Goal: Communication & Community: Answer question/provide support

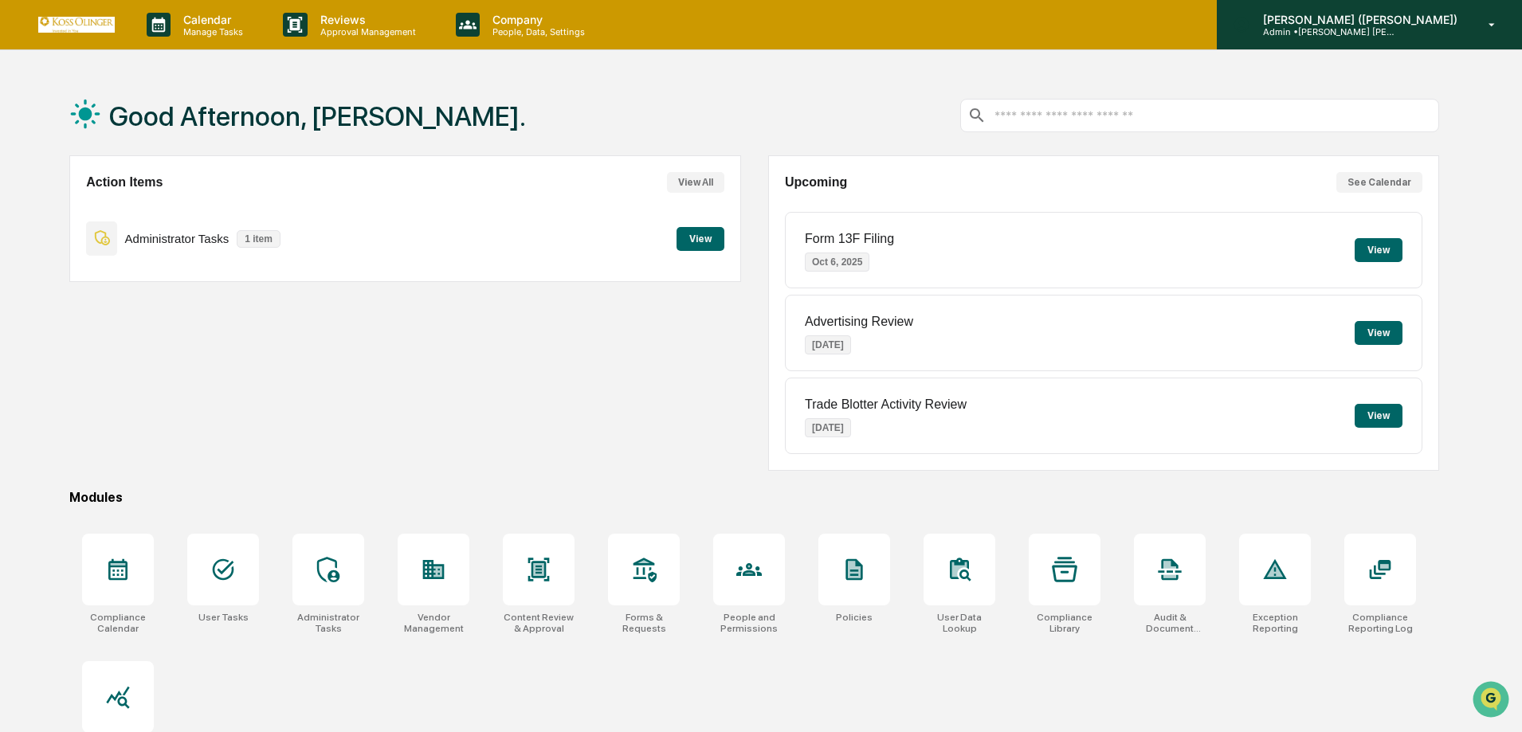
click at [1362, 27] on p "Admin • Koss Olinger Consulting, LLC" at bounding box center [1324, 31] width 148 height 11
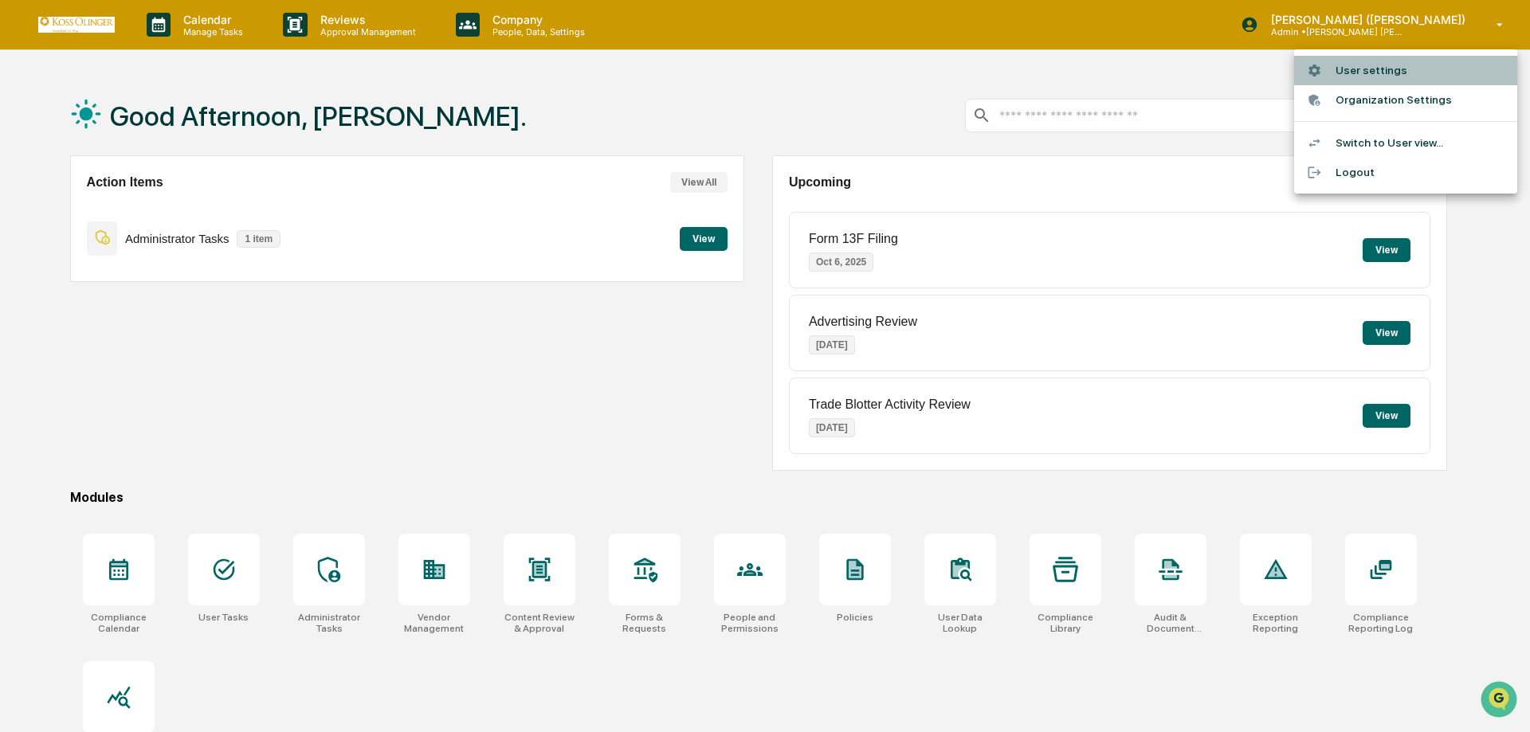
click at [1374, 69] on li "User settings" at bounding box center [1405, 70] width 223 height 29
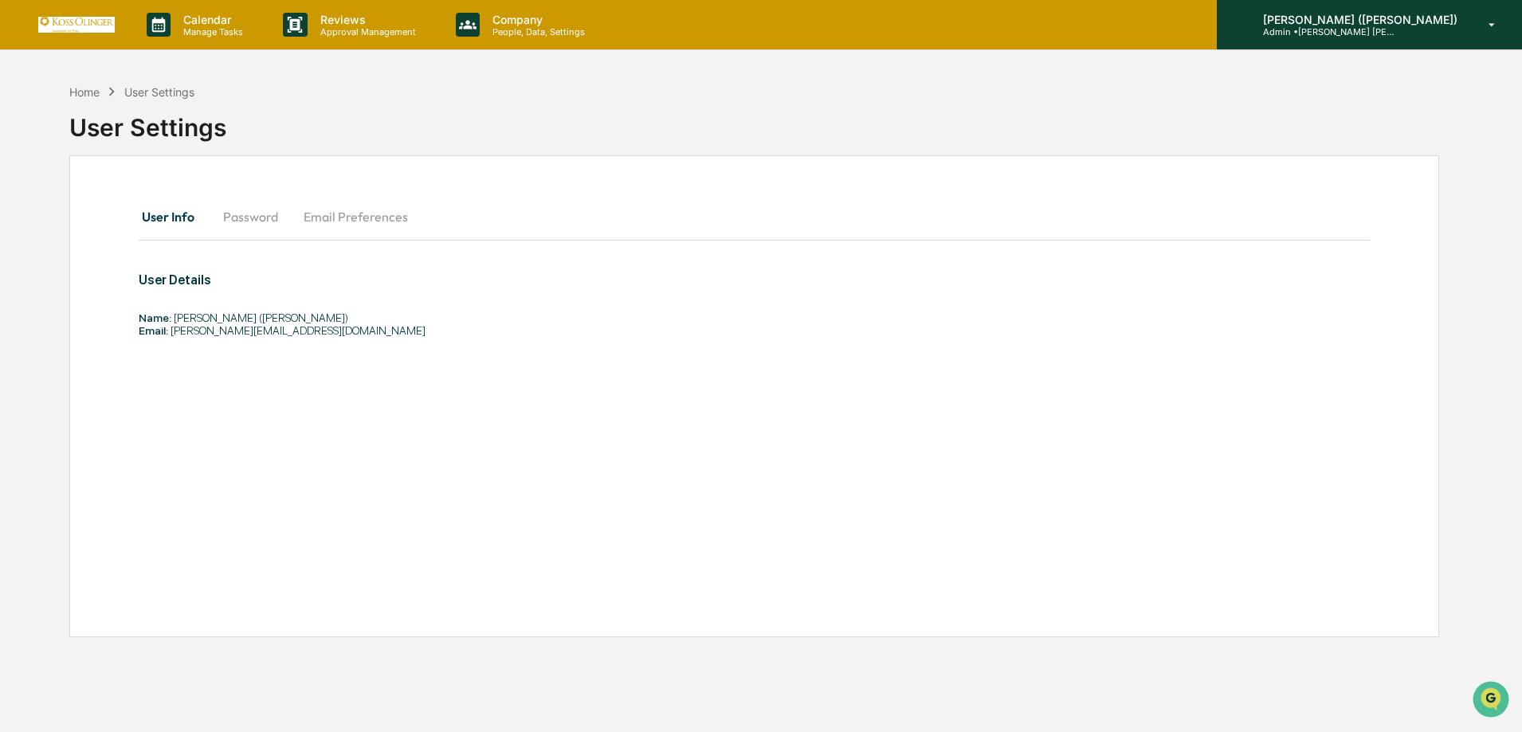
click at [1398, 34] on p "Admin • Koss Olinger Consulting, LLC" at bounding box center [1324, 31] width 148 height 11
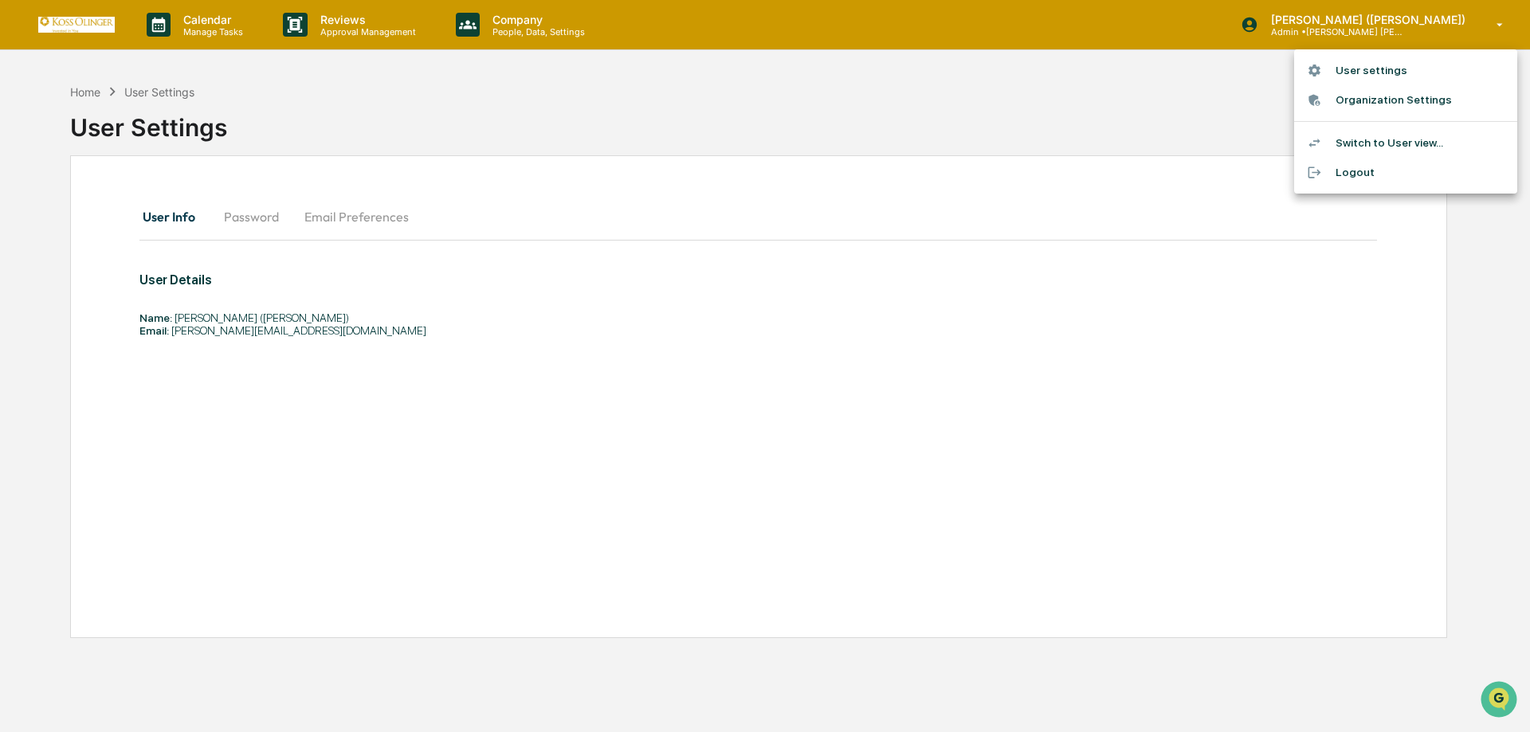
click at [1426, 106] on li "Organization Settings" at bounding box center [1405, 99] width 223 height 29
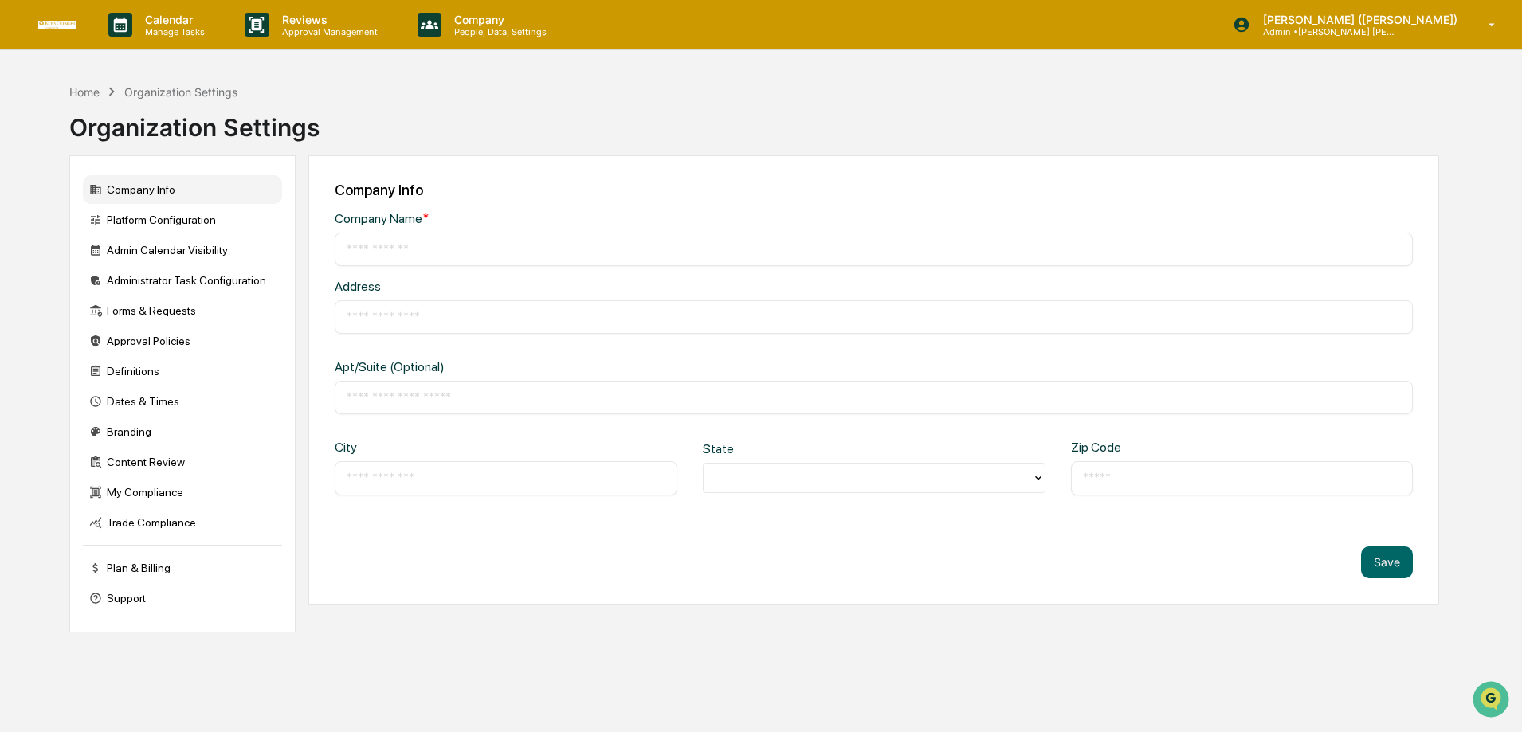
type input "**********"
type input "*******"
type input "**********"
type input "*****"
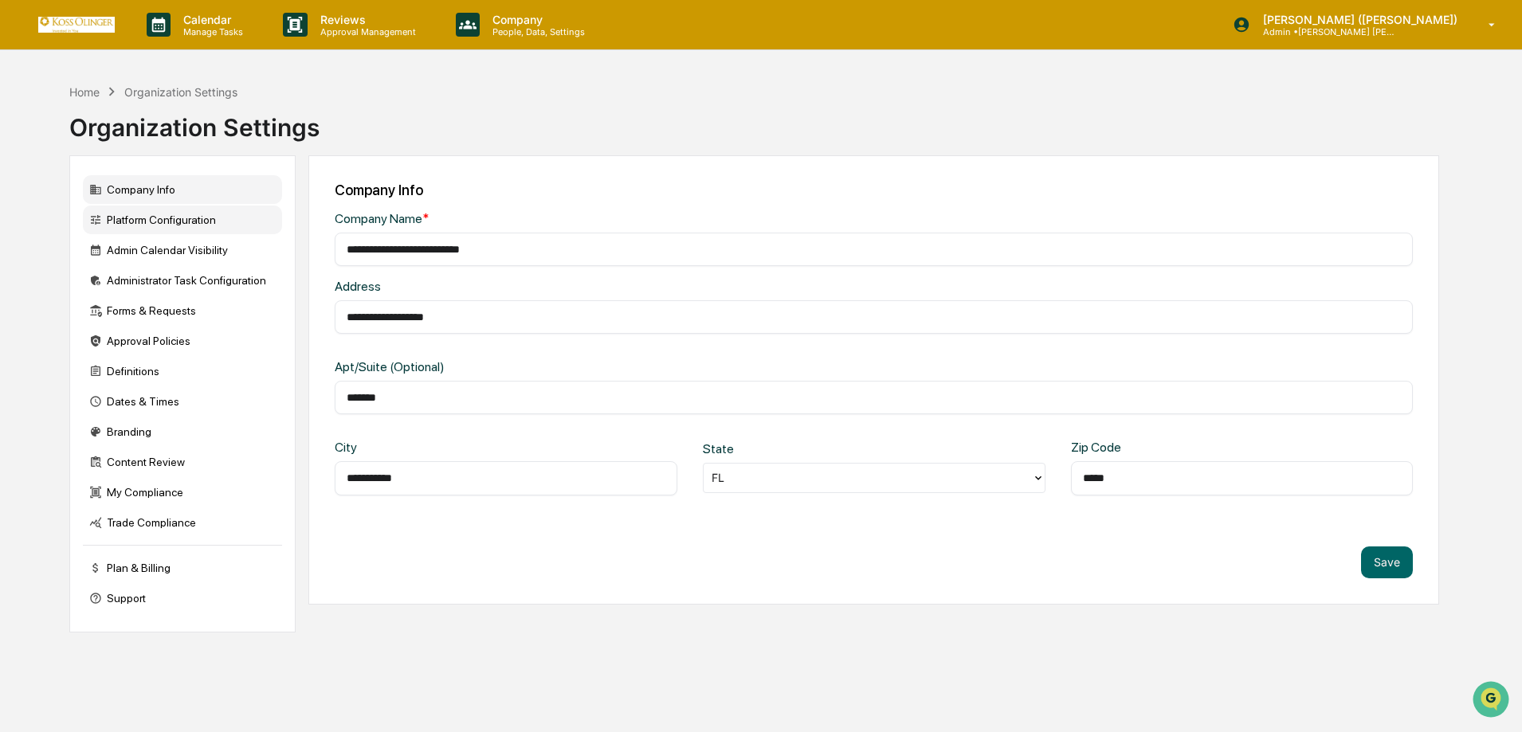
click at [142, 222] on div "Platform Configuration" at bounding box center [182, 220] width 199 height 29
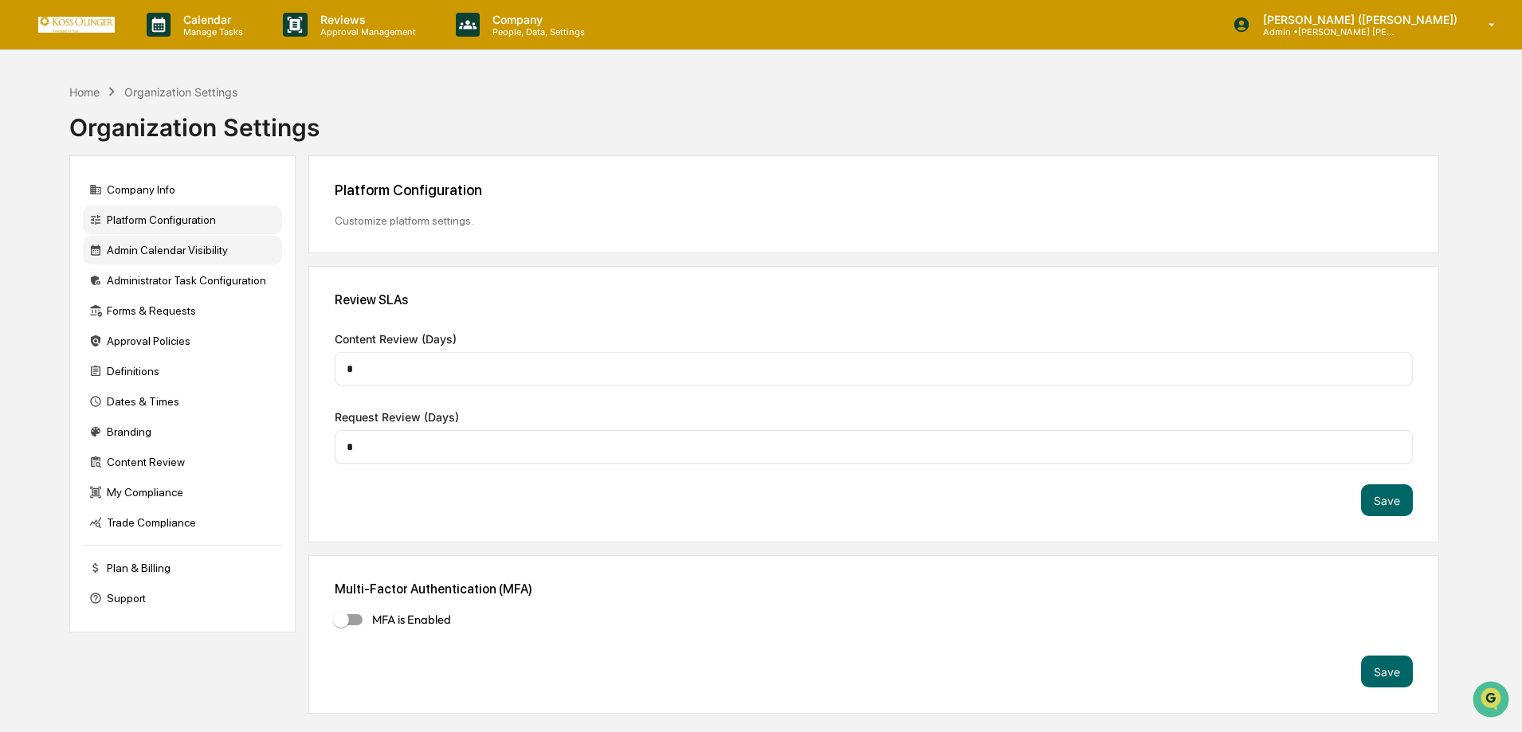
click at [138, 255] on div "Admin Calendar Visibility" at bounding box center [182, 250] width 199 height 29
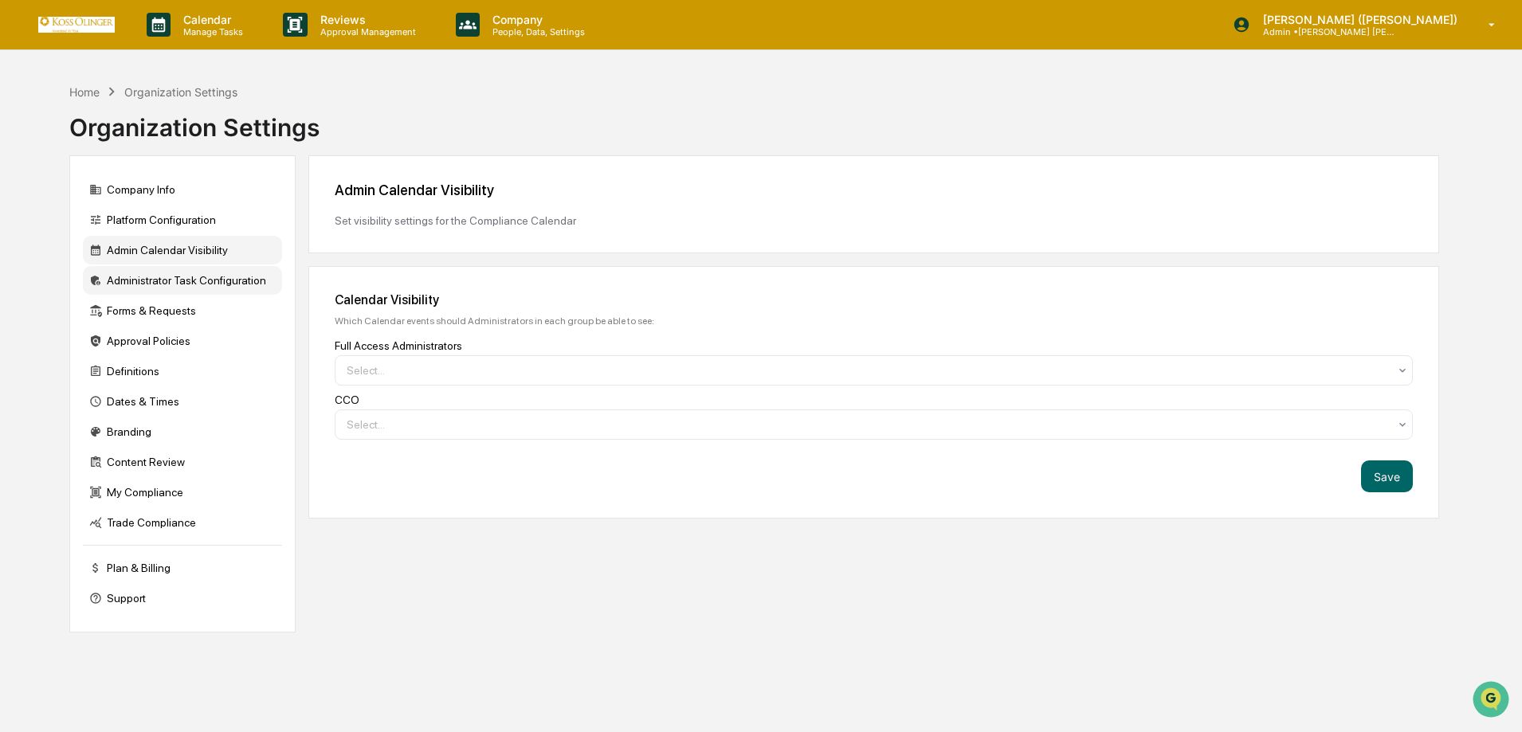
click at [151, 278] on div "Administrator Task Configuration" at bounding box center [182, 280] width 199 height 29
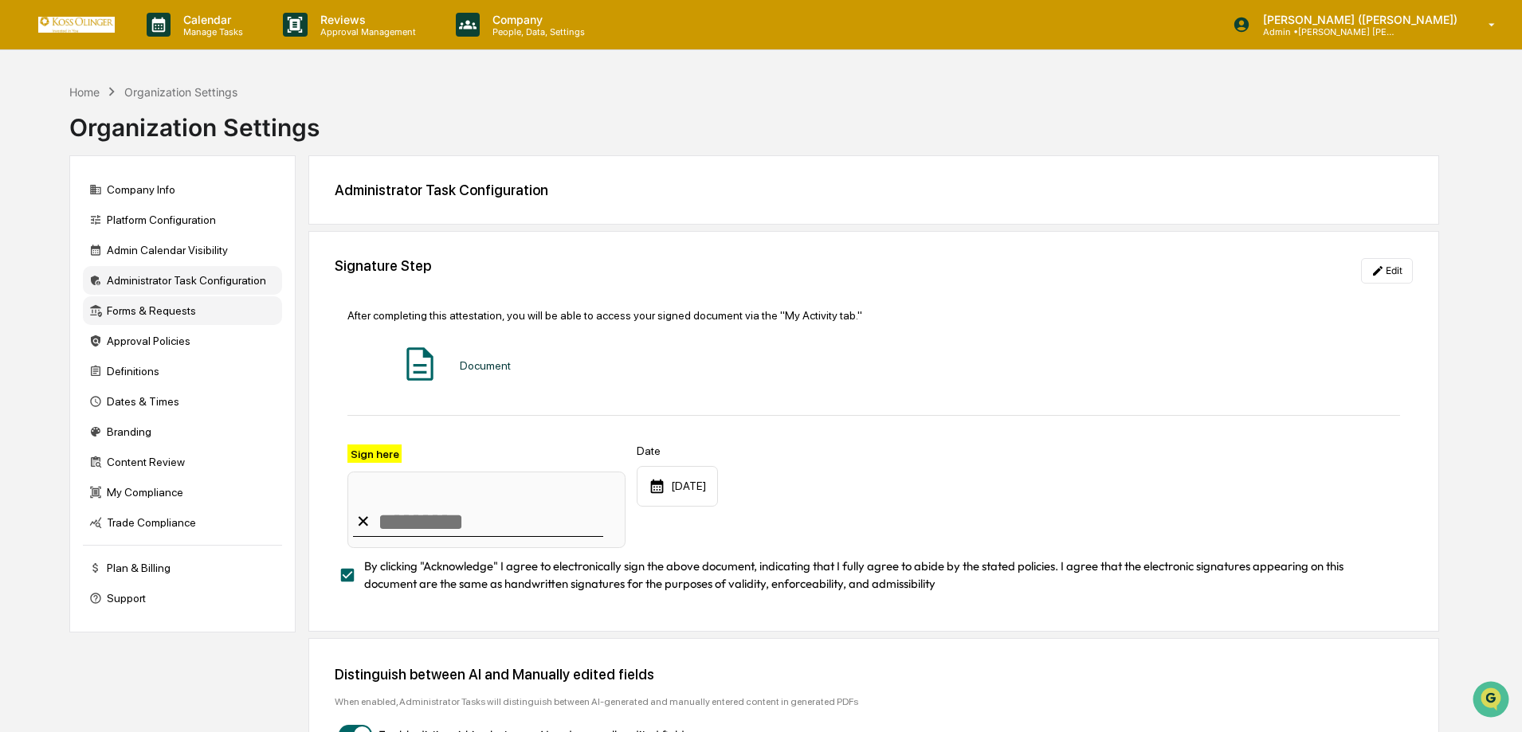
click at [167, 311] on div "Forms & Requests" at bounding box center [182, 310] width 199 height 29
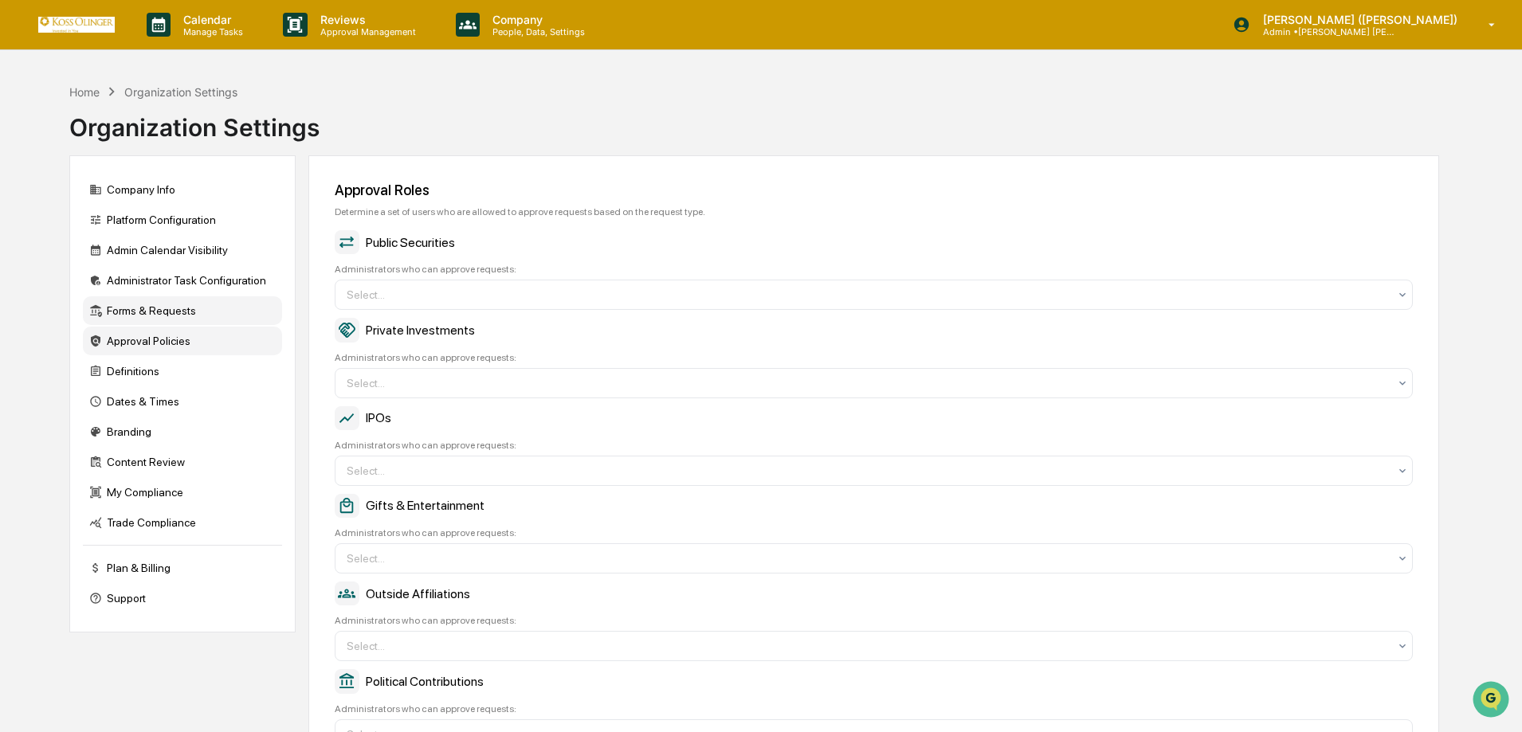
click at [166, 340] on div "Approval Policies" at bounding box center [182, 341] width 199 height 29
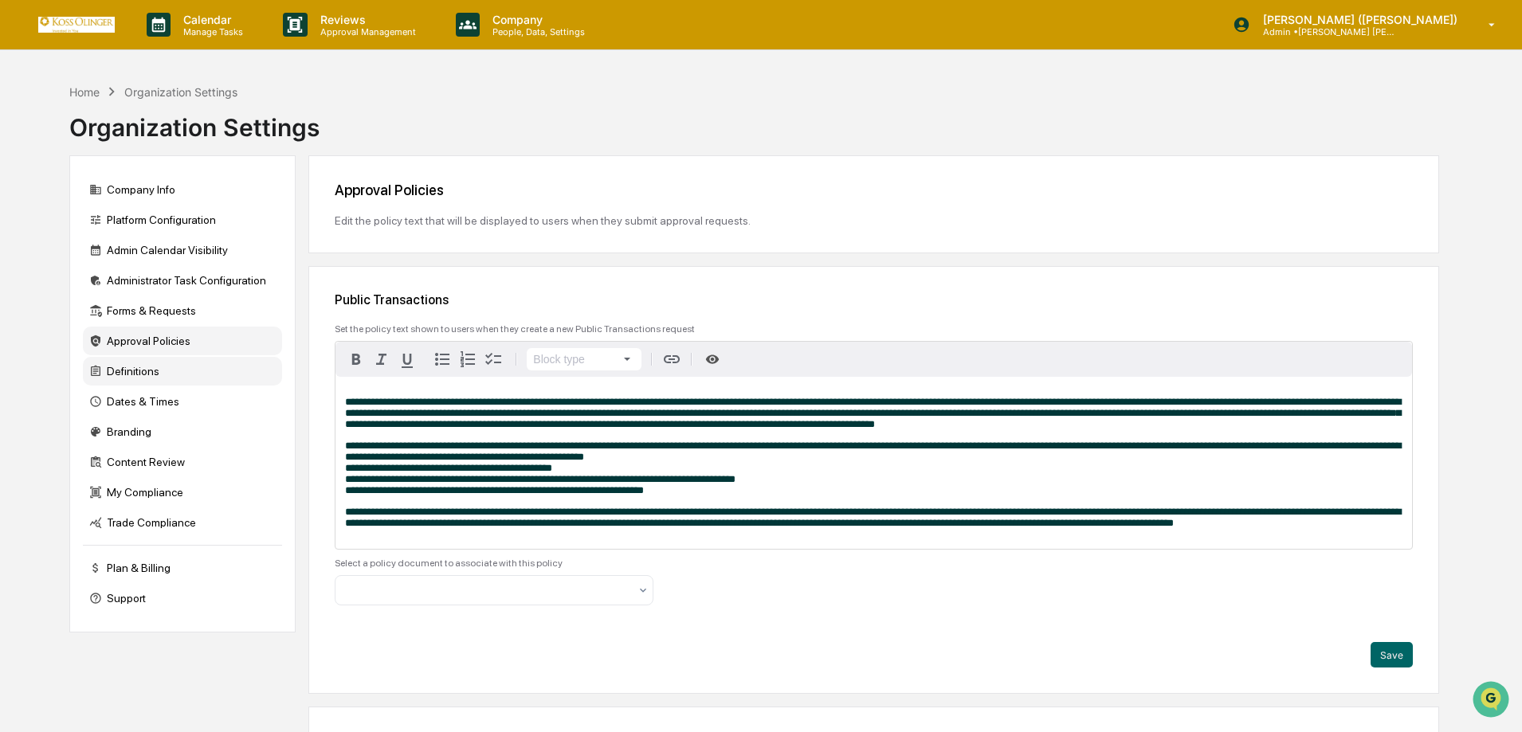
click at [157, 374] on div "Definitions" at bounding box center [182, 371] width 199 height 29
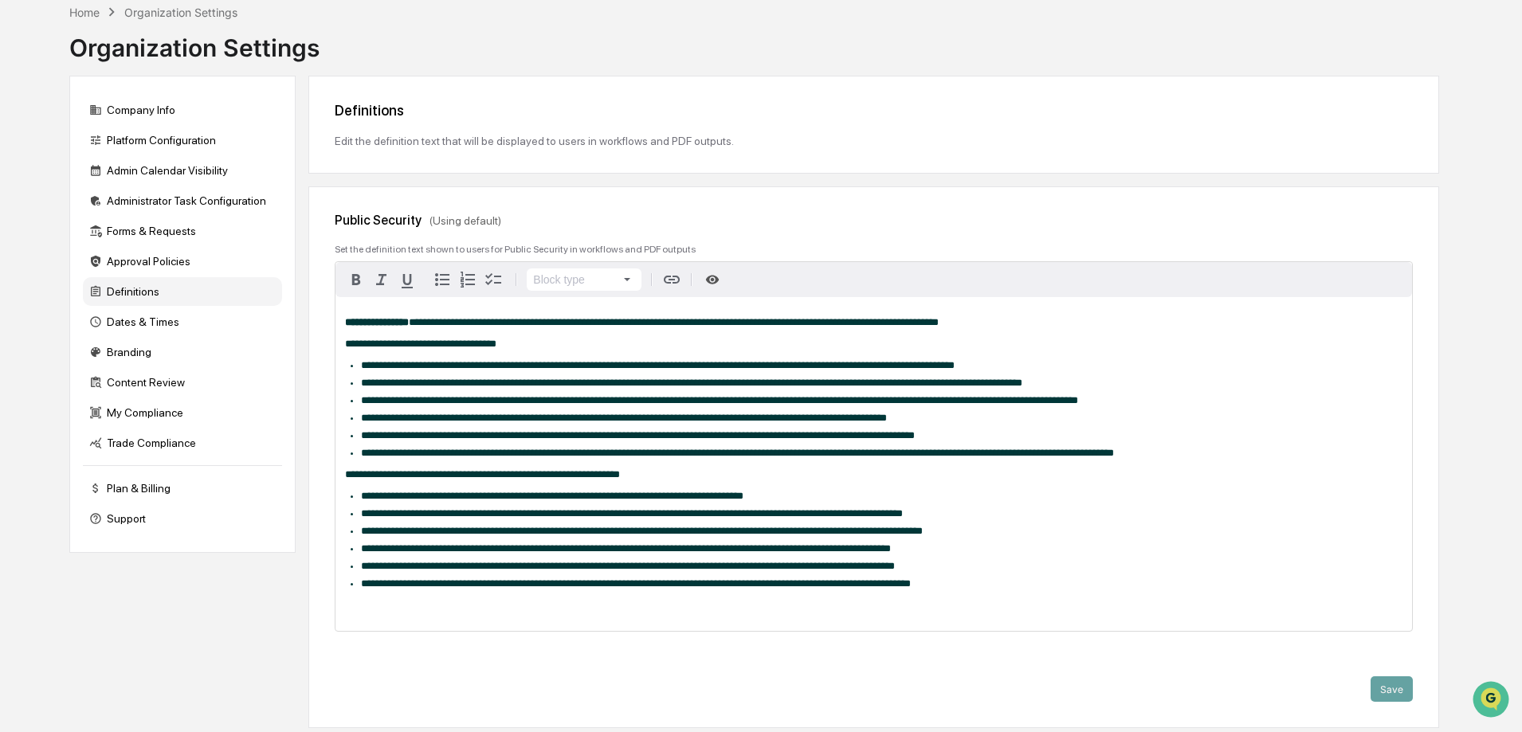
scroll to position [159, 0]
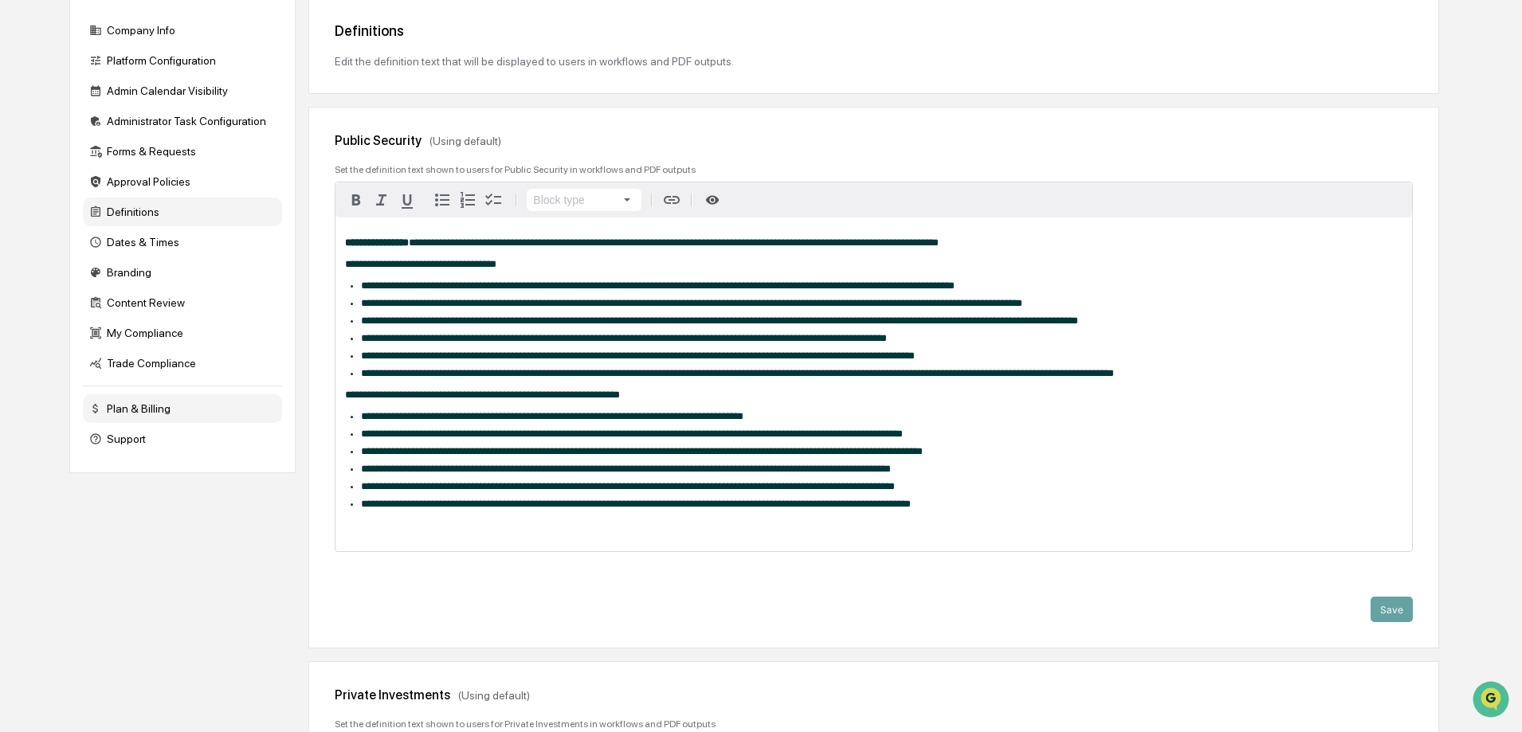
click at [143, 410] on div "Plan & Billing" at bounding box center [182, 408] width 199 height 29
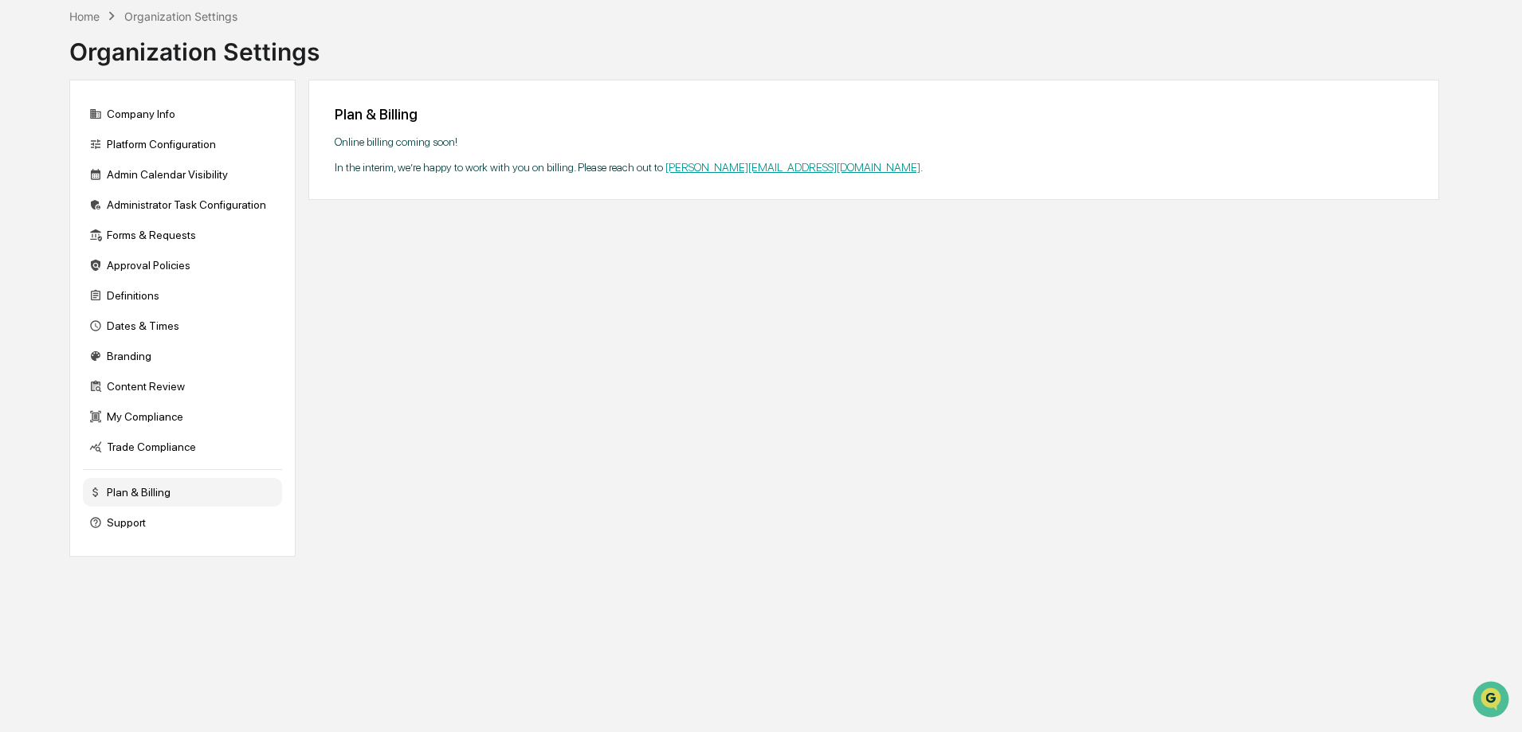
scroll to position [0, 0]
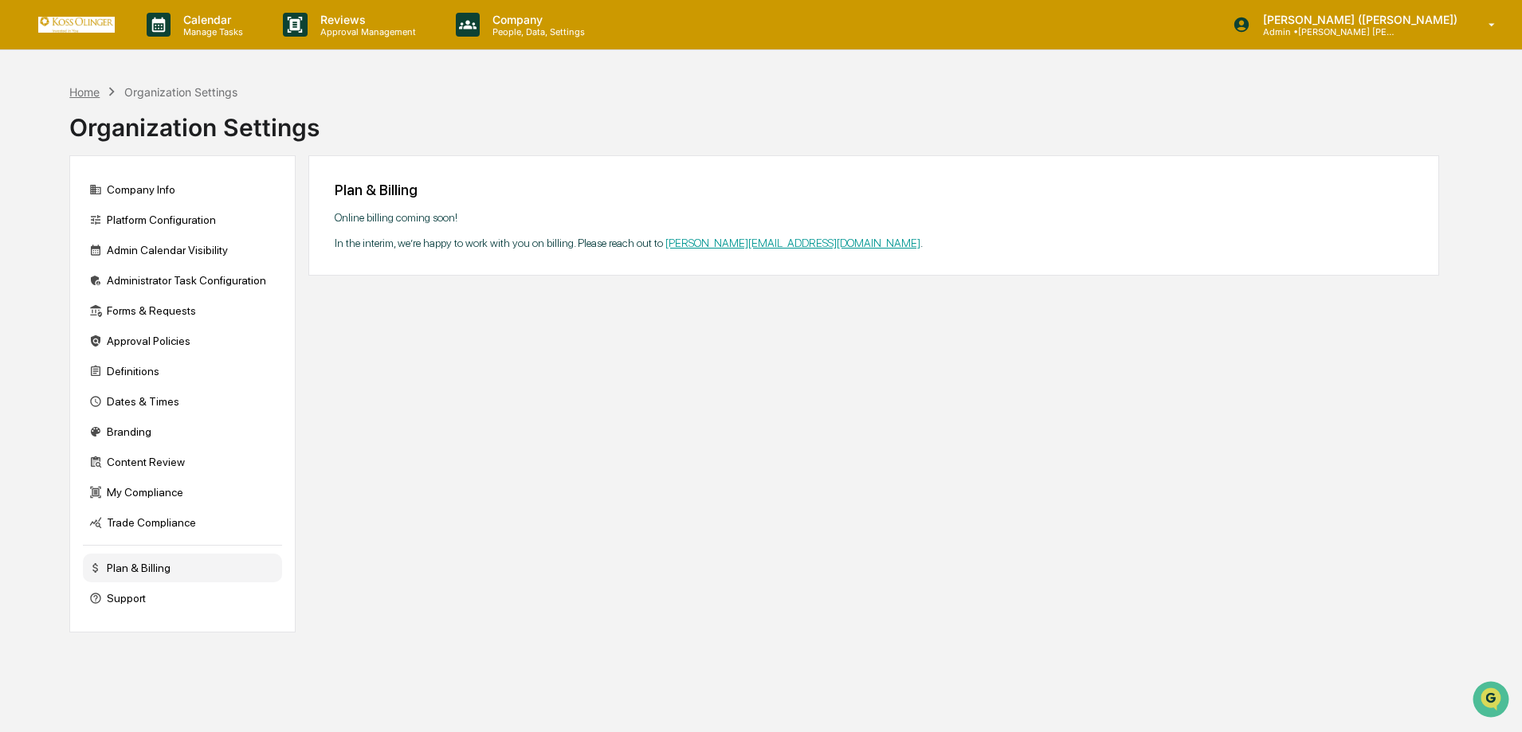
click at [76, 91] on div "Home" at bounding box center [84, 92] width 30 height 14
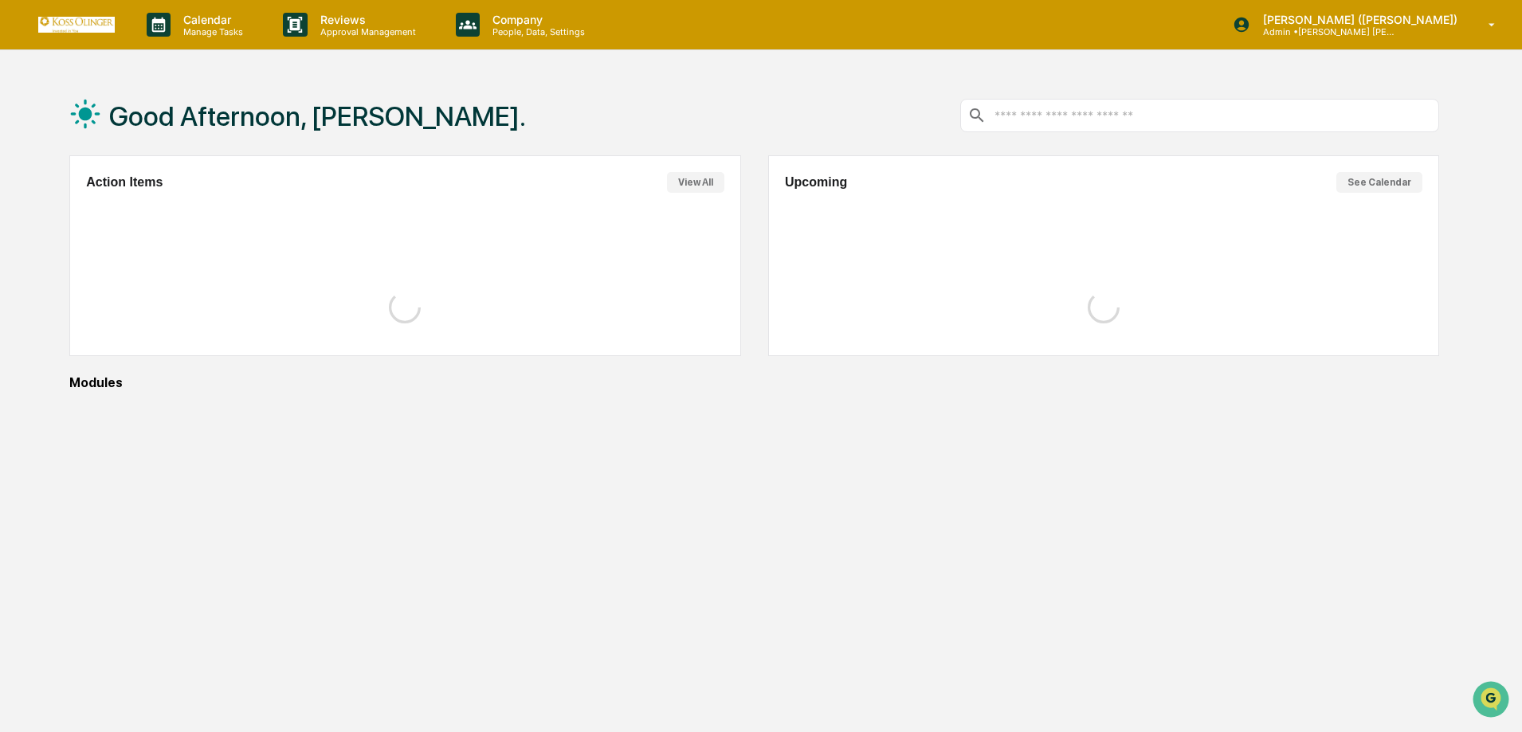
click at [76, 91] on div "Good Afternoon, Jessica." at bounding box center [297, 116] width 457 height 80
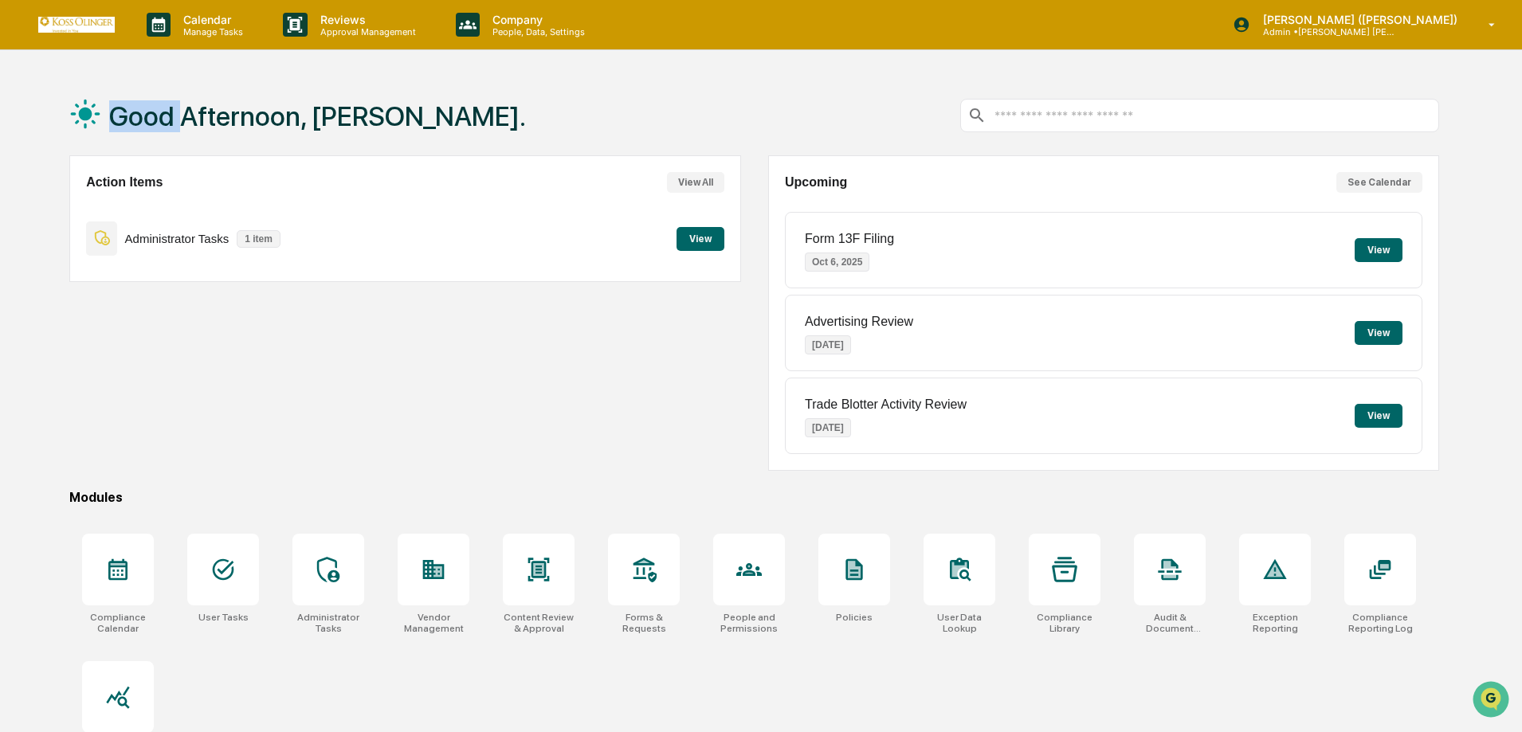
scroll to position [76, 0]
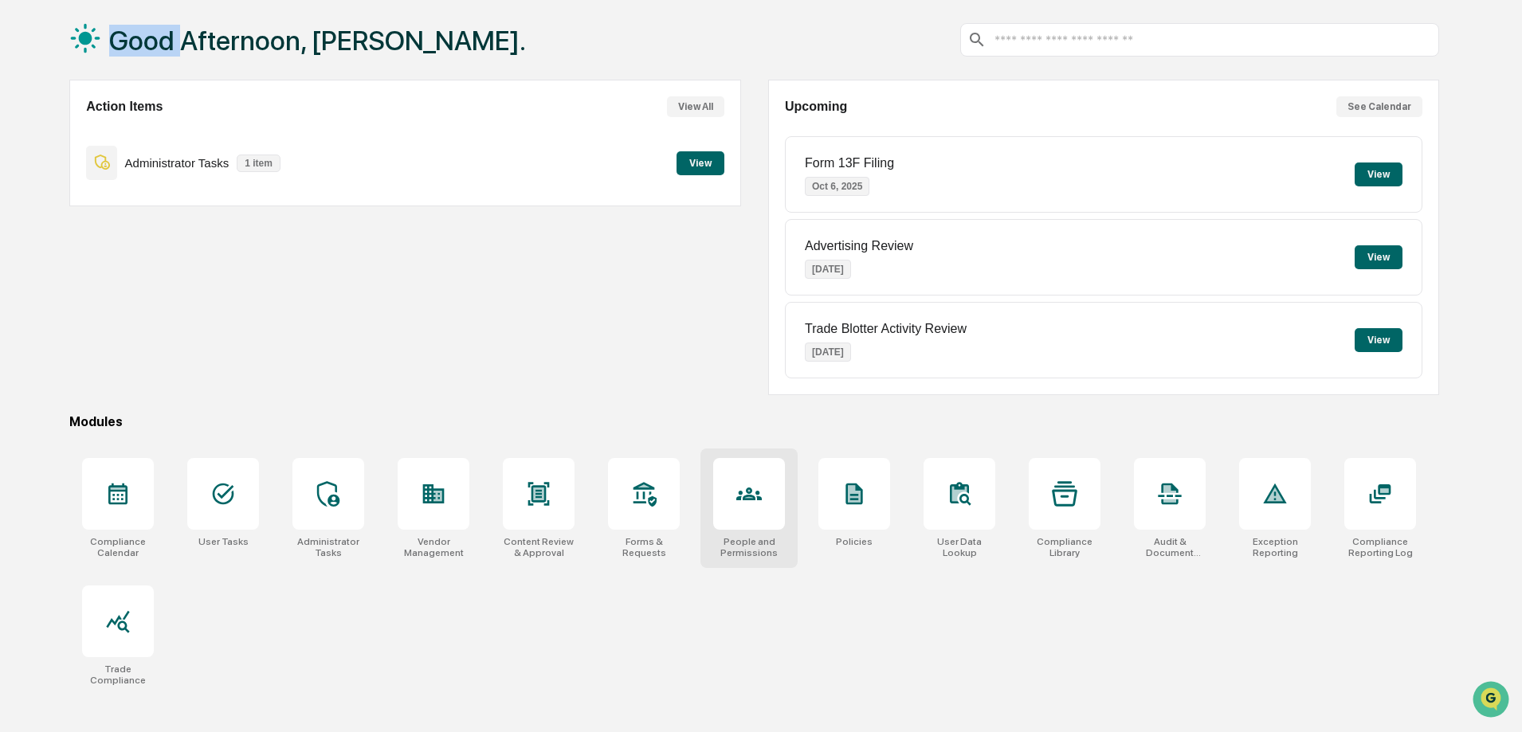
click at [755, 504] on icon at bounding box center [748, 493] width 25 height 25
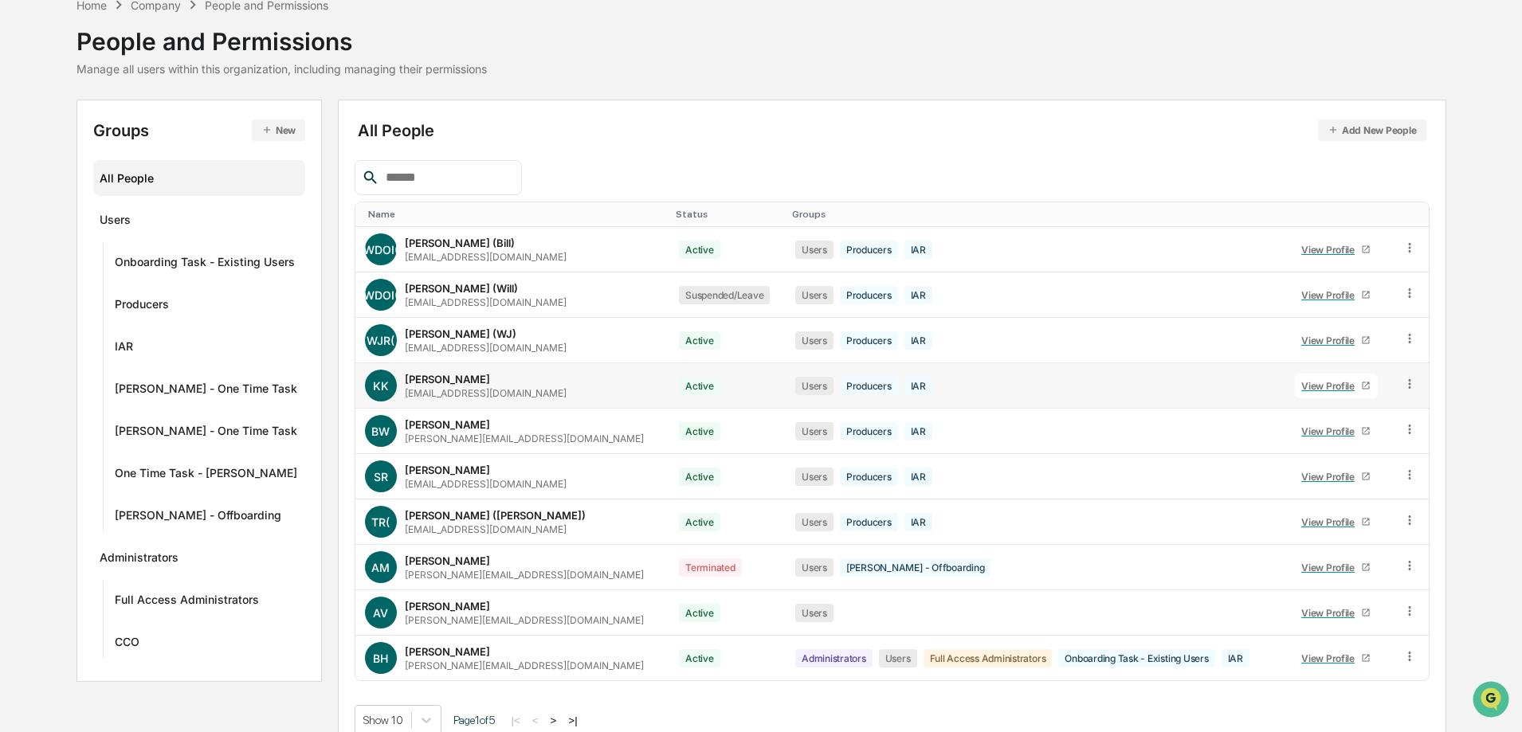
scroll to position [100, 0]
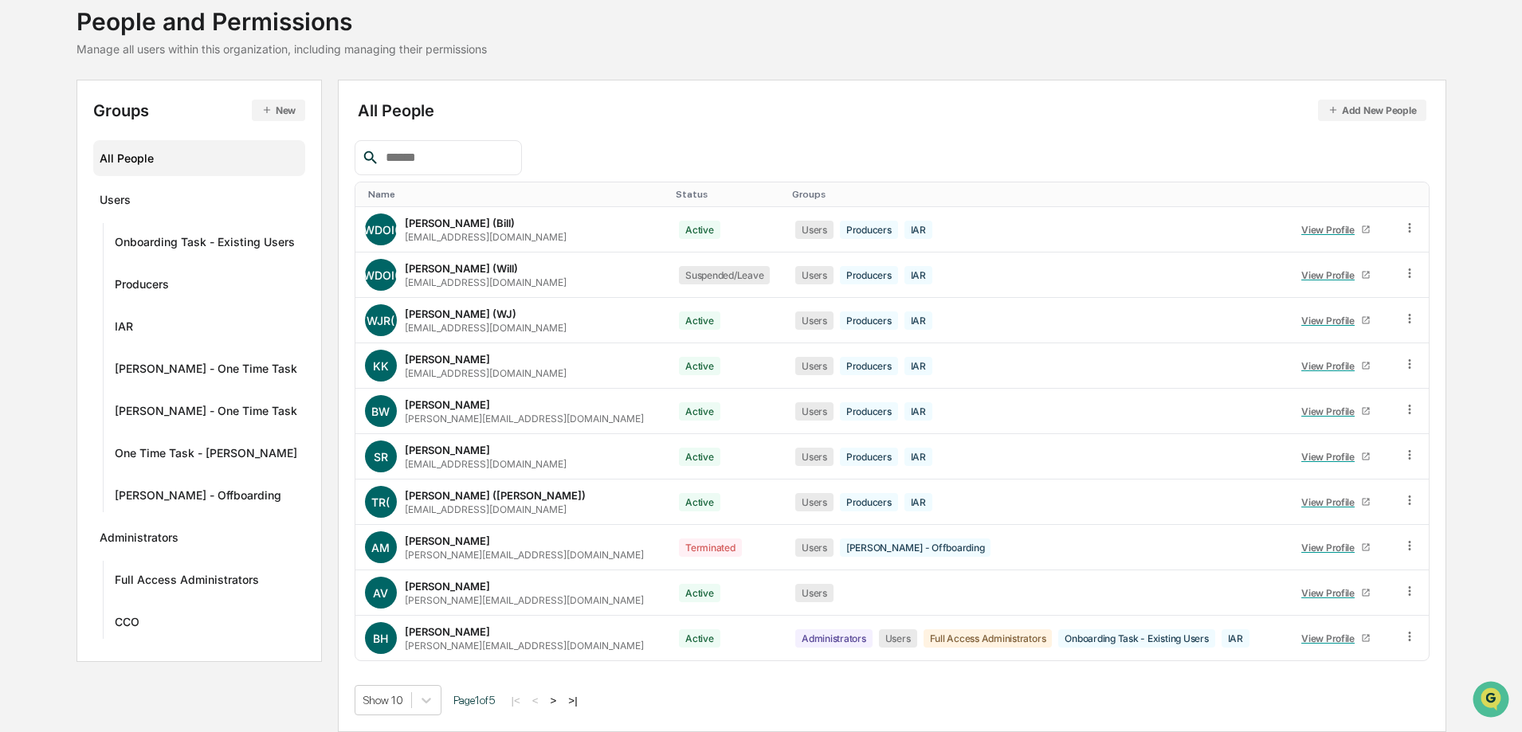
click at [562, 704] on button ">" at bounding box center [554, 701] width 16 height 14
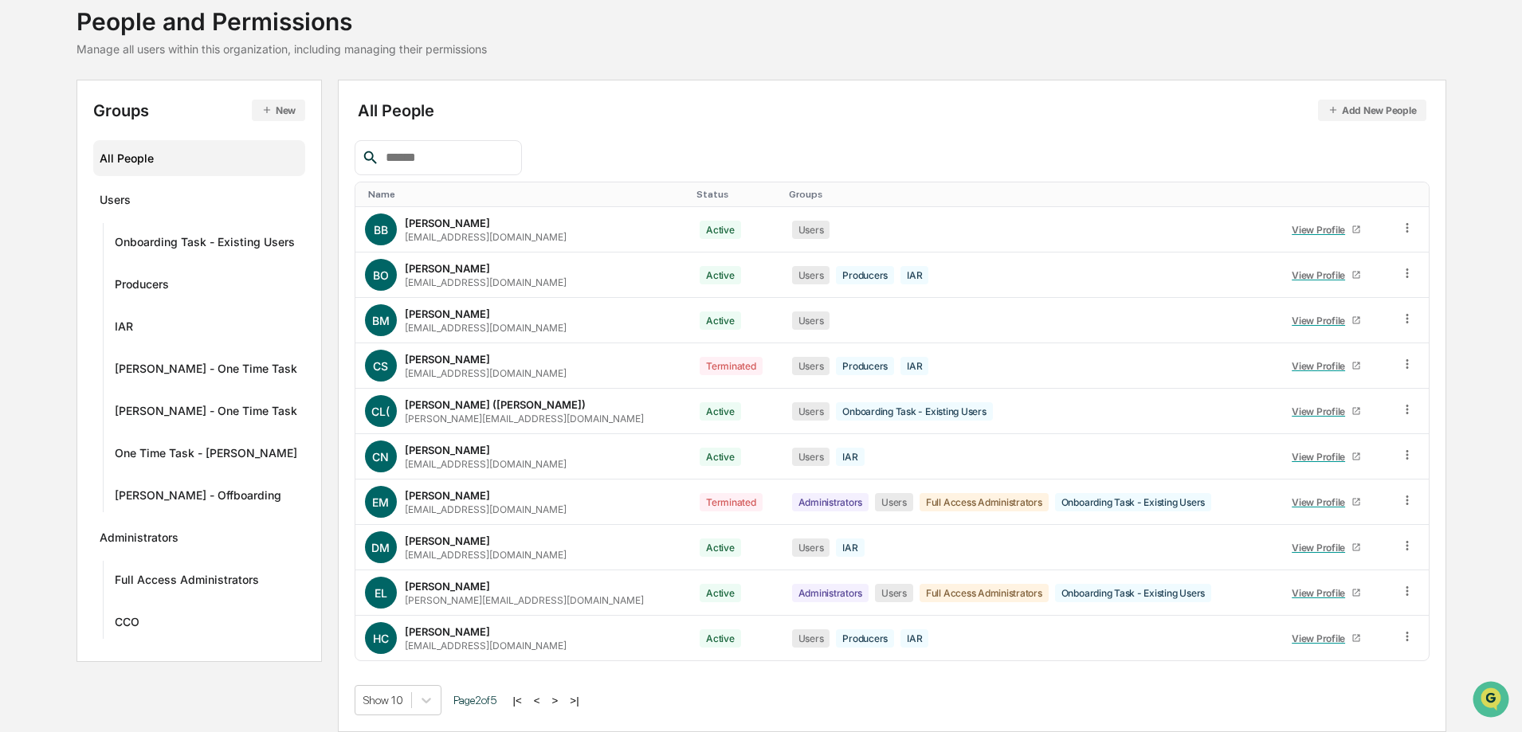
click at [563, 704] on button ">" at bounding box center [555, 701] width 16 height 14
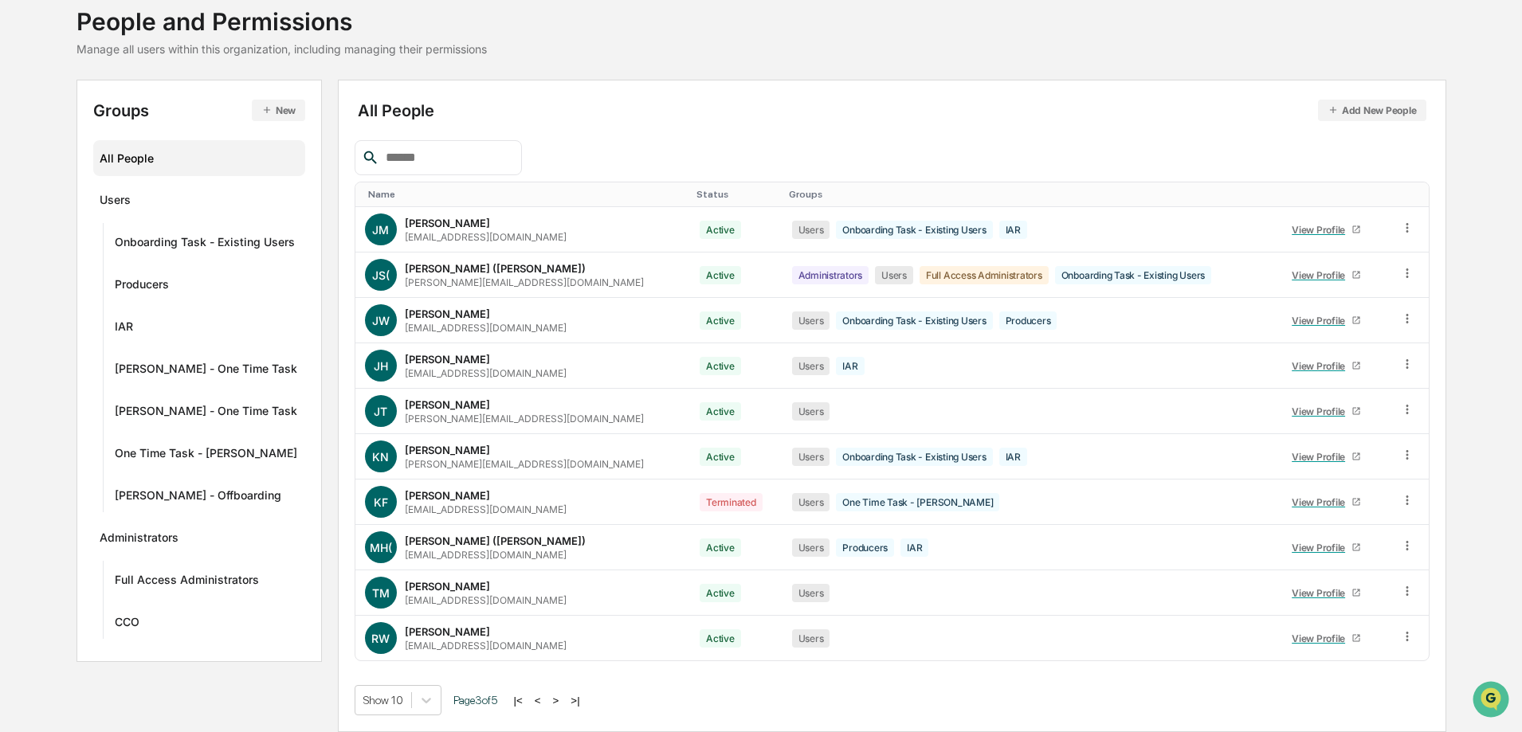
click at [564, 704] on button ">" at bounding box center [556, 701] width 16 height 14
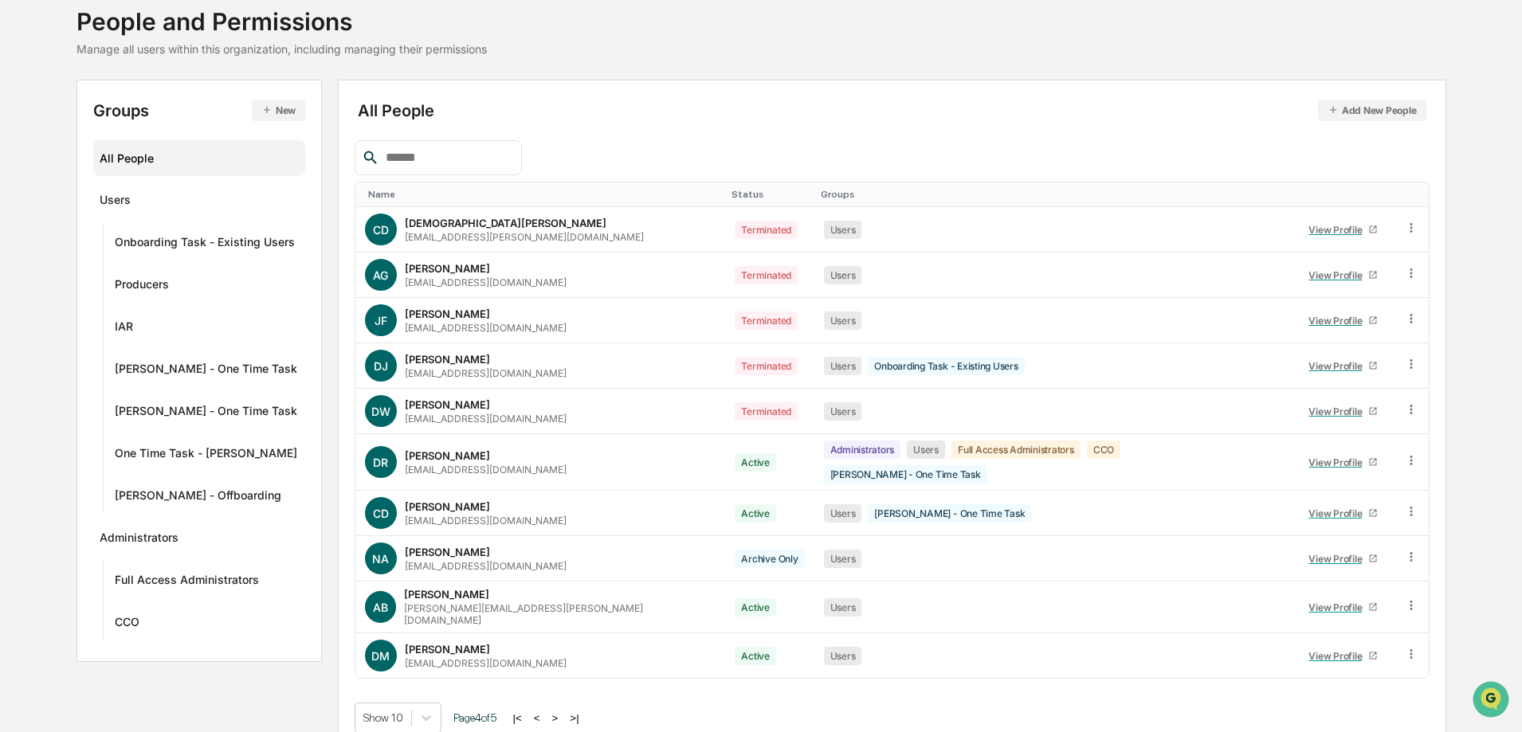
click at [1348, 113] on button "Add New People" at bounding box center [1372, 111] width 108 height 22
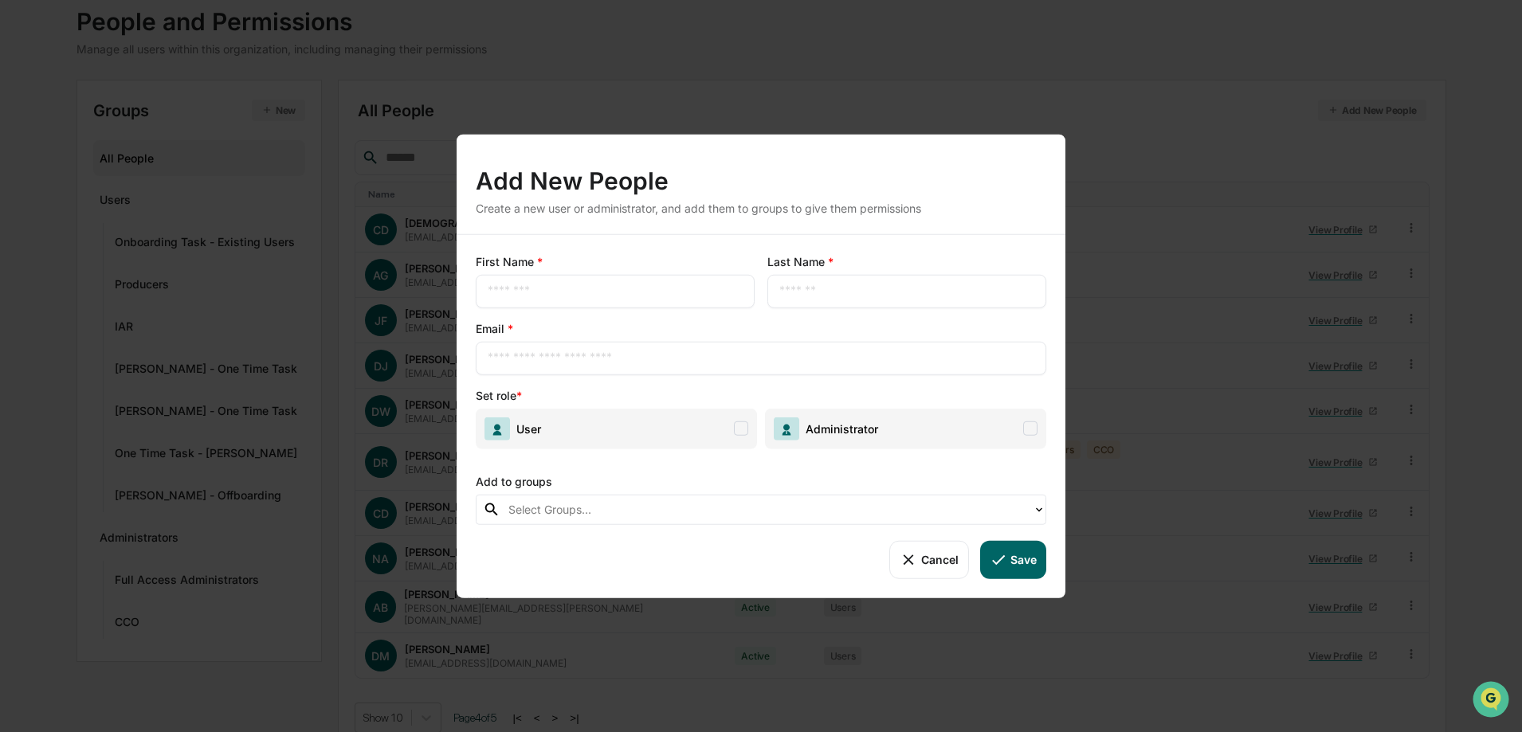
click at [525, 291] on input "text" at bounding box center [615, 291] width 255 height 16
drag, startPoint x: 522, startPoint y: 291, endPoint x: 393, endPoint y: 282, distance: 129.4
click at [404, 285] on div "Add New People Create a new user or administrator, and add them to groups to gi…" at bounding box center [761, 366] width 1522 height 732
type input "******"
type input "*******"
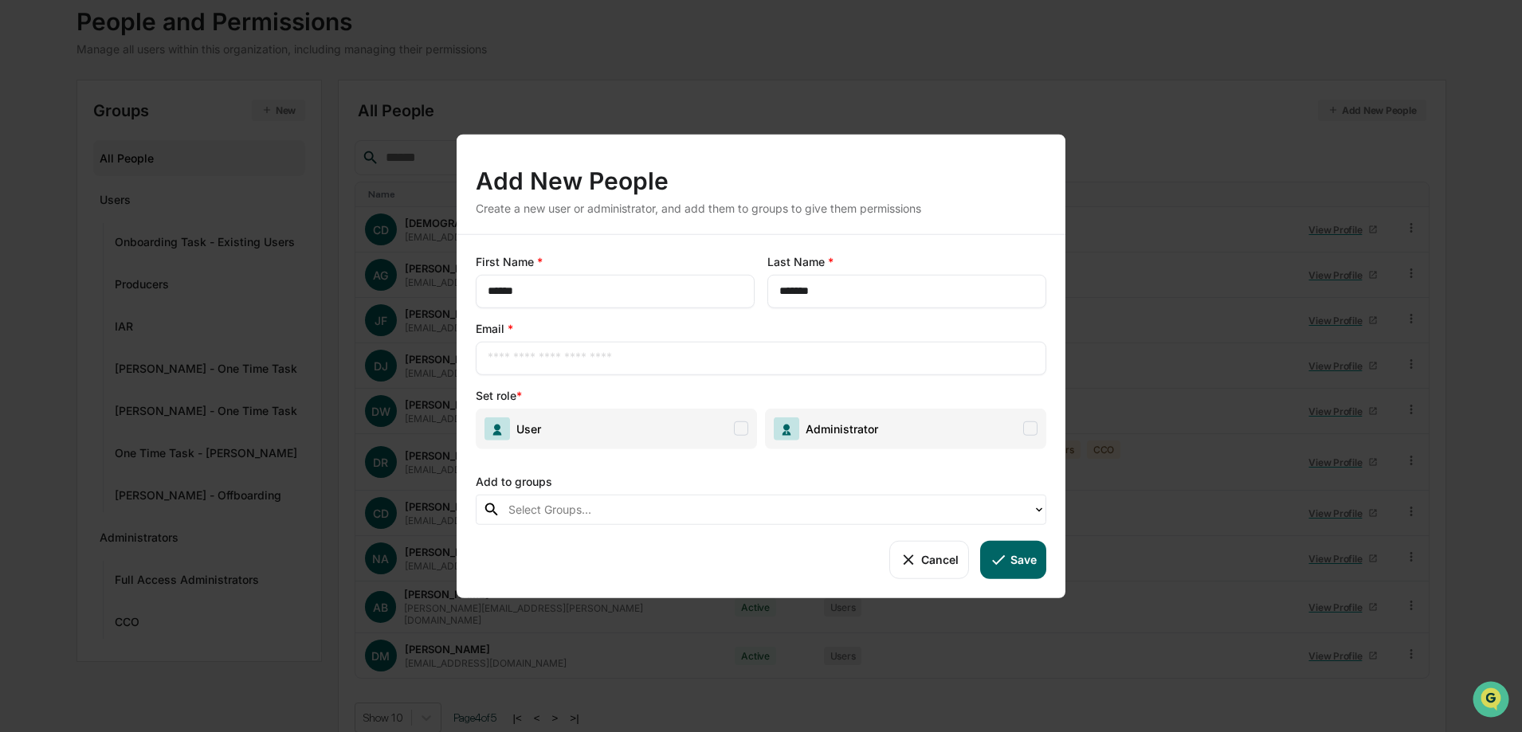
drag, startPoint x: 559, startPoint y: 296, endPoint x: 420, endPoint y: 281, distance: 140.2
click at [433, 282] on div "Add New People Create a new user or administrator, and add them to groups to gi…" at bounding box center [761, 366] width 1522 height 732
type input "***"
click at [500, 360] on input "text" at bounding box center [761, 358] width 547 height 16
type input "*"
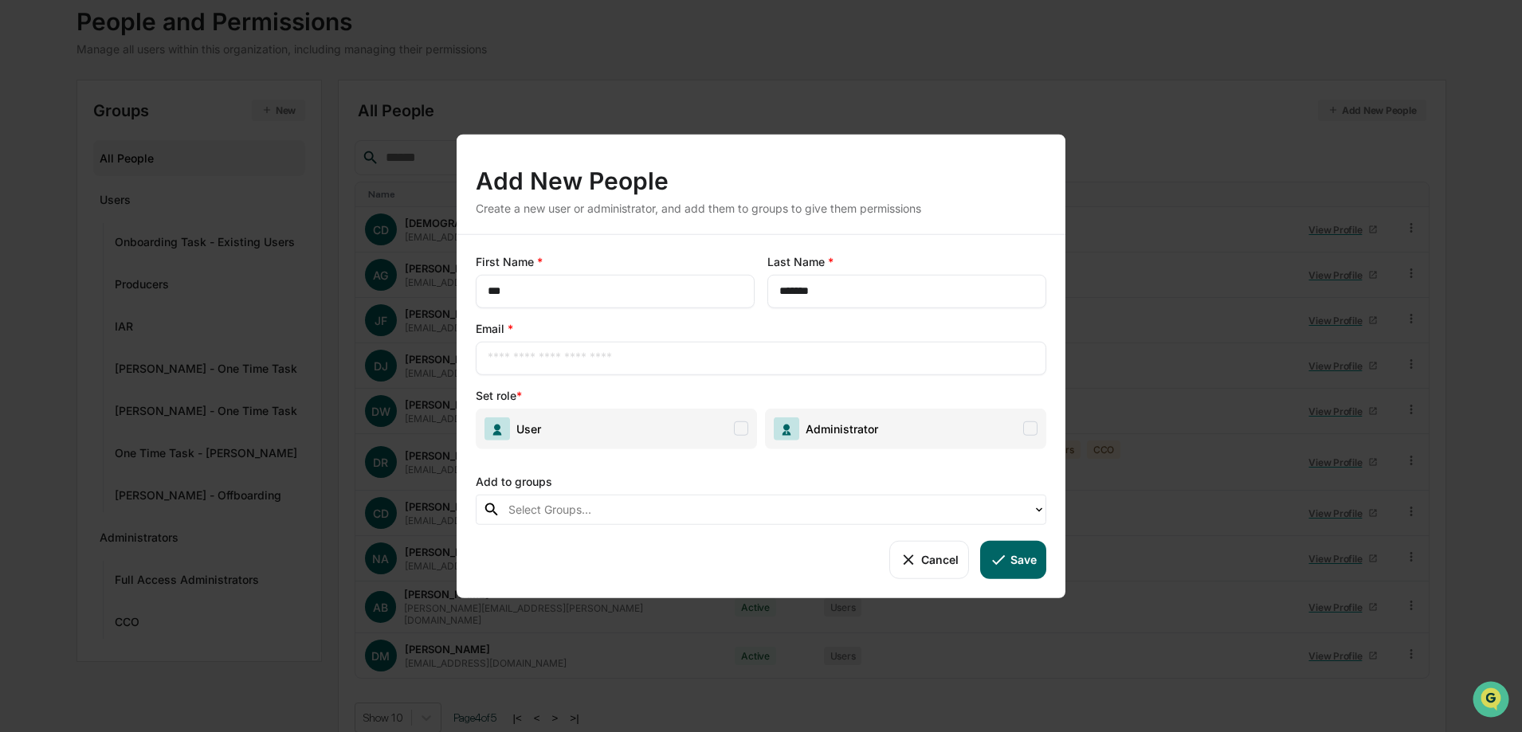
click at [518, 362] on input "text" at bounding box center [761, 358] width 547 height 16
click at [935, 563] on button "Cancel" at bounding box center [928, 559] width 79 height 38
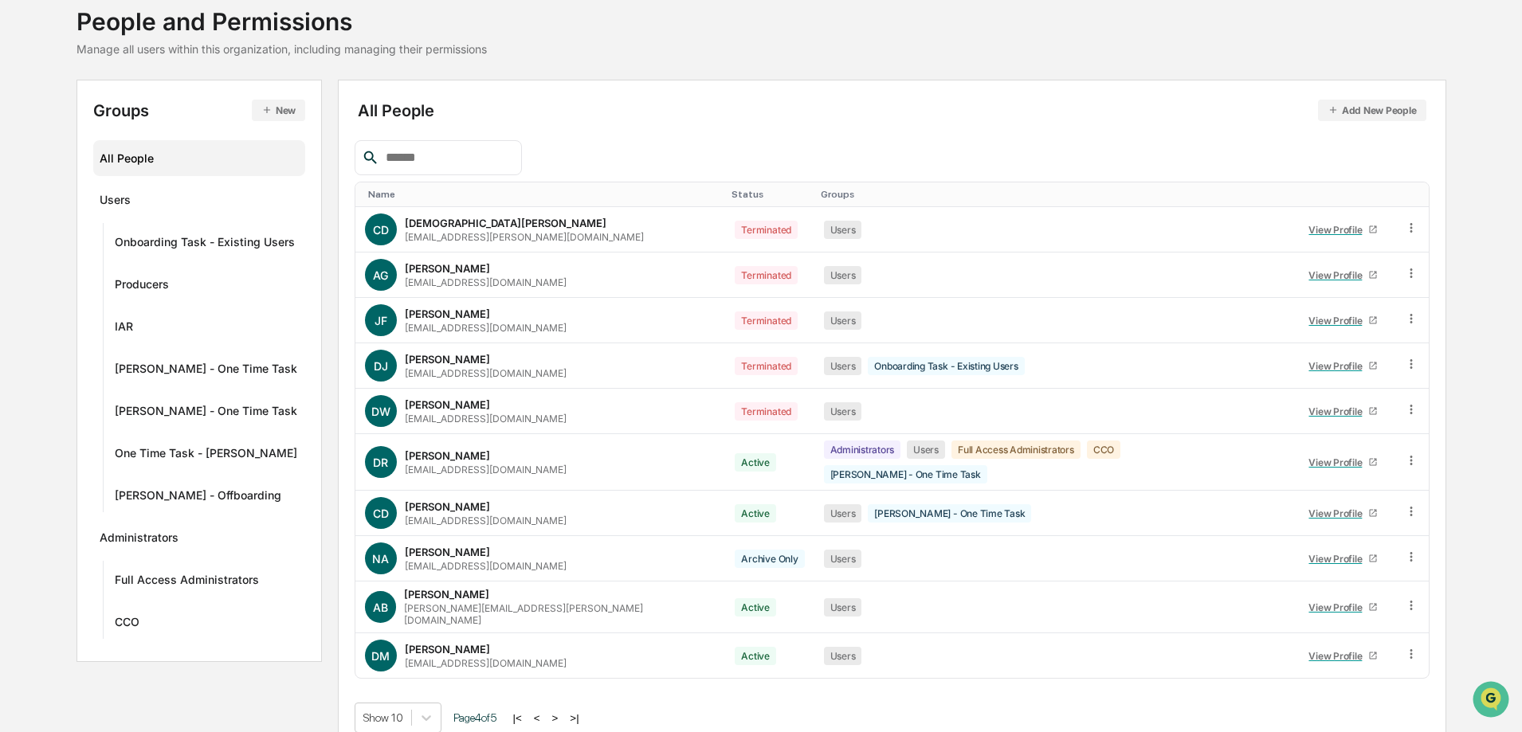
scroll to position [0, 0]
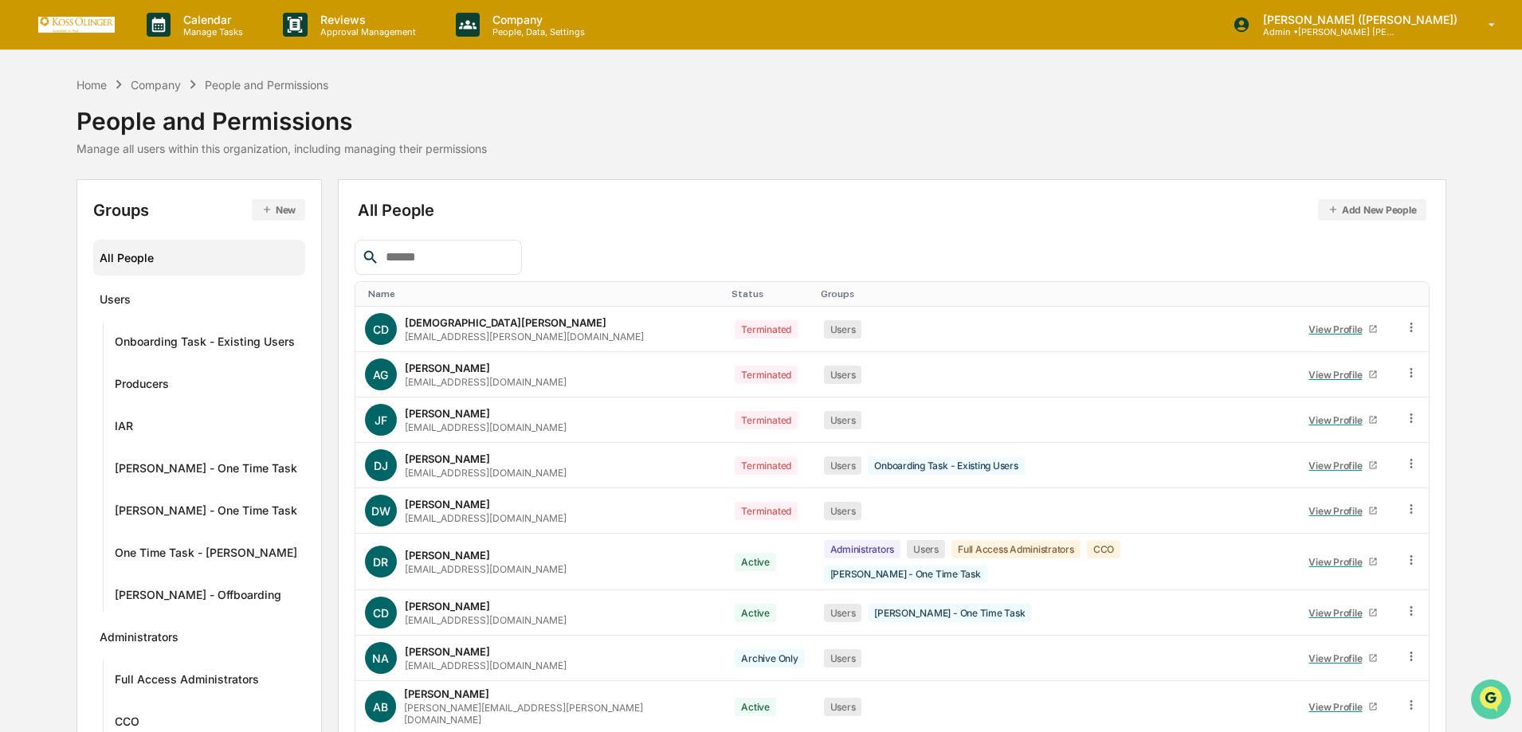
click at [1488, 703] on icon "Open customer support" at bounding box center [1491, 720] width 40 height 40
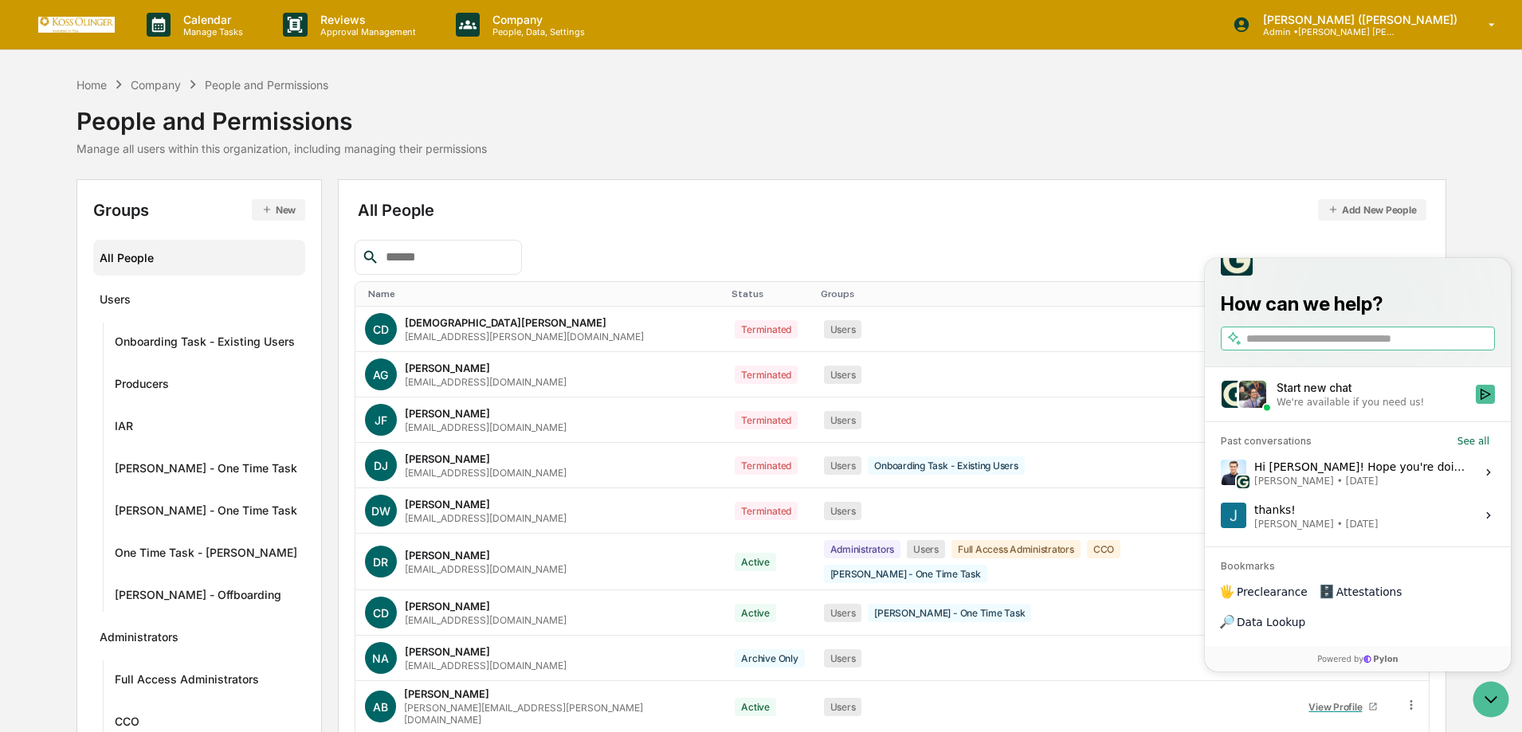
scroll to position [80, 0]
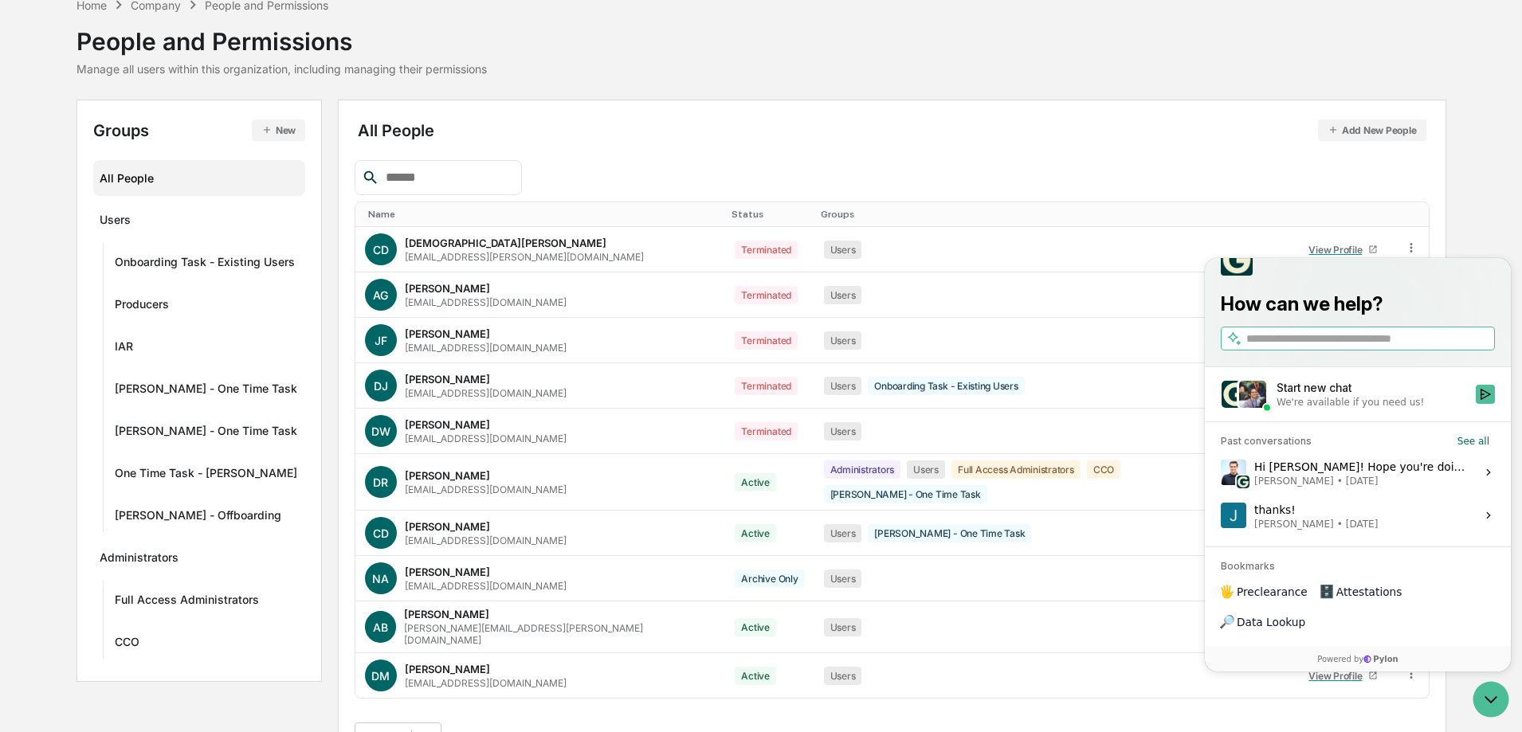
click at [1300, 396] on div "Start new chat" at bounding box center [1371, 388] width 190 height 16
click at [1476, 404] on button "Start new chat We're available if you need us!" at bounding box center [1485, 394] width 19 height 19
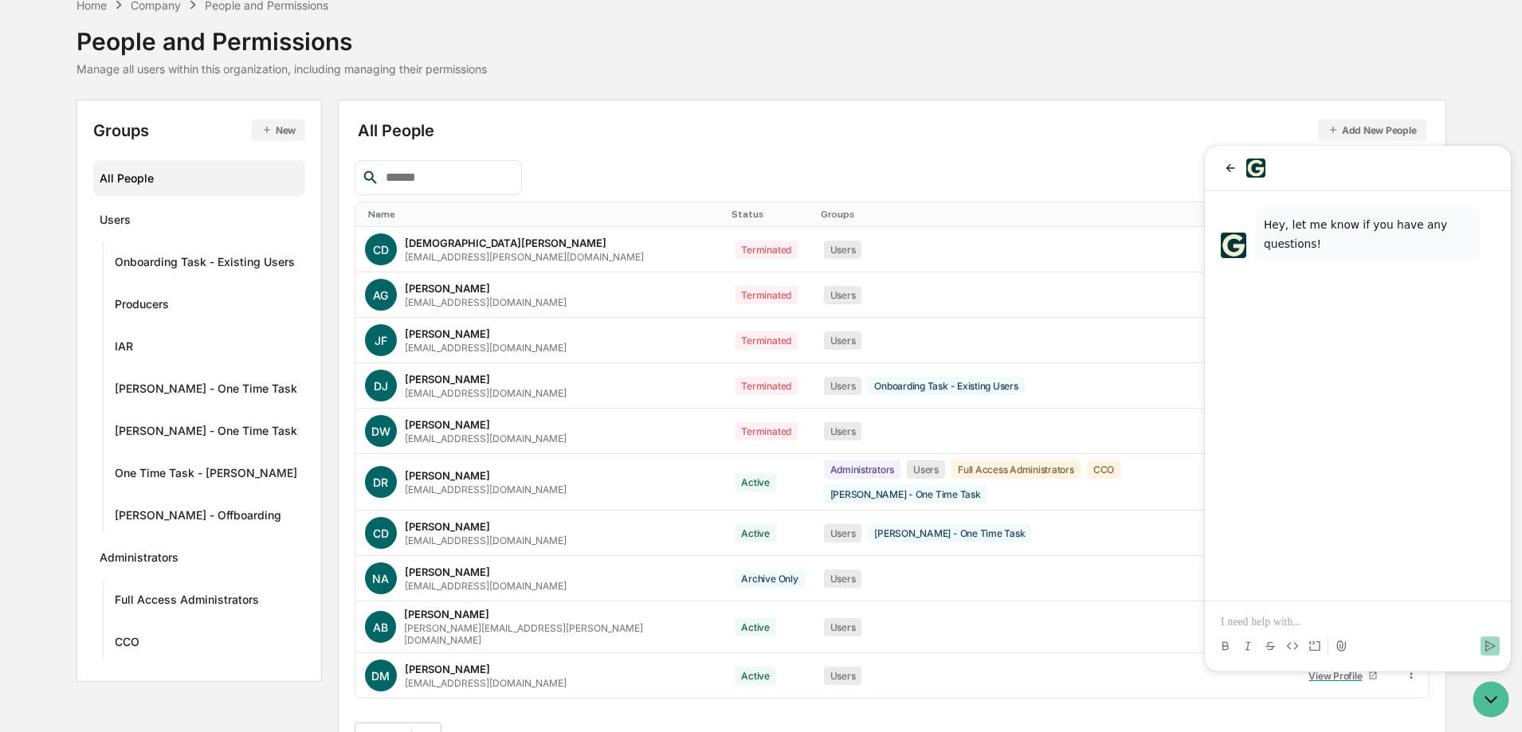
click at [1258, 629] on p at bounding box center [1358, 622] width 274 height 16
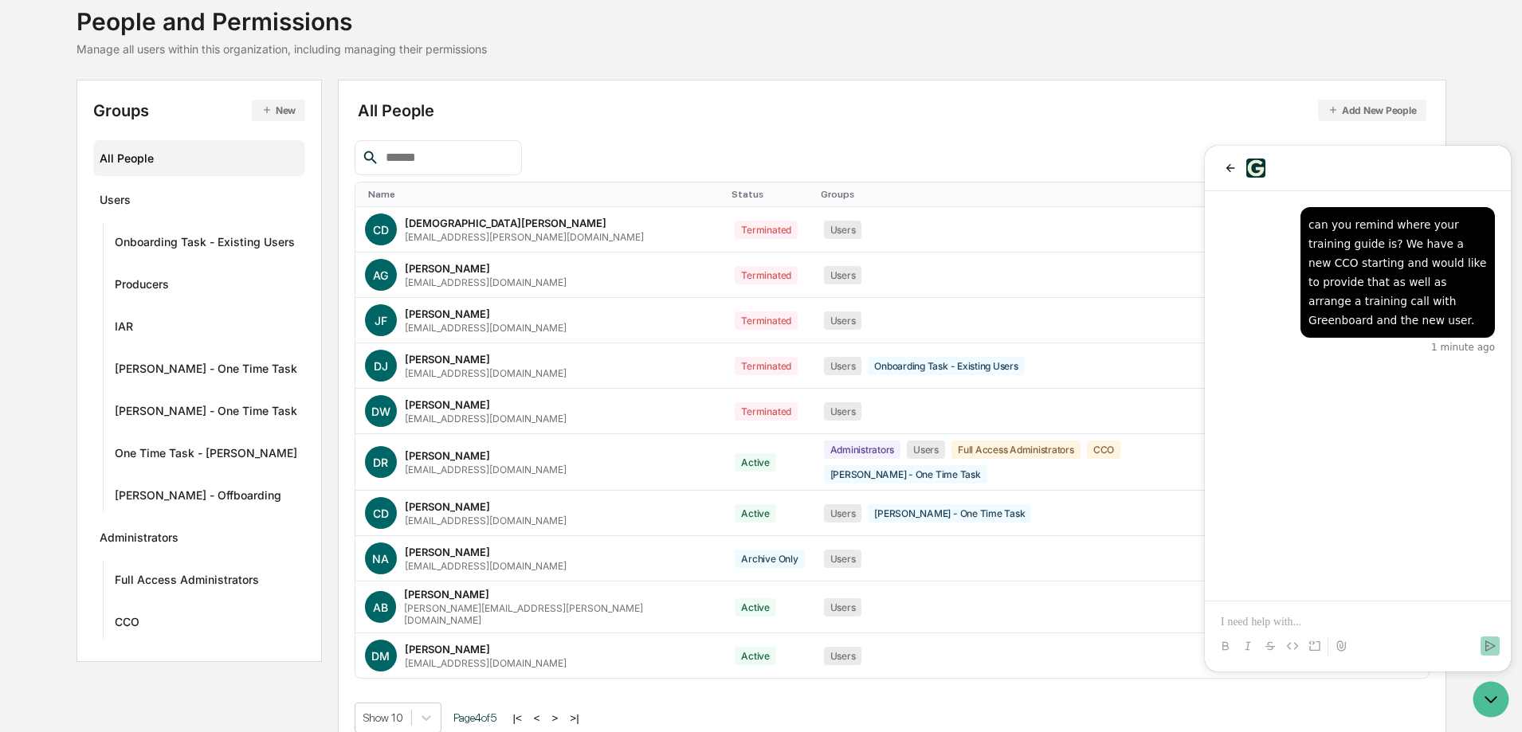
scroll to position [0, 0]
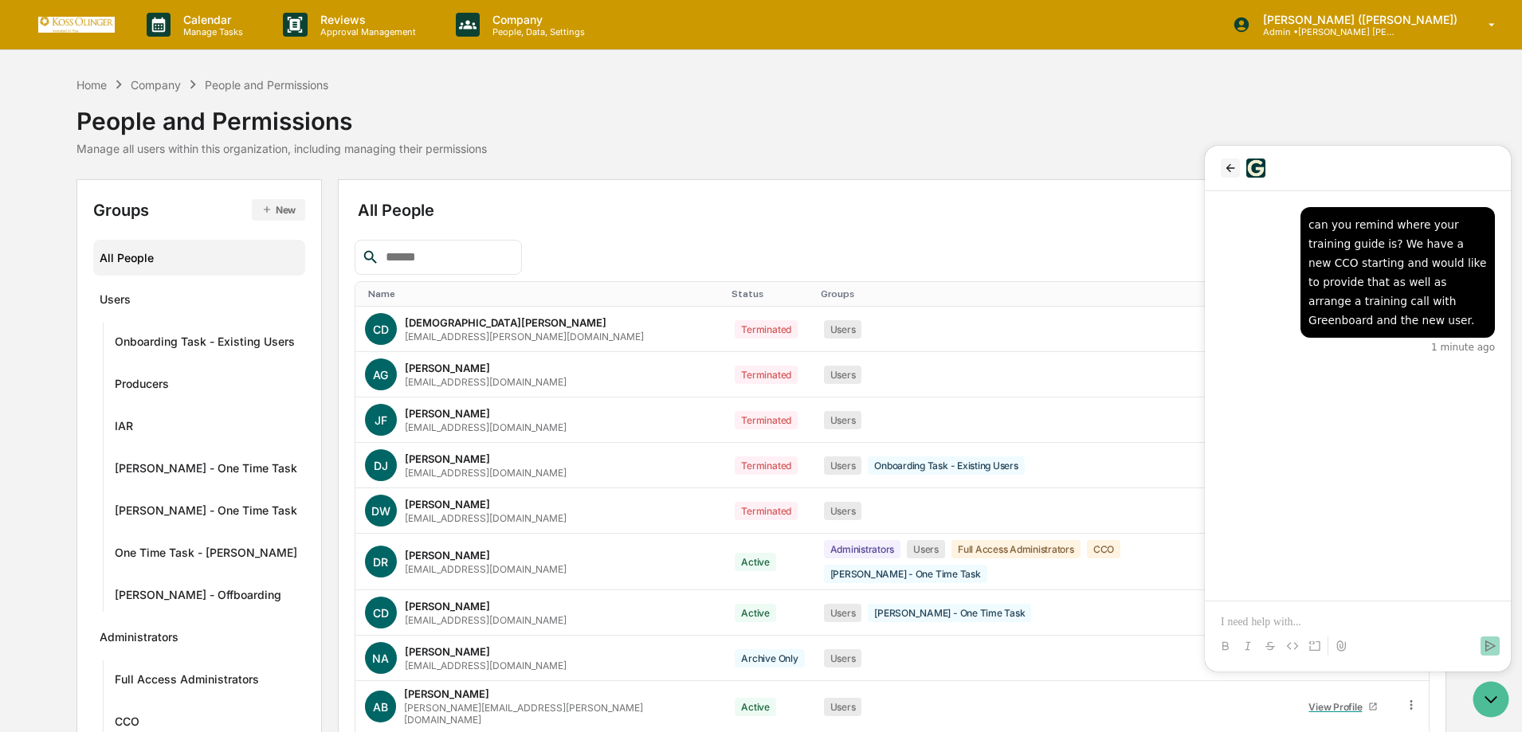
click at [1222, 164] on button "back" at bounding box center [1230, 168] width 19 height 19
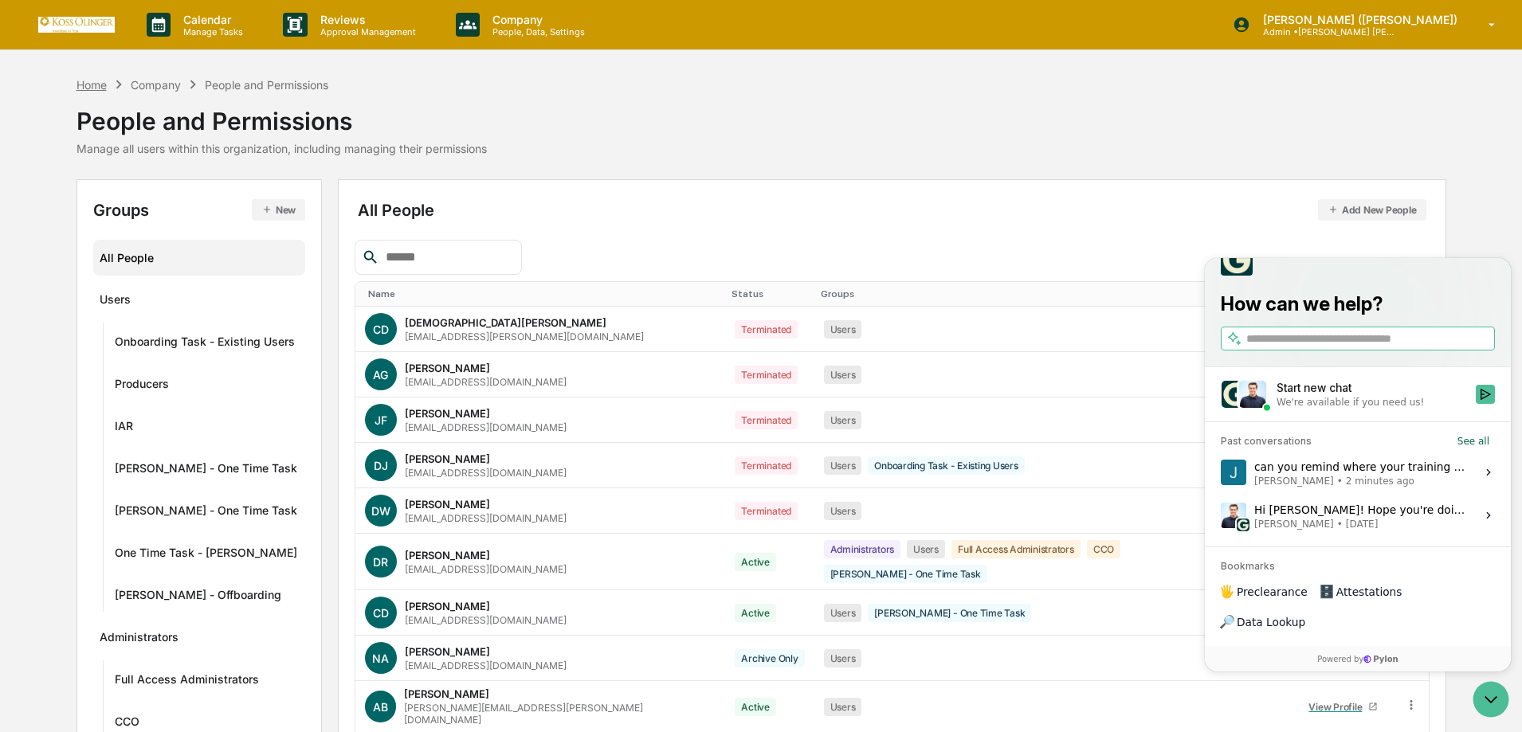
click at [80, 86] on div "Home" at bounding box center [91, 85] width 30 height 14
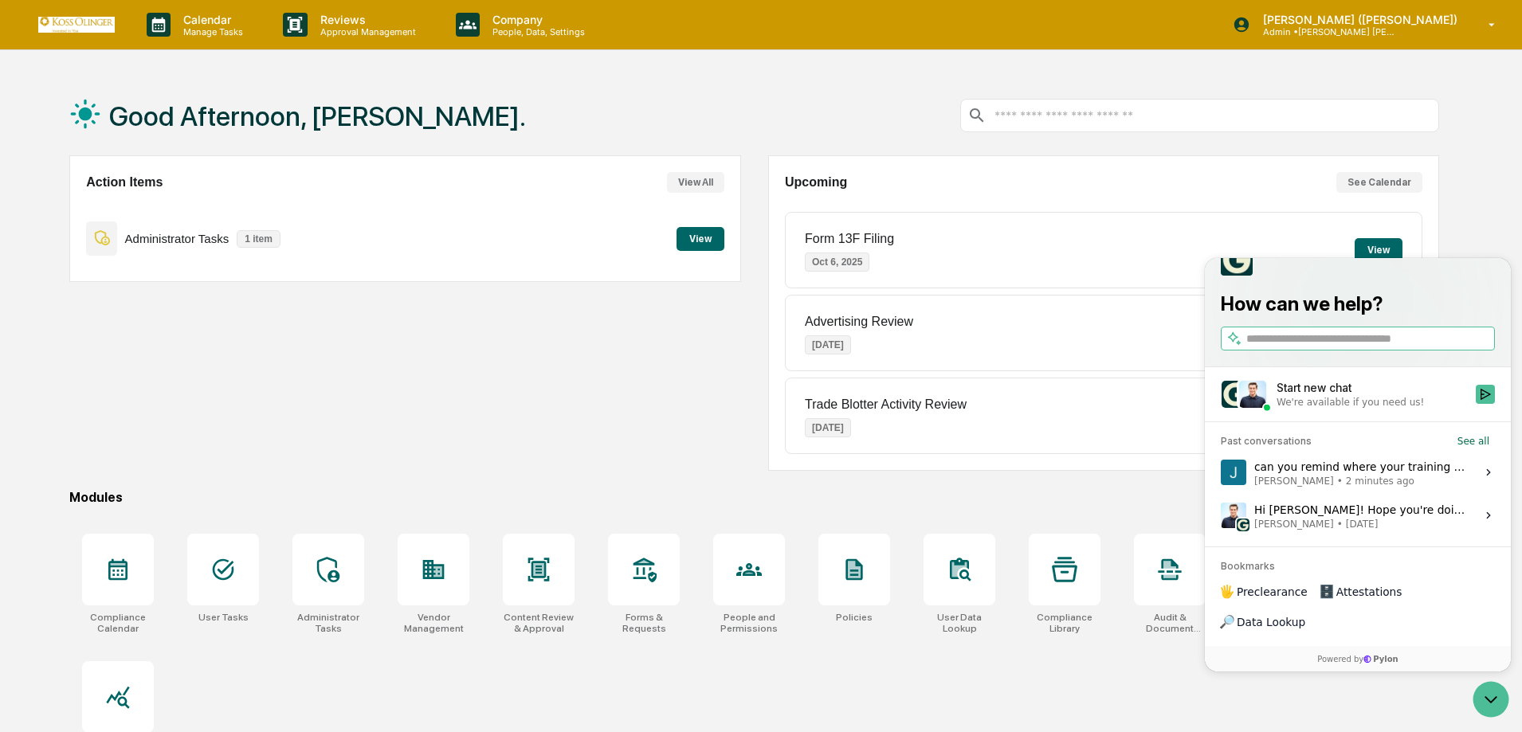
click at [1083, 114] on input "text" at bounding box center [1213, 115] width 440 height 15
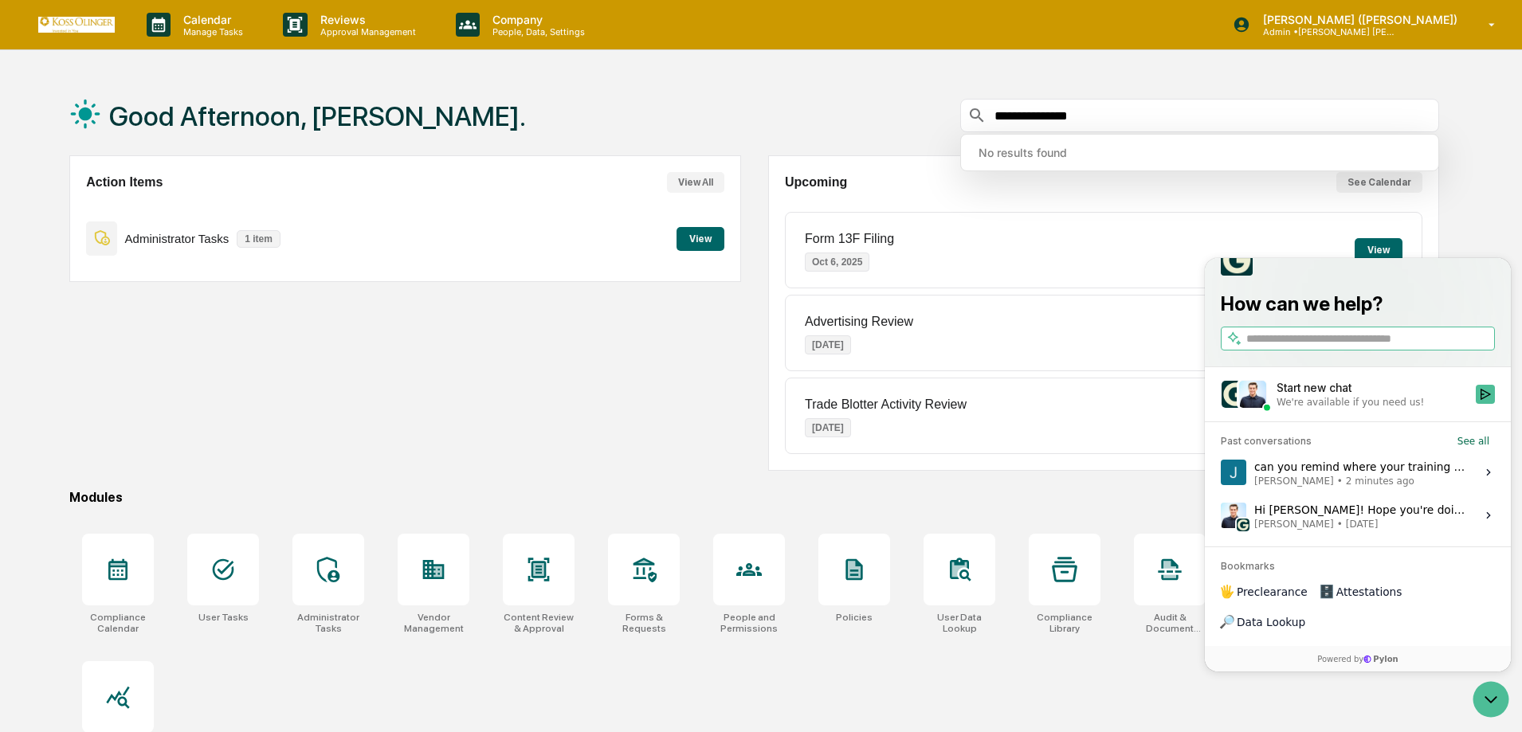
drag, startPoint x: 1095, startPoint y: 116, endPoint x: 1037, endPoint y: 109, distance: 57.7
click at [1037, 109] on input "**********" at bounding box center [1213, 115] width 440 height 15
type input "*******"
click at [738, 114] on div "Good Afternoon, Jessica. *******" at bounding box center [754, 116] width 1370 height 80
click at [1384, 531] on span "Jack Rasmussen • Aug 28" at bounding box center [1360, 524] width 212 height 13
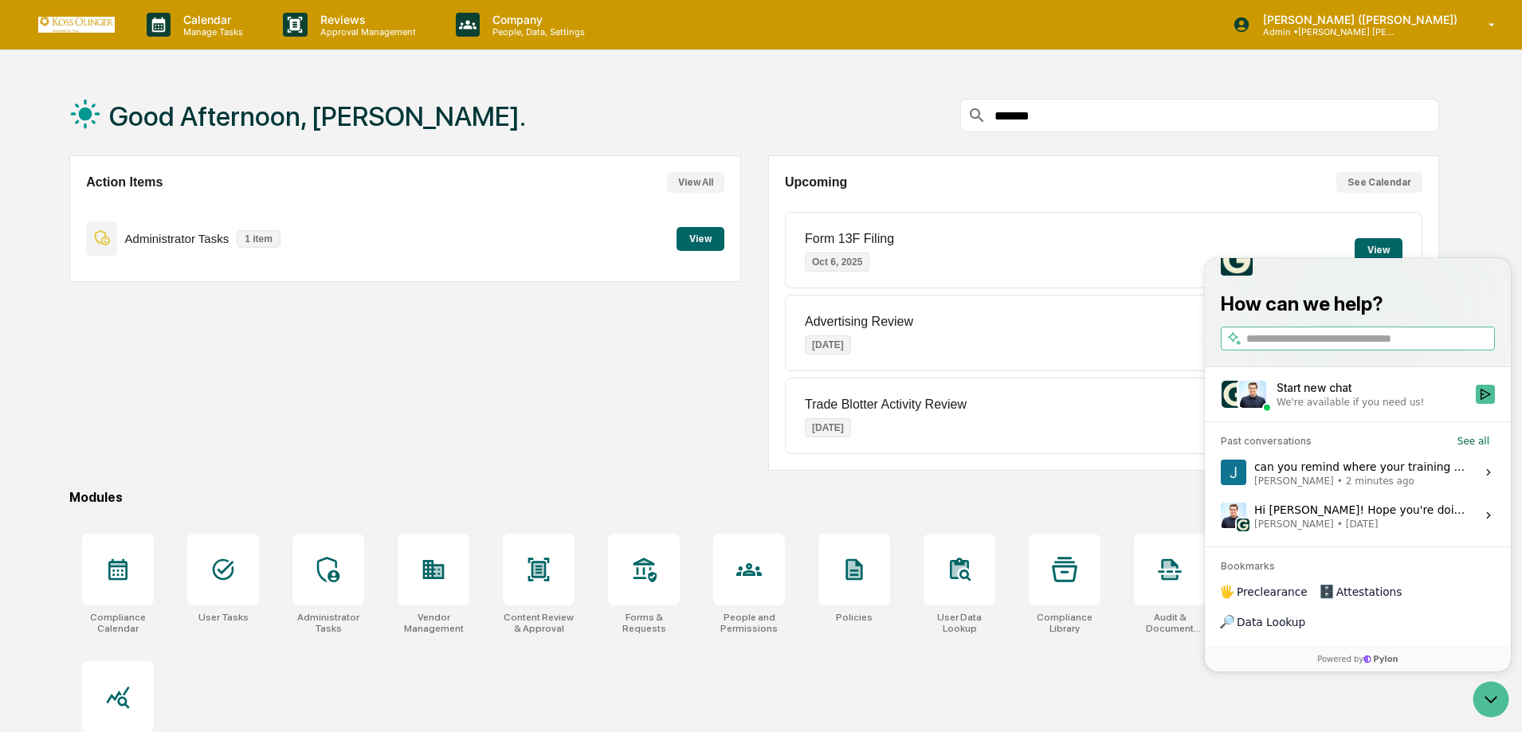
click at [1221, 516] on button "View issue" at bounding box center [1220, 516] width 1 height 1
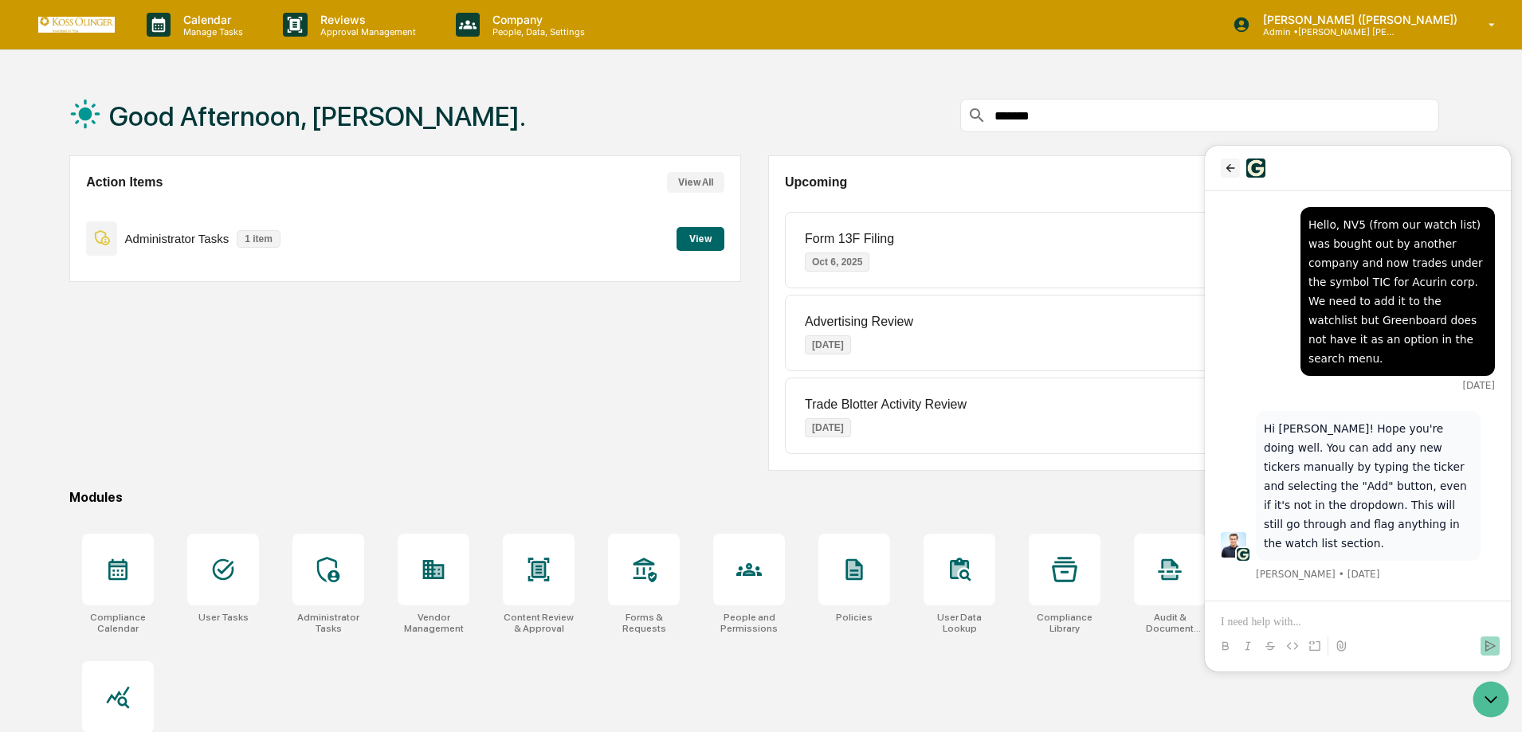
click at [1225, 168] on icon "back" at bounding box center [1230, 168] width 13 height 13
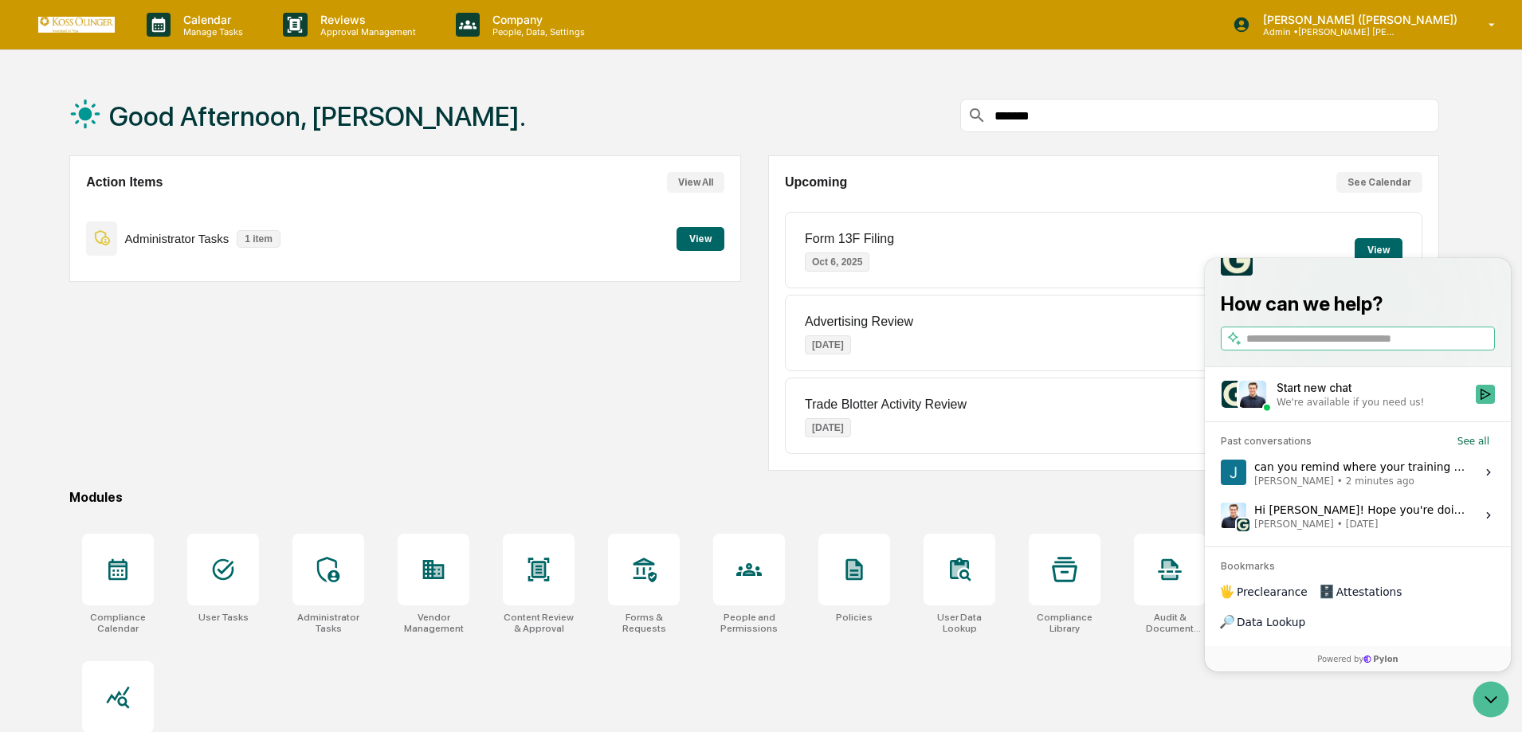
click at [1345, 488] on div "can you remind where your training guide is? We have a new CCO starting and wou…" at bounding box center [1360, 472] width 212 height 30
click at [1221, 473] on button "View issue" at bounding box center [1220, 472] width 1 height 1
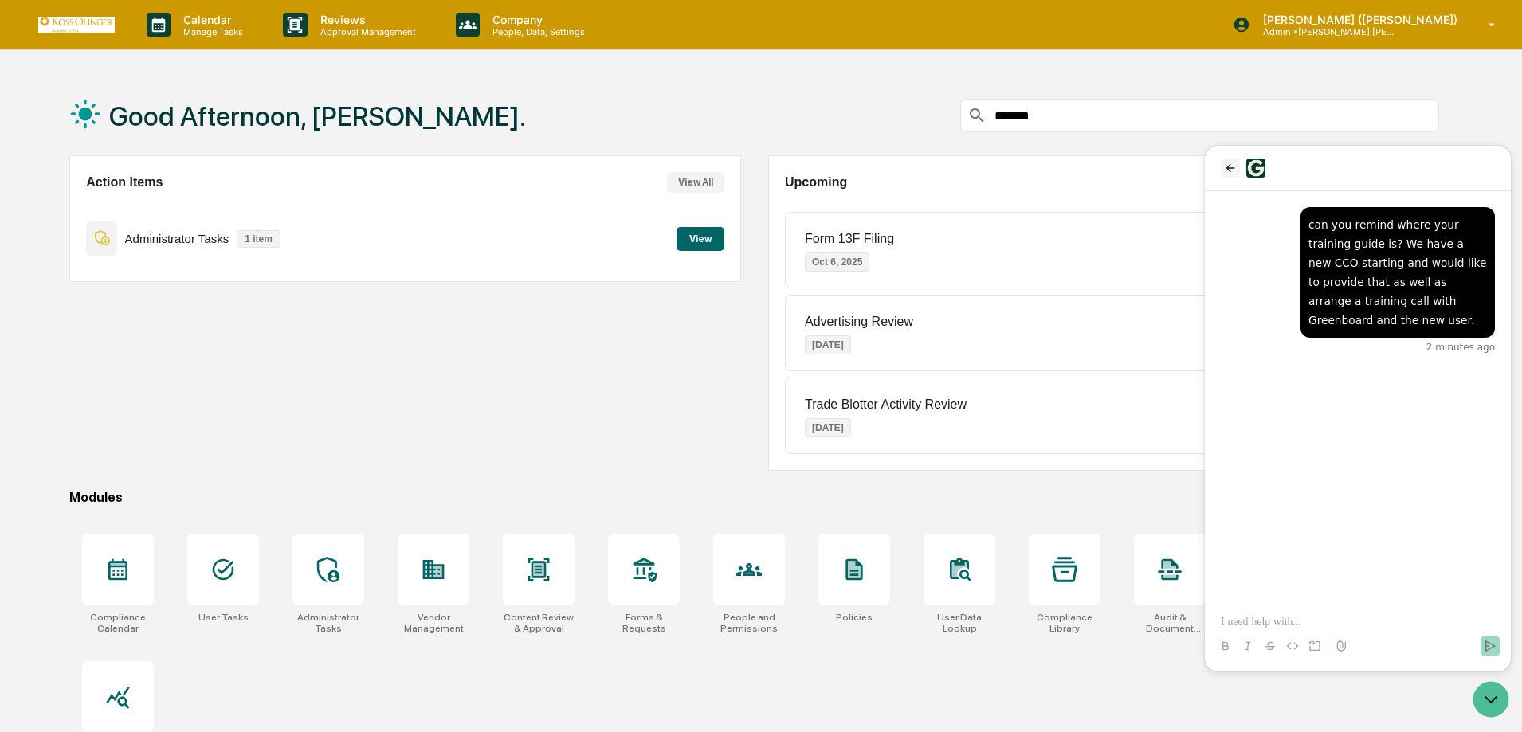
click at [1231, 169] on icon "back" at bounding box center [1230, 168] width 13 height 13
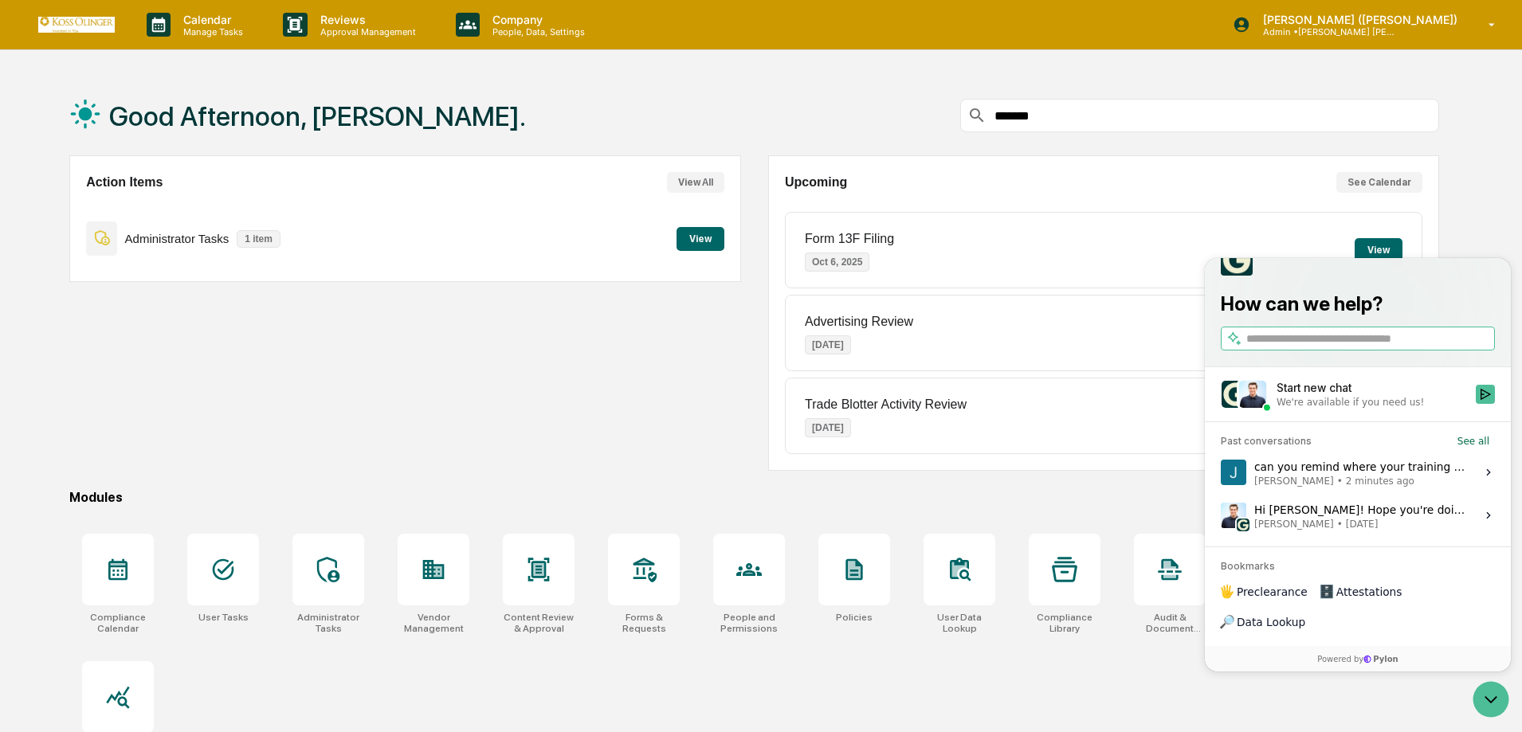
scroll to position [76, 0]
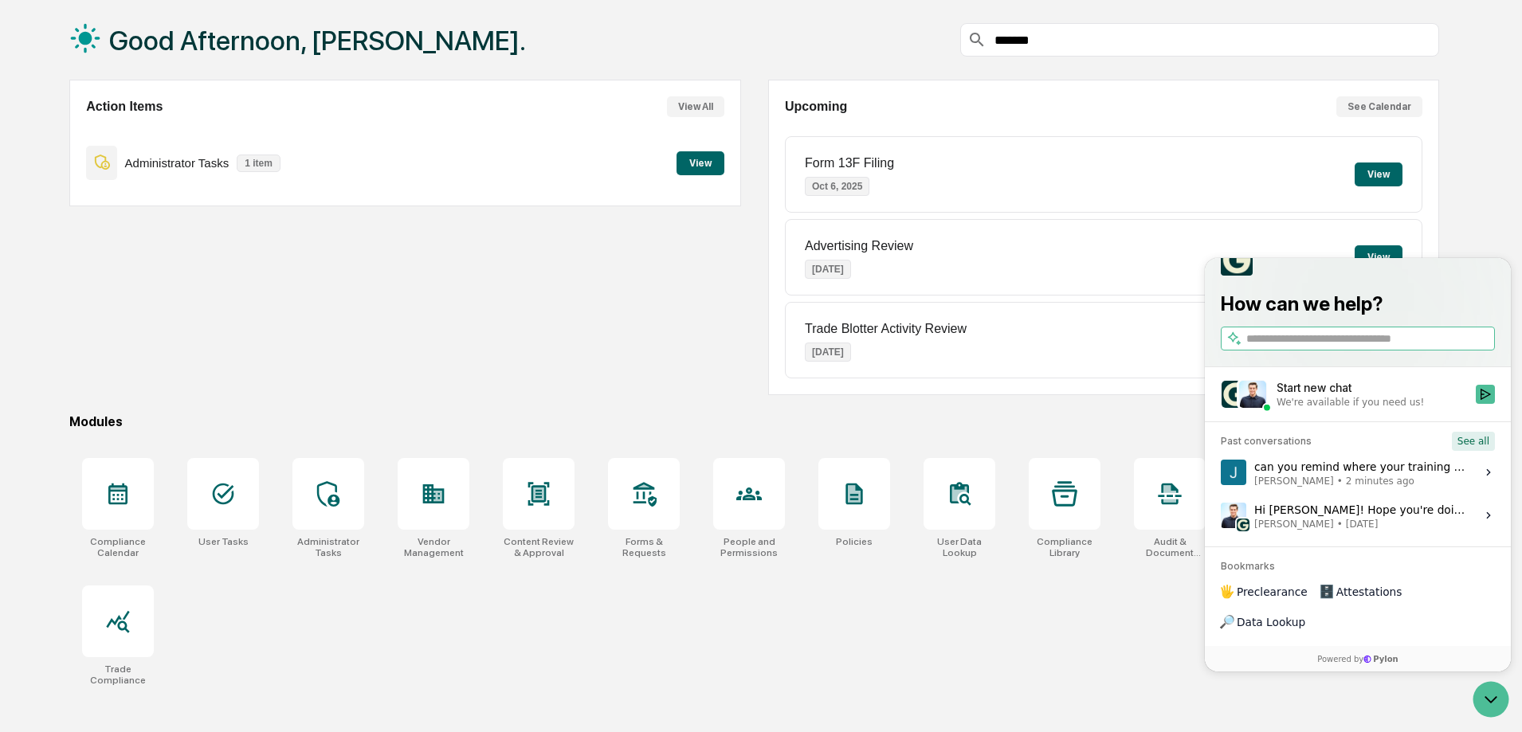
click at [1474, 451] on button "See all" at bounding box center [1473, 441] width 43 height 19
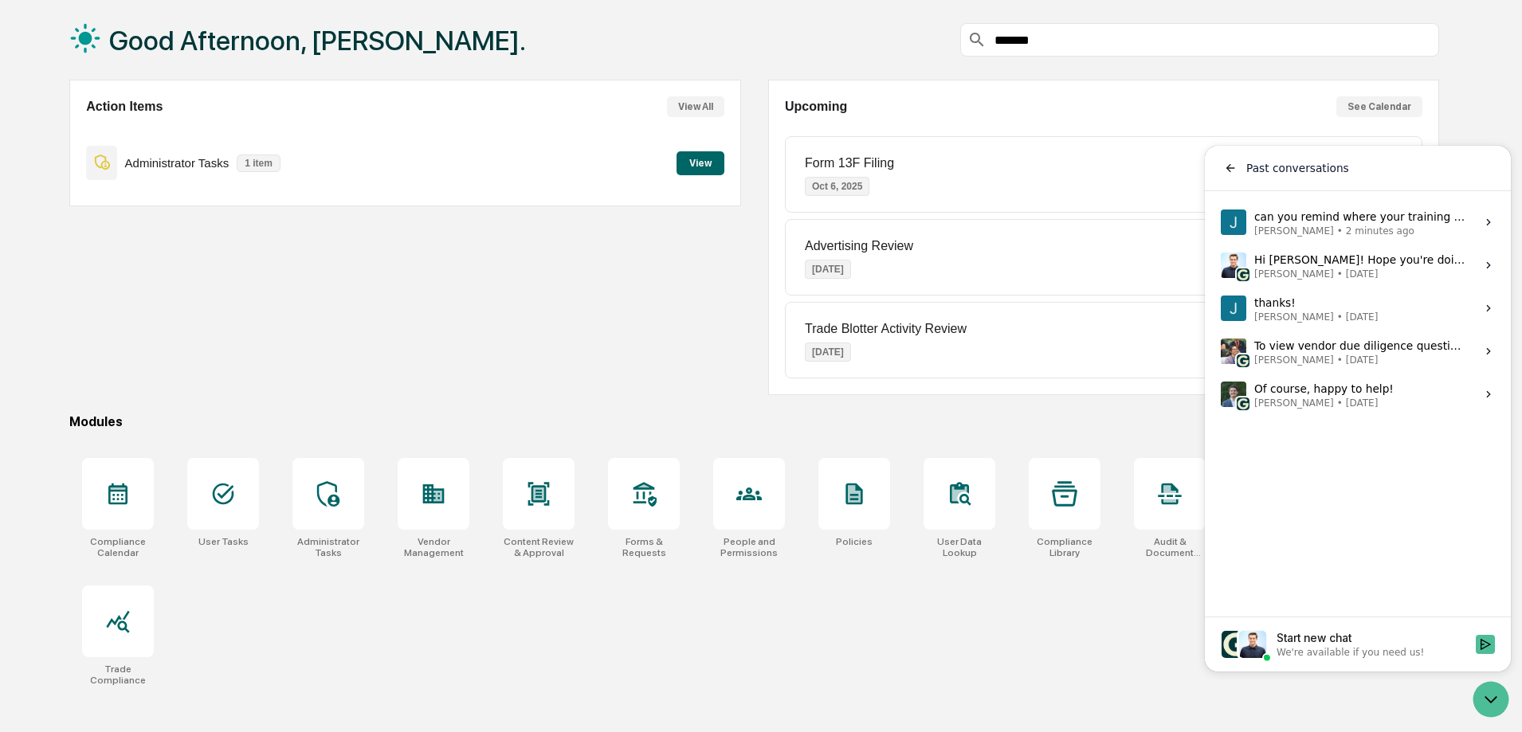
click at [1310, 308] on div "thanks! Jessica Sacks • May 9" at bounding box center [1316, 308] width 124 height 30
click at [1221, 308] on button "View issue" at bounding box center [1220, 308] width 1 height 1
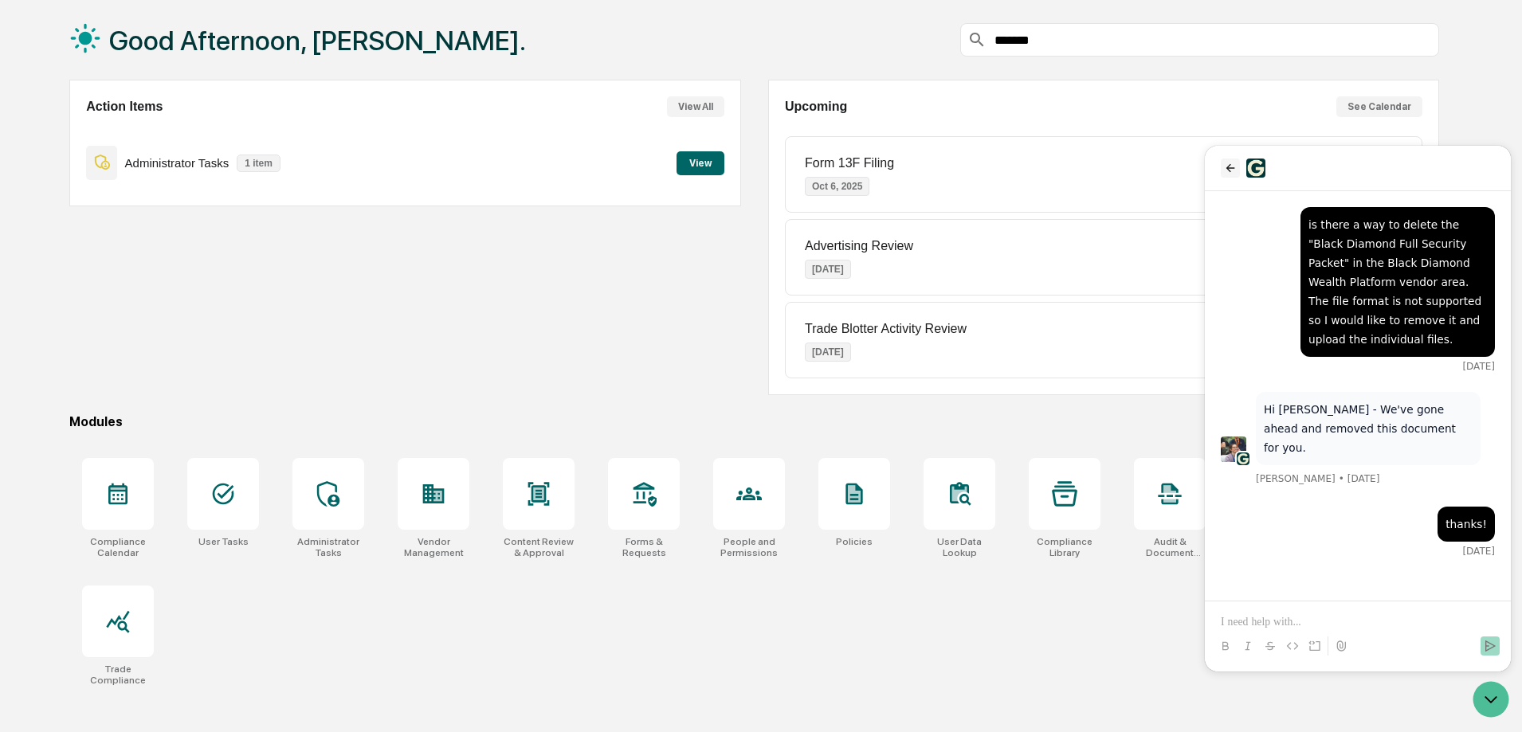
click at [1229, 171] on icon "back" at bounding box center [1230, 168] width 9 height 8
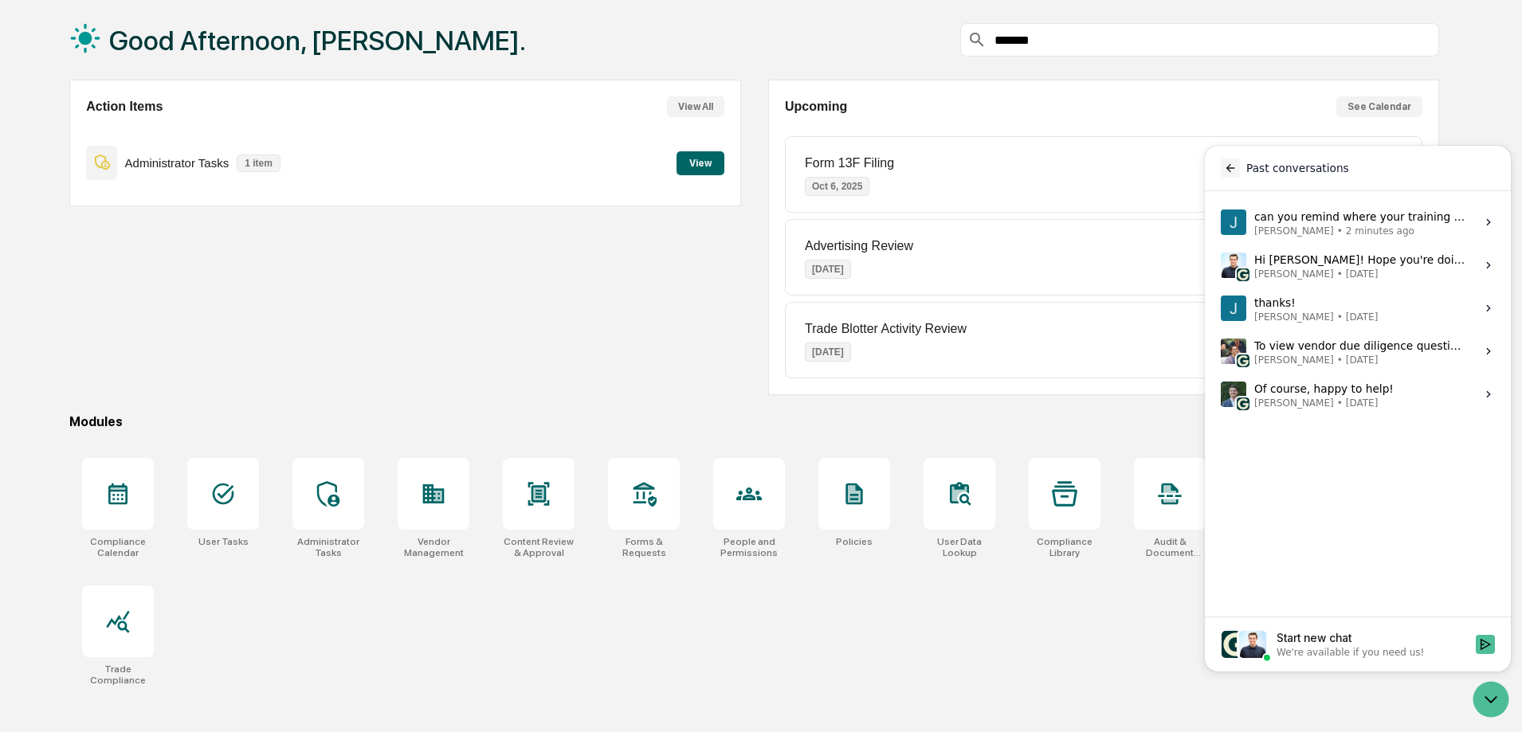
click at [1229, 167] on icon "back" at bounding box center [1230, 168] width 9 height 8
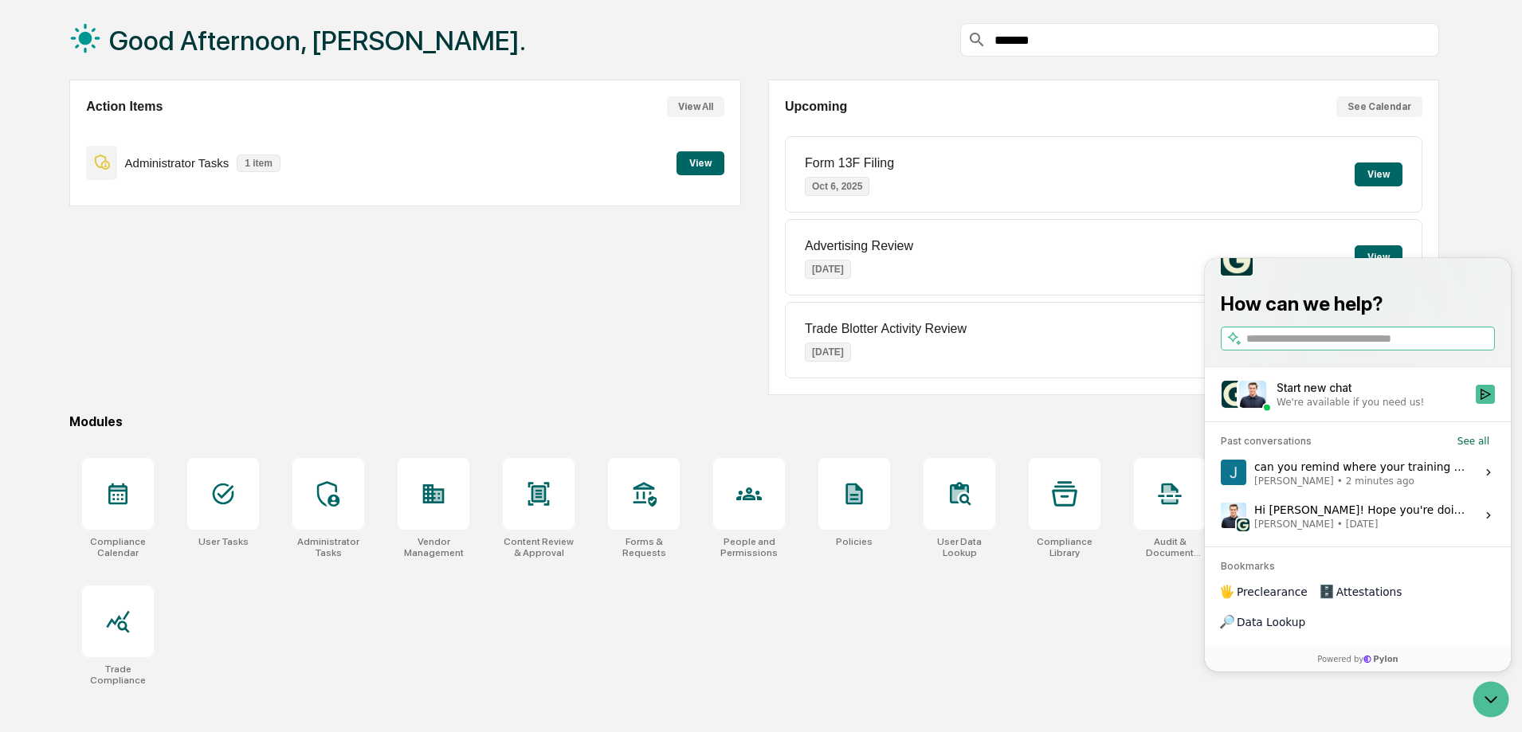
click at [1099, 604] on div "Compliance Calendar User Tasks Administrator Tasks Vendor Management Content Re…" at bounding box center [754, 572] width 1370 height 247
click at [1339, 488] on div "can you remind where your training guide is? We have a new CCO starting and wou…" at bounding box center [1360, 472] width 212 height 30
click at [1221, 473] on button "View issue" at bounding box center [1220, 472] width 1 height 1
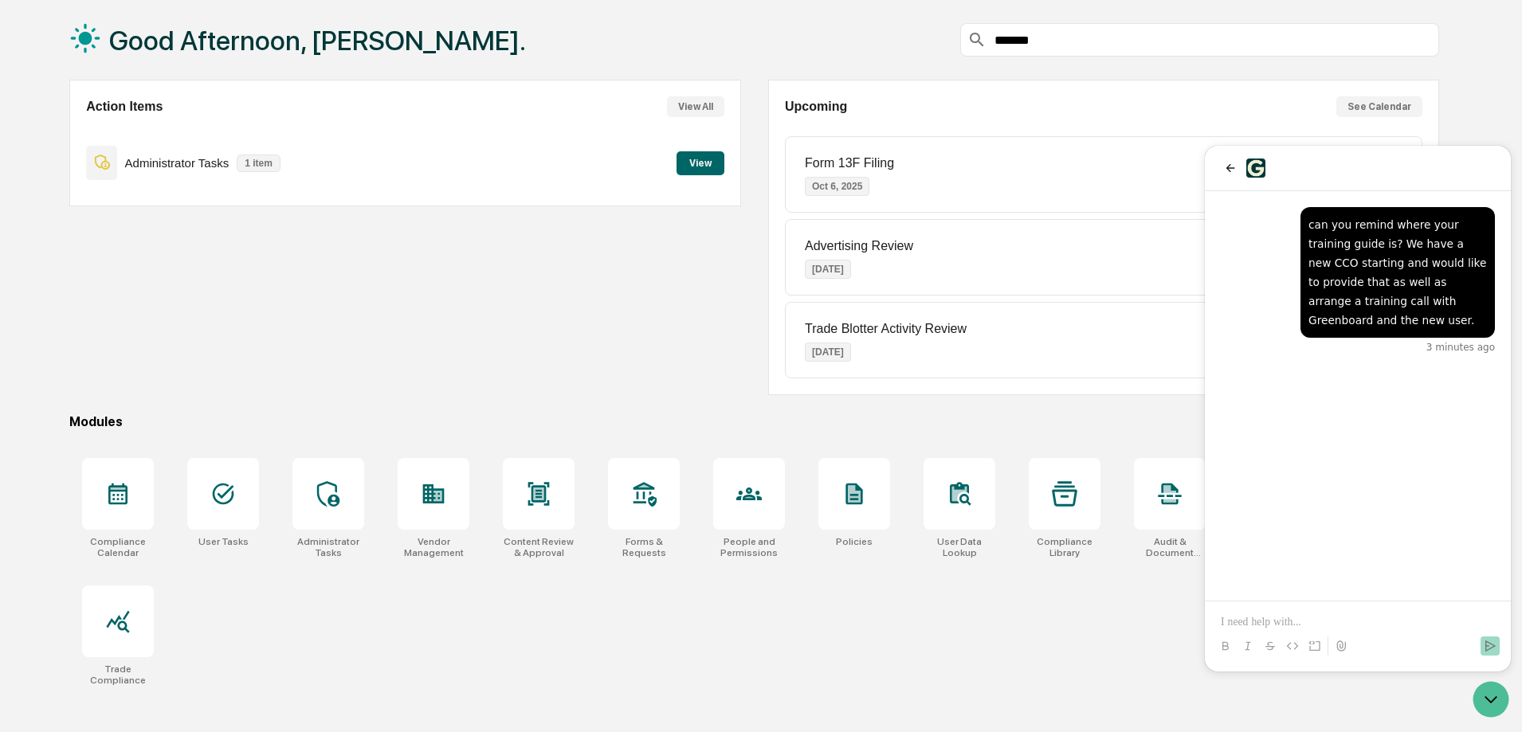
click at [776, 598] on div "Compliance Calendar User Tasks Administrator Tasks Vendor Management Content Re…" at bounding box center [754, 572] width 1370 height 247
click at [1225, 169] on icon "back" at bounding box center [1230, 168] width 13 height 13
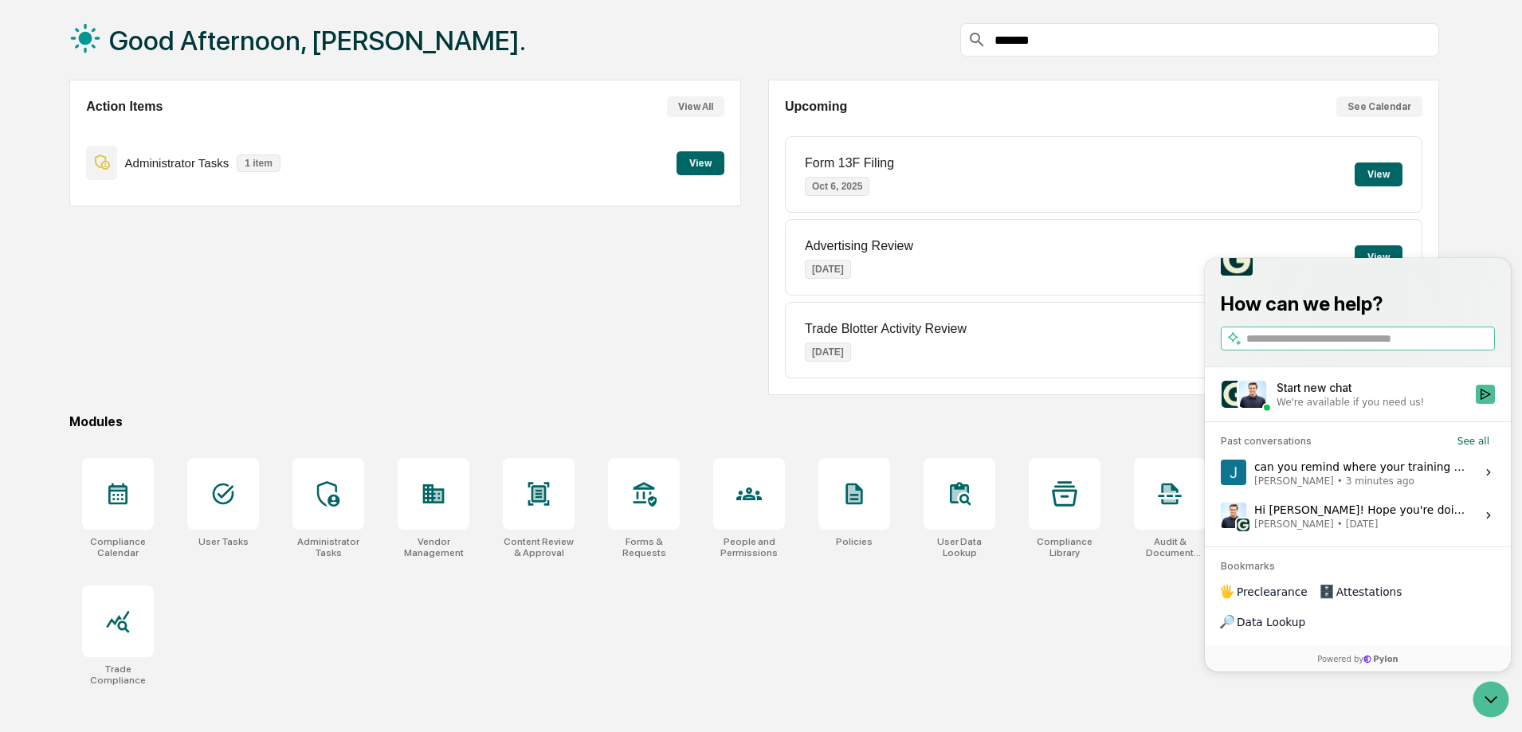
click at [1483, 226] on div "Good Afternoon, Jessica. ******* Action Items View All Administrator Tasks 1 it…" at bounding box center [761, 366] width 1522 height 732
click at [87, 45] on icon at bounding box center [85, 38] width 32 height 32
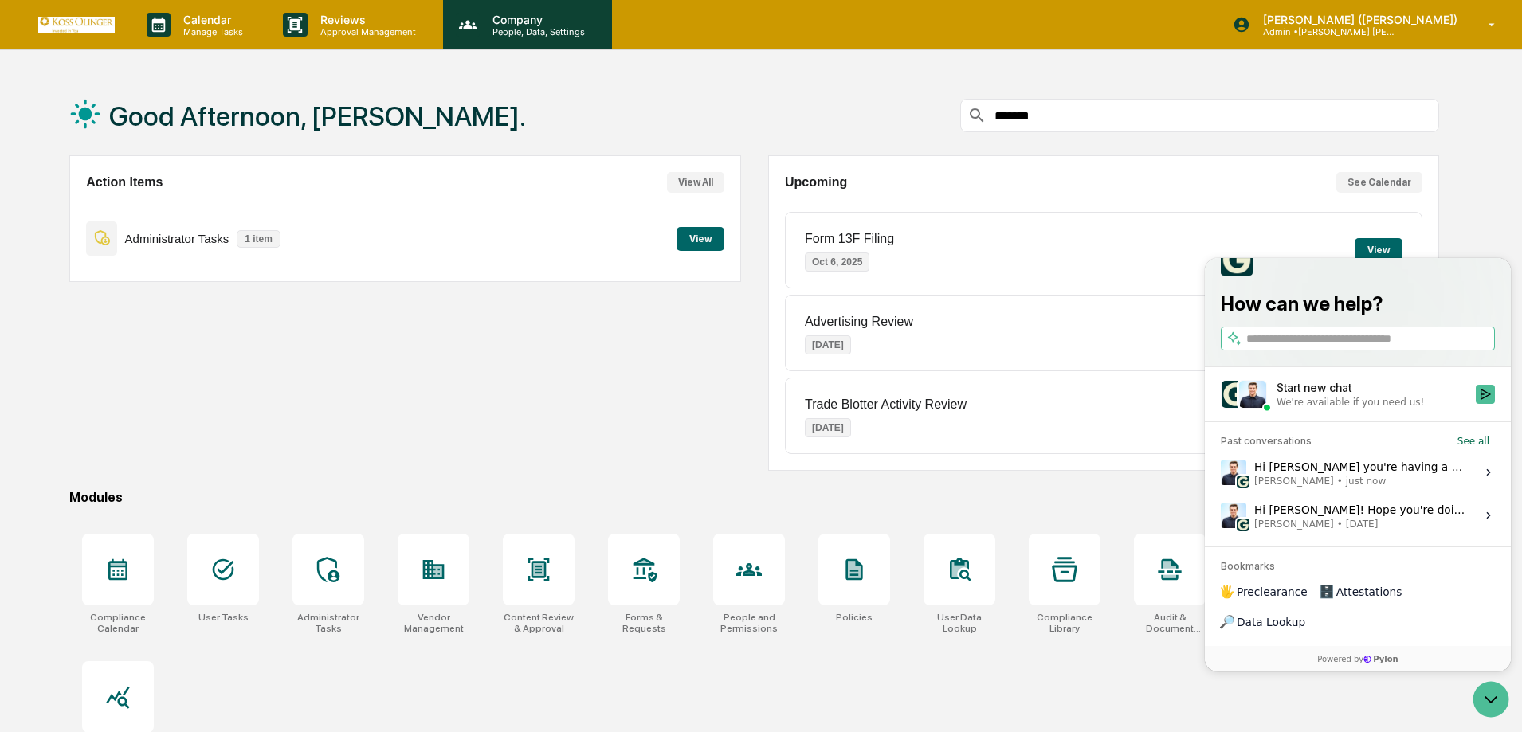
click at [549, 33] on p "People, Data, Settings" at bounding box center [536, 31] width 113 height 11
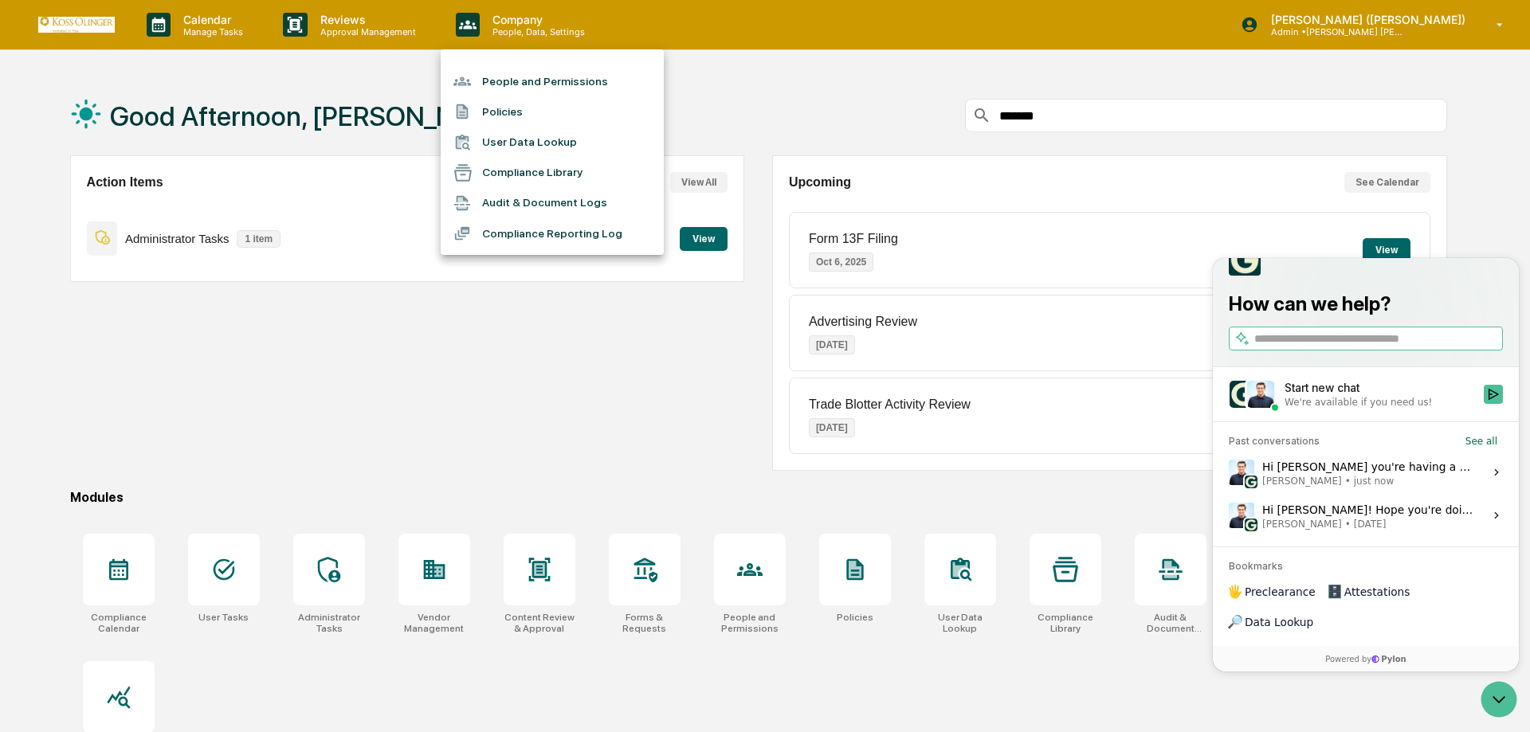
click at [1373, 26] on div at bounding box center [765, 366] width 1530 height 732
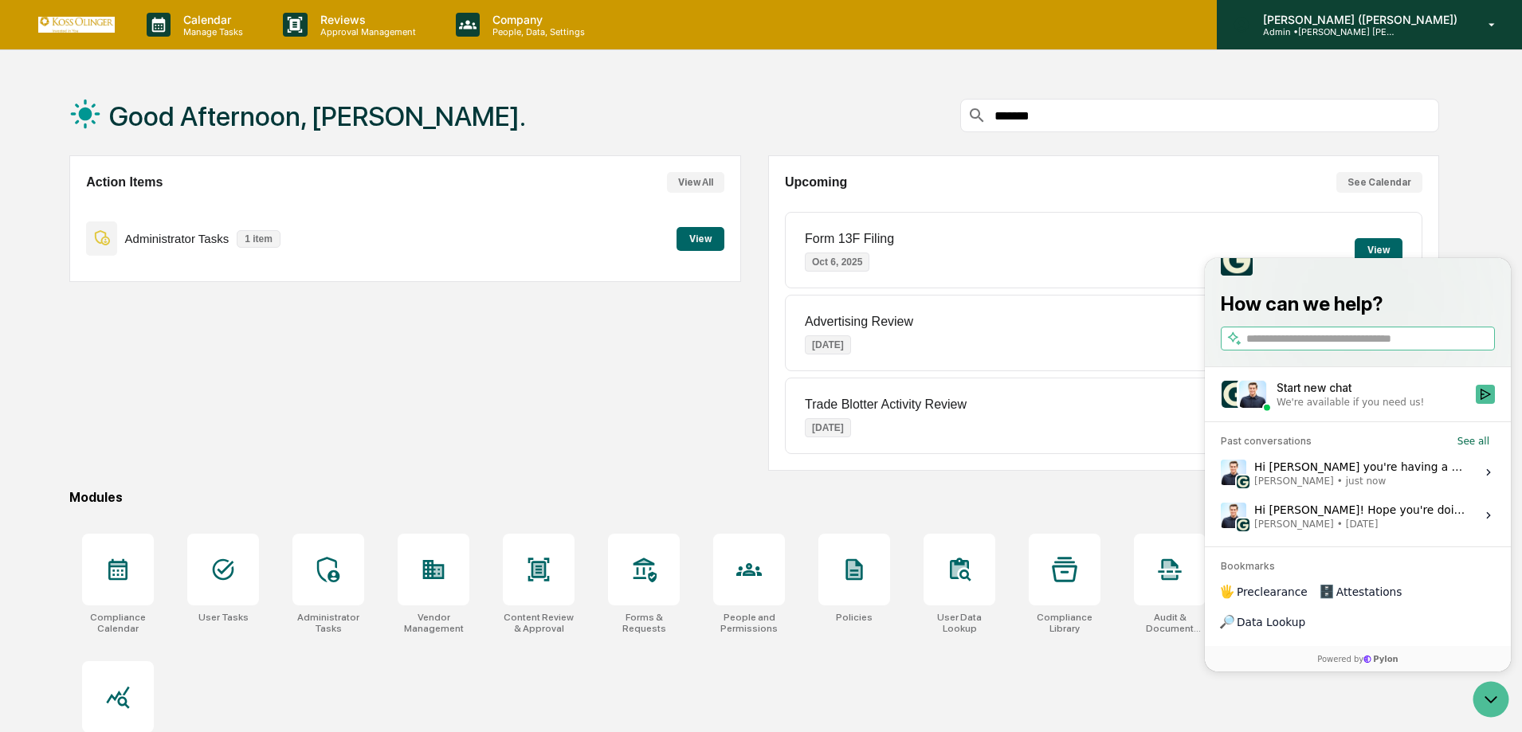
click at [1492, 26] on icon at bounding box center [1492, 25] width 28 height 15
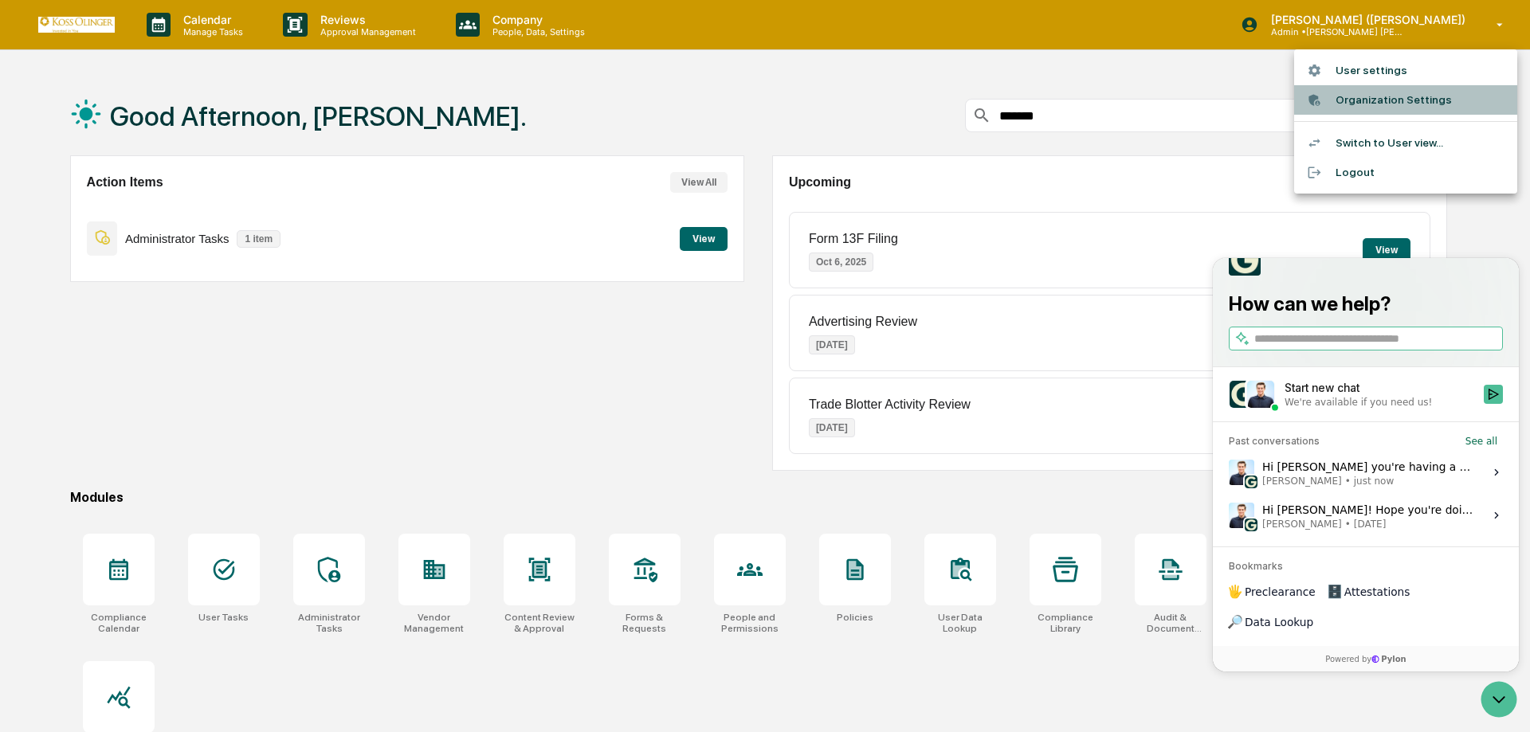
click at [1414, 100] on li "Organization Settings" at bounding box center [1405, 99] width 223 height 29
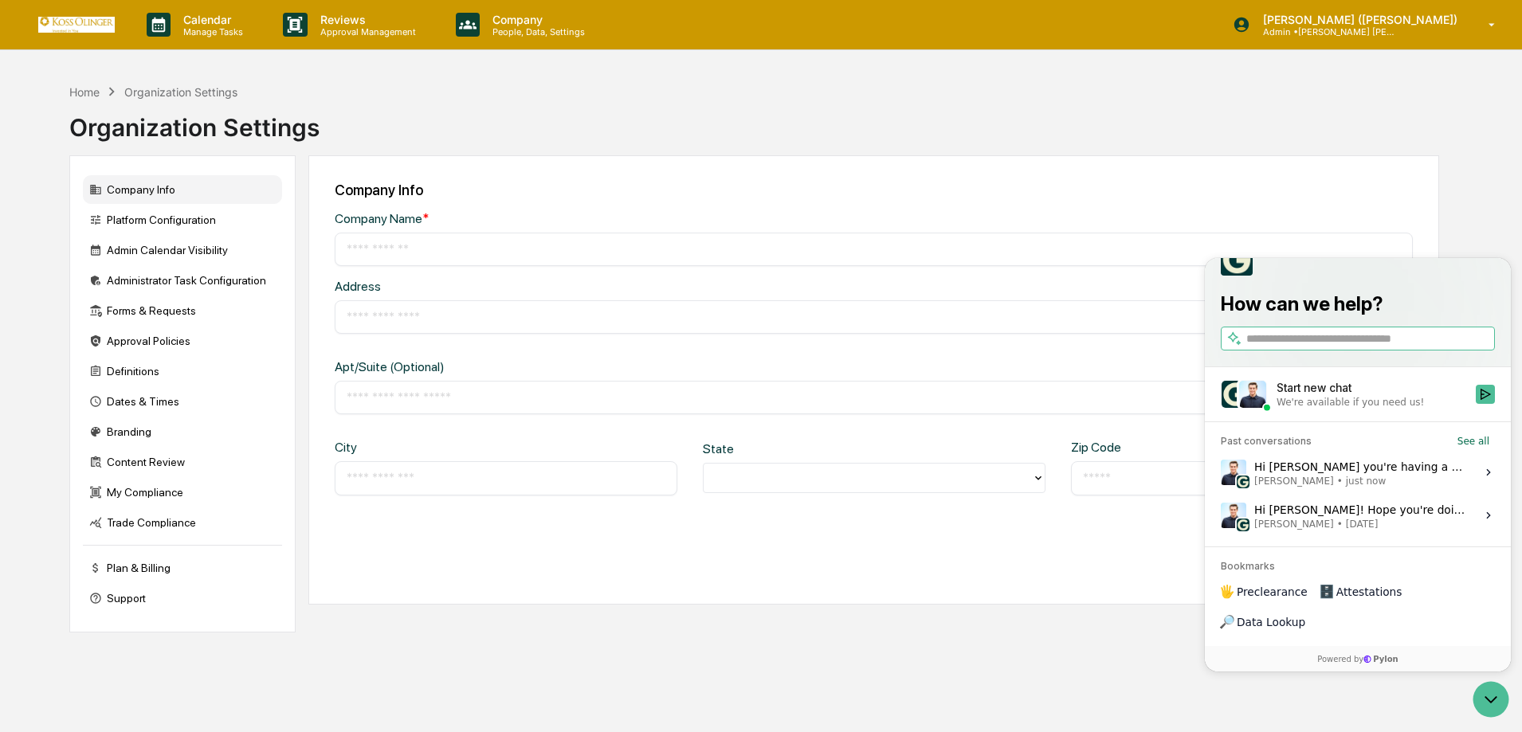
type input "**********"
type input "*******"
type input "**********"
type input "*****"
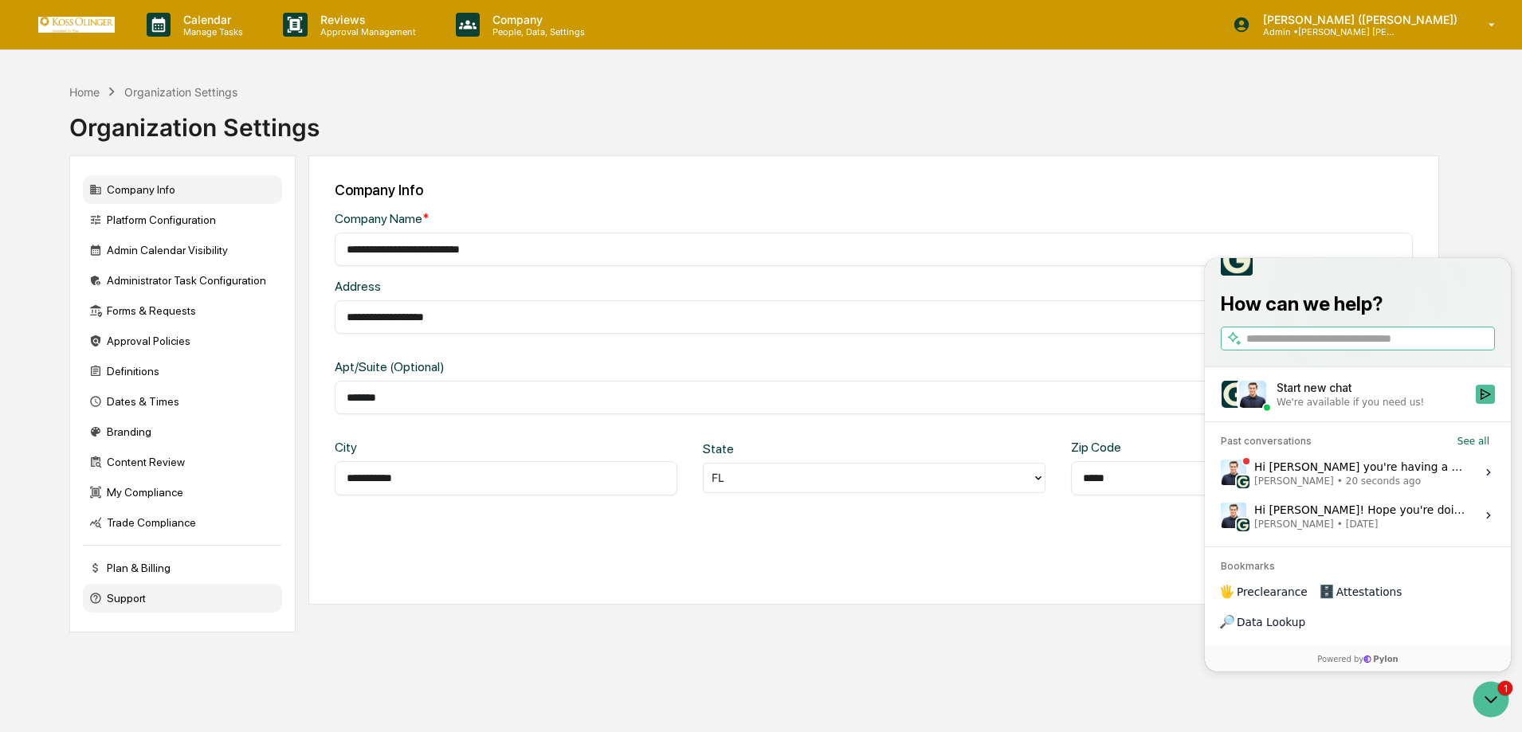
click at [123, 606] on div "Support" at bounding box center [182, 598] width 199 height 29
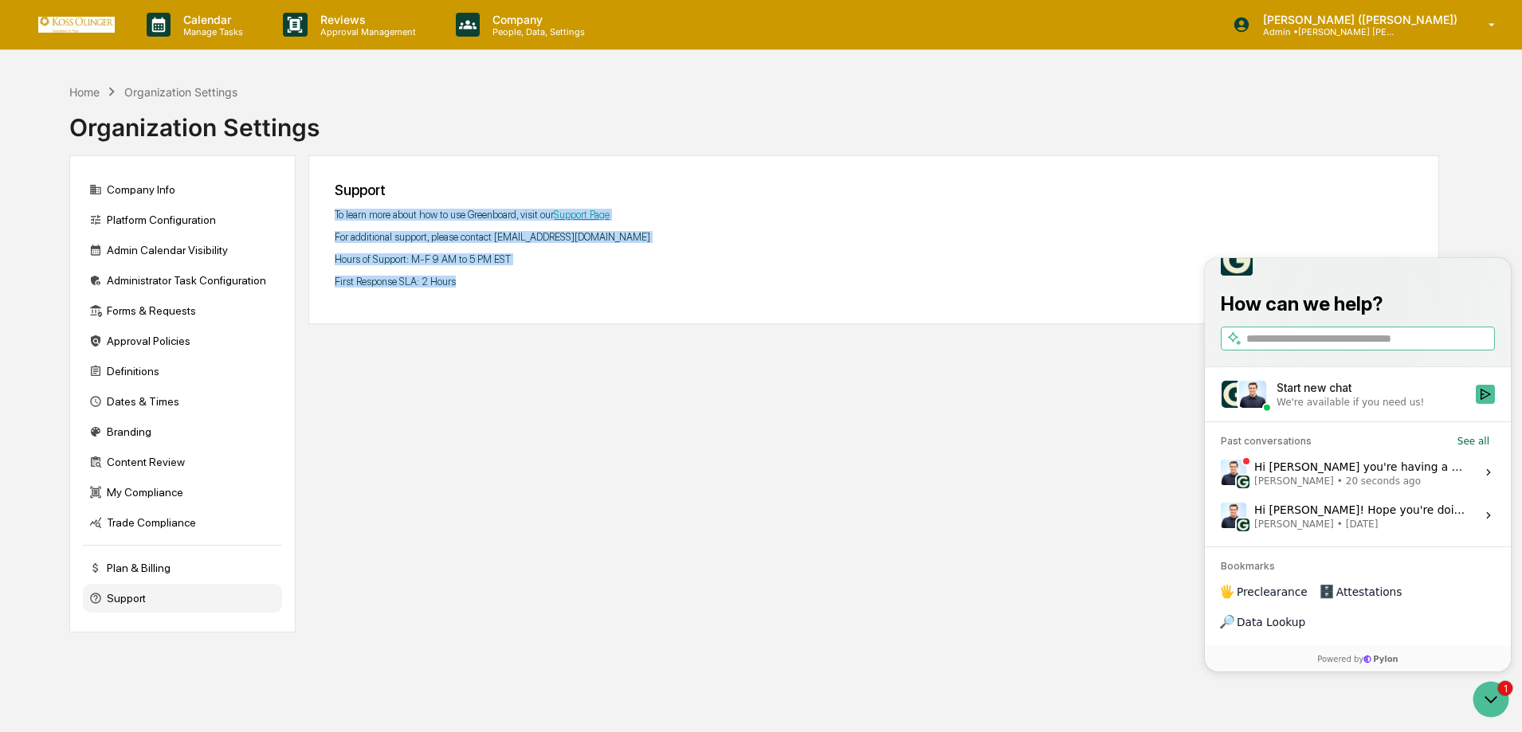
drag, startPoint x: 484, startPoint y: 284, endPoint x: 326, endPoint y: 210, distance: 175.0
click at [326, 210] on div "Support To learn more about how to use Greenboard, visit our Support Page For a…" at bounding box center [873, 239] width 1131 height 169
copy div "To learn more about how to use Greenboard, visit our Support Page For additiona…"
click at [764, 552] on div "Support To learn more about how to use Greenboard, visit our Support Page For a…" at bounding box center [873, 393] width 1131 height 477
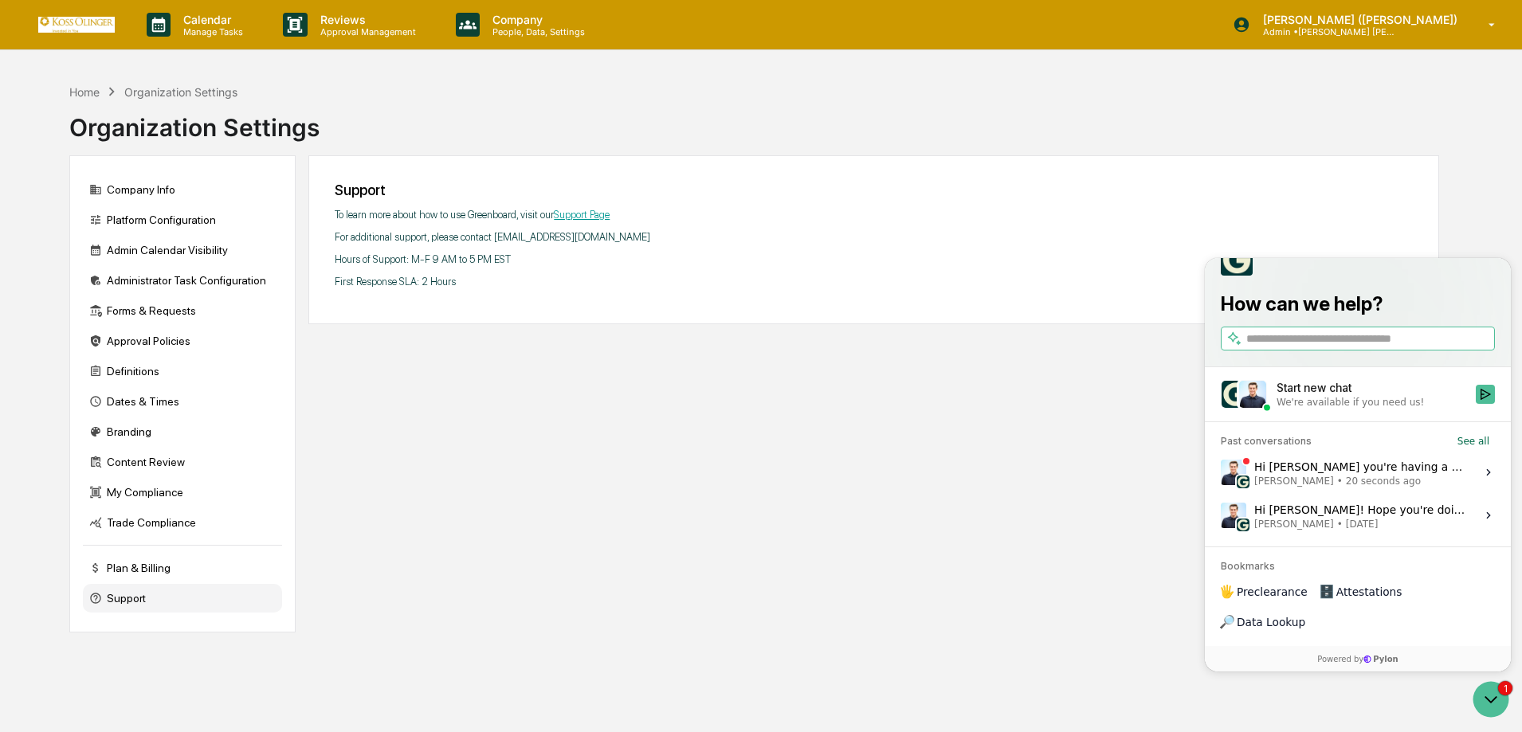
click at [574, 211] on link "Support Page" at bounding box center [582, 215] width 56 height 12
click at [1346, 488] on span "4 minutes ago" at bounding box center [1380, 481] width 69 height 13
click at [1221, 473] on button "View issue" at bounding box center [1220, 472] width 1 height 1
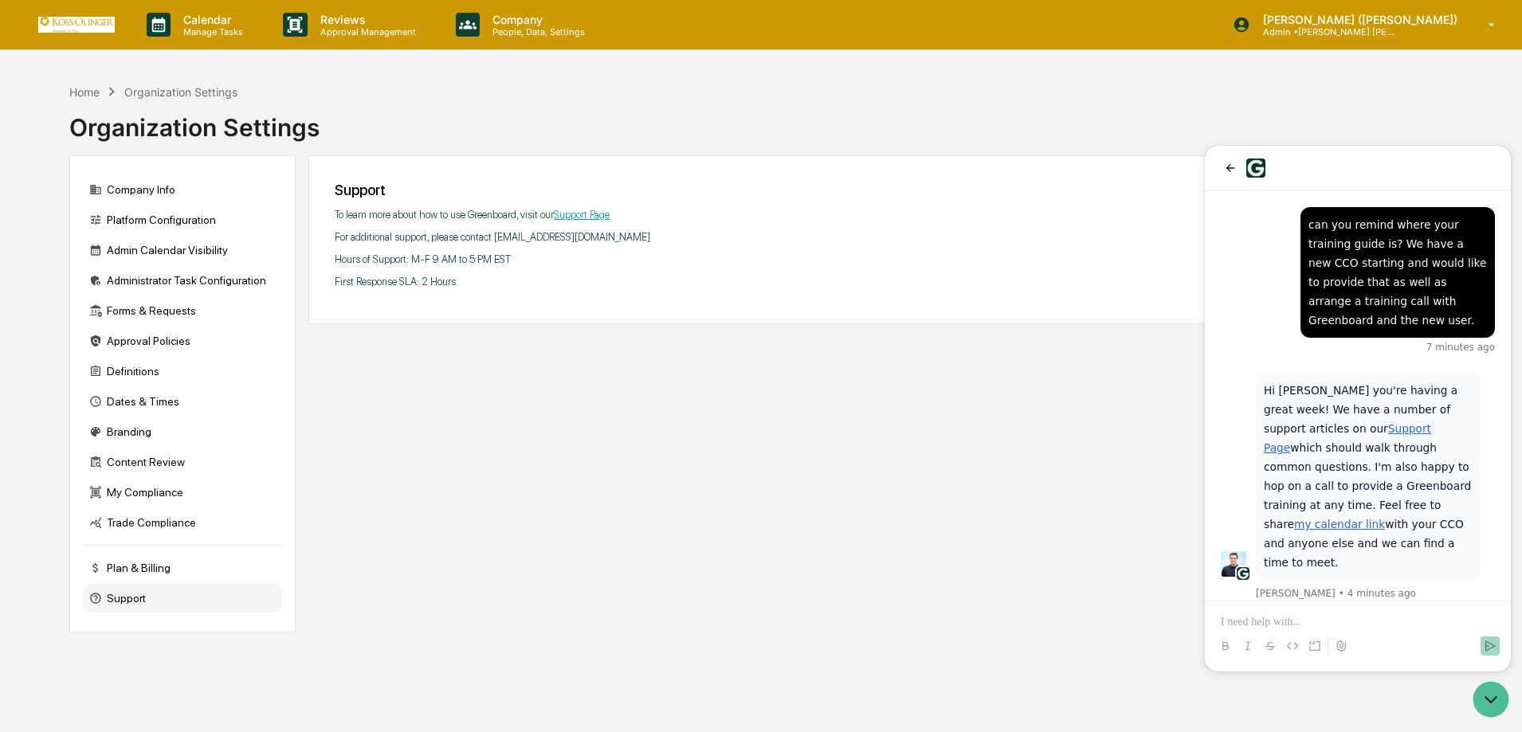
click at [1326, 518] on link "my calendar link" at bounding box center [1339, 524] width 91 height 13
click at [1289, 618] on p at bounding box center [1358, 622] width 274 height 16
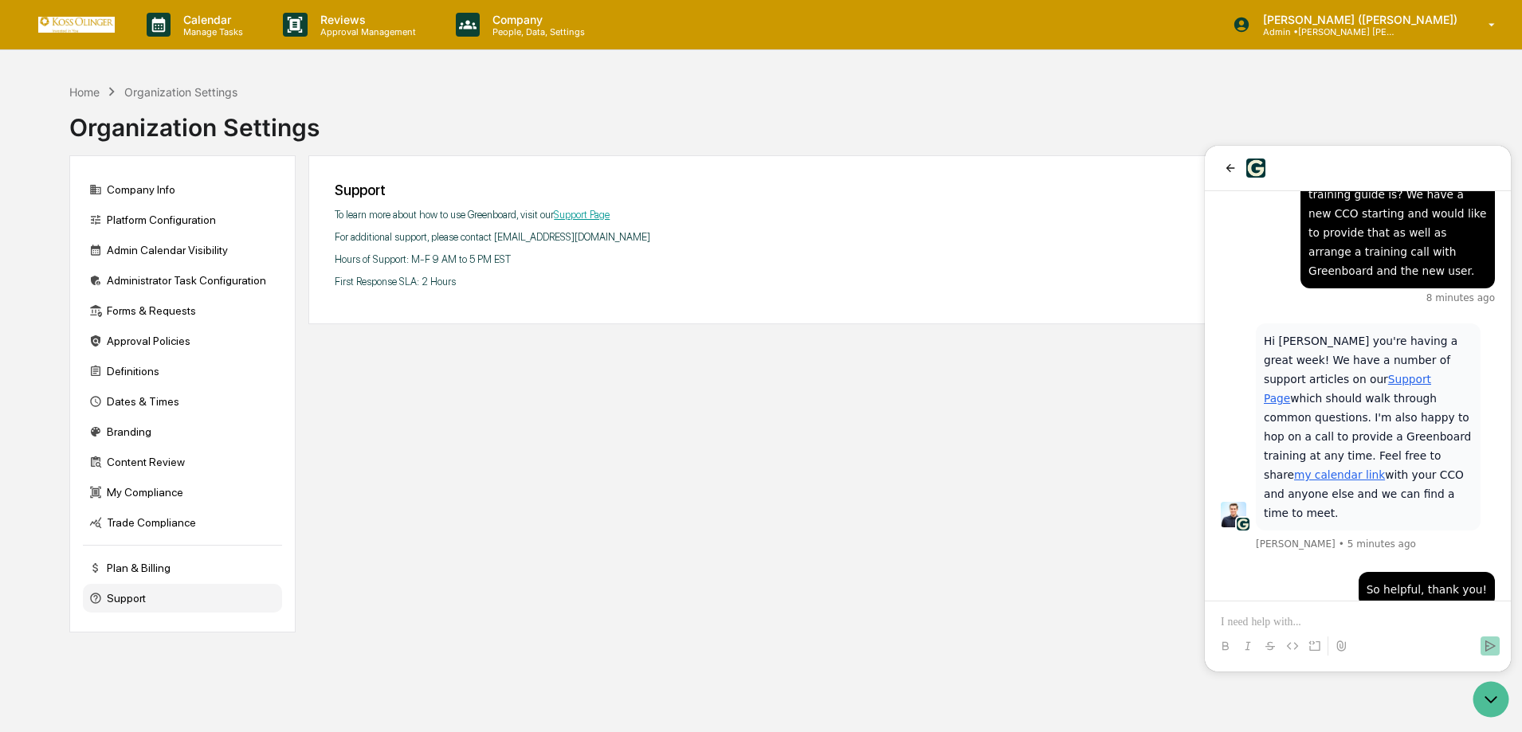
scroll to position [145, 0]
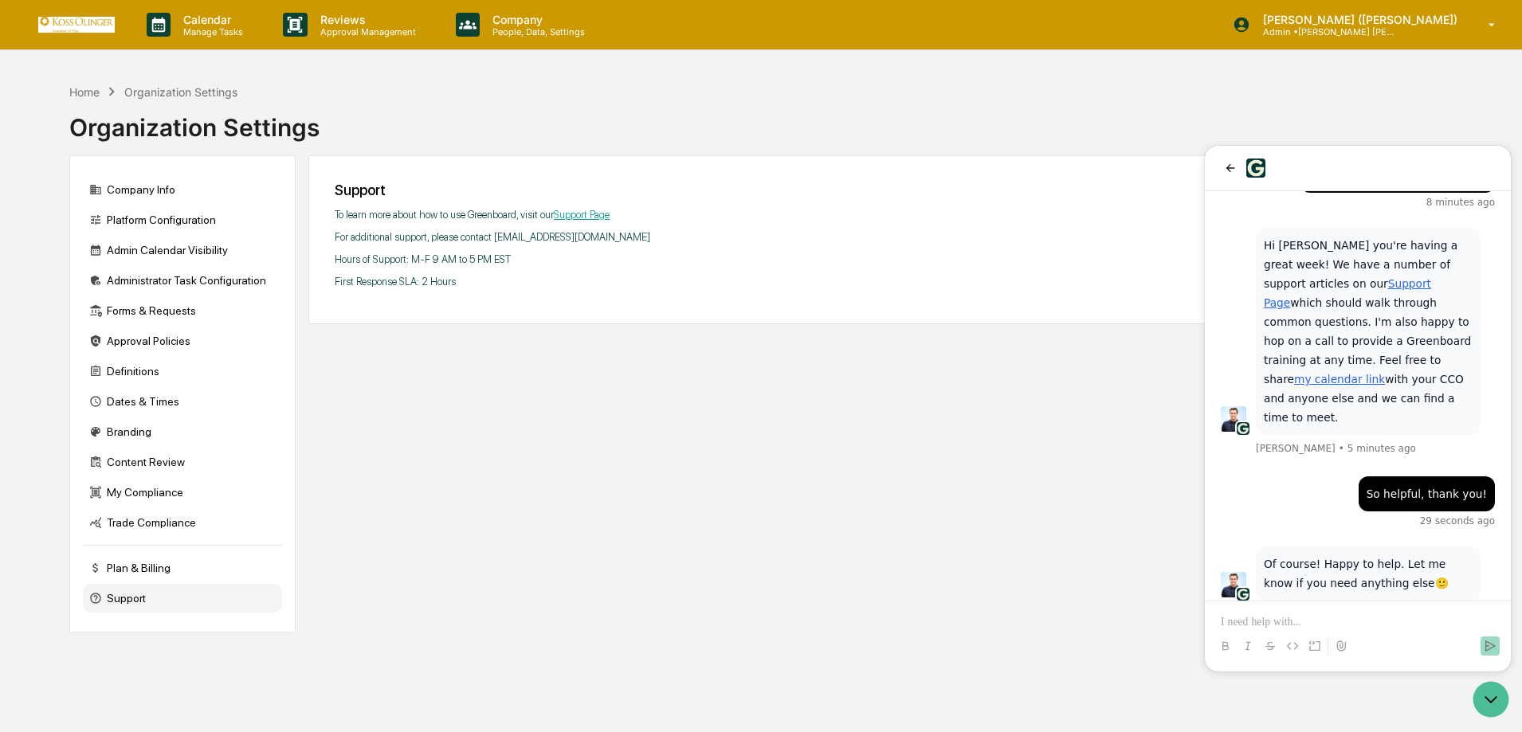
click at [1279, 630] on div at bounding box center [1357, 646] width 293 height 32
click at [1257, 621] on p at bounding box center [1358, 622] width 274 height 16
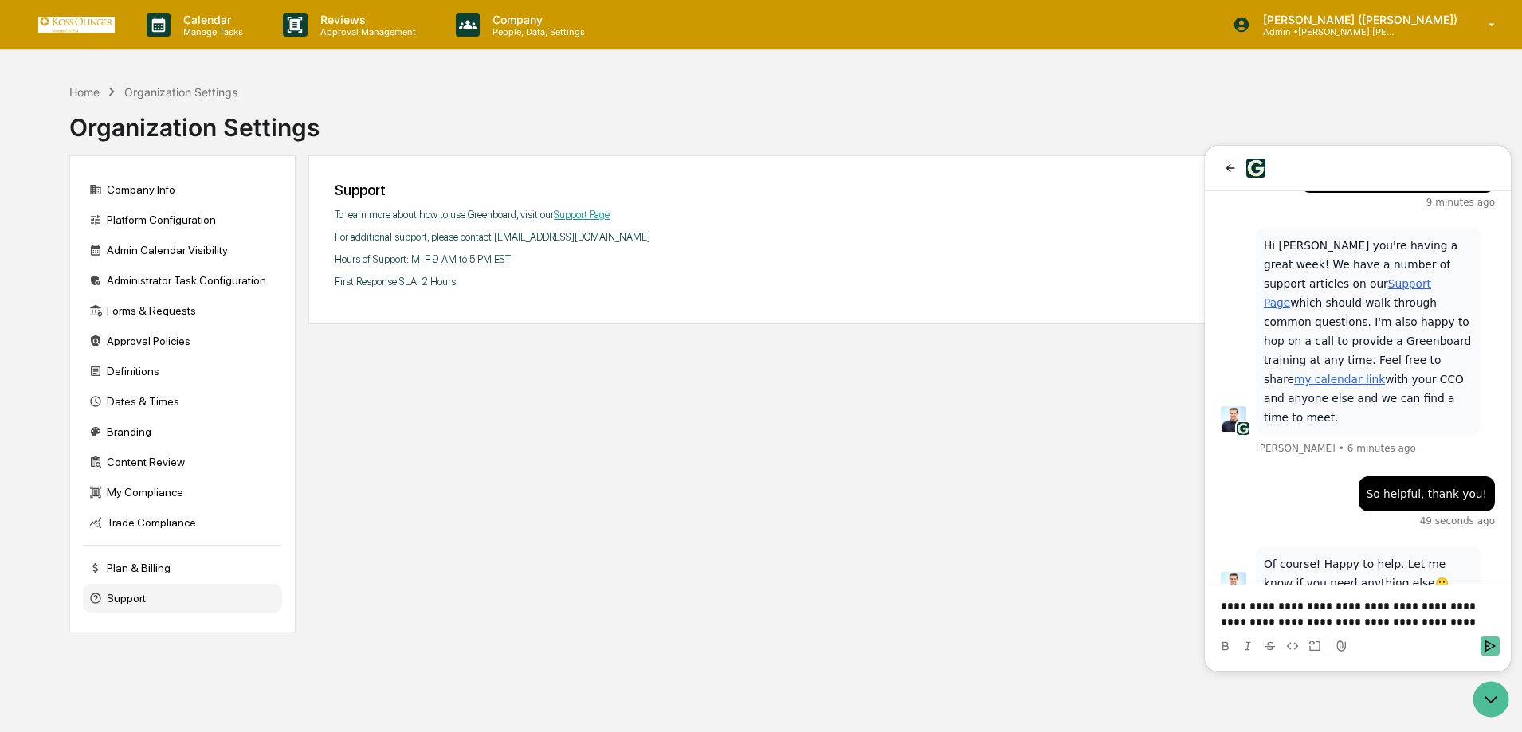
click at [1491, 646] on icon "Send" at bounding box center [1490, 646] width 13 height 13
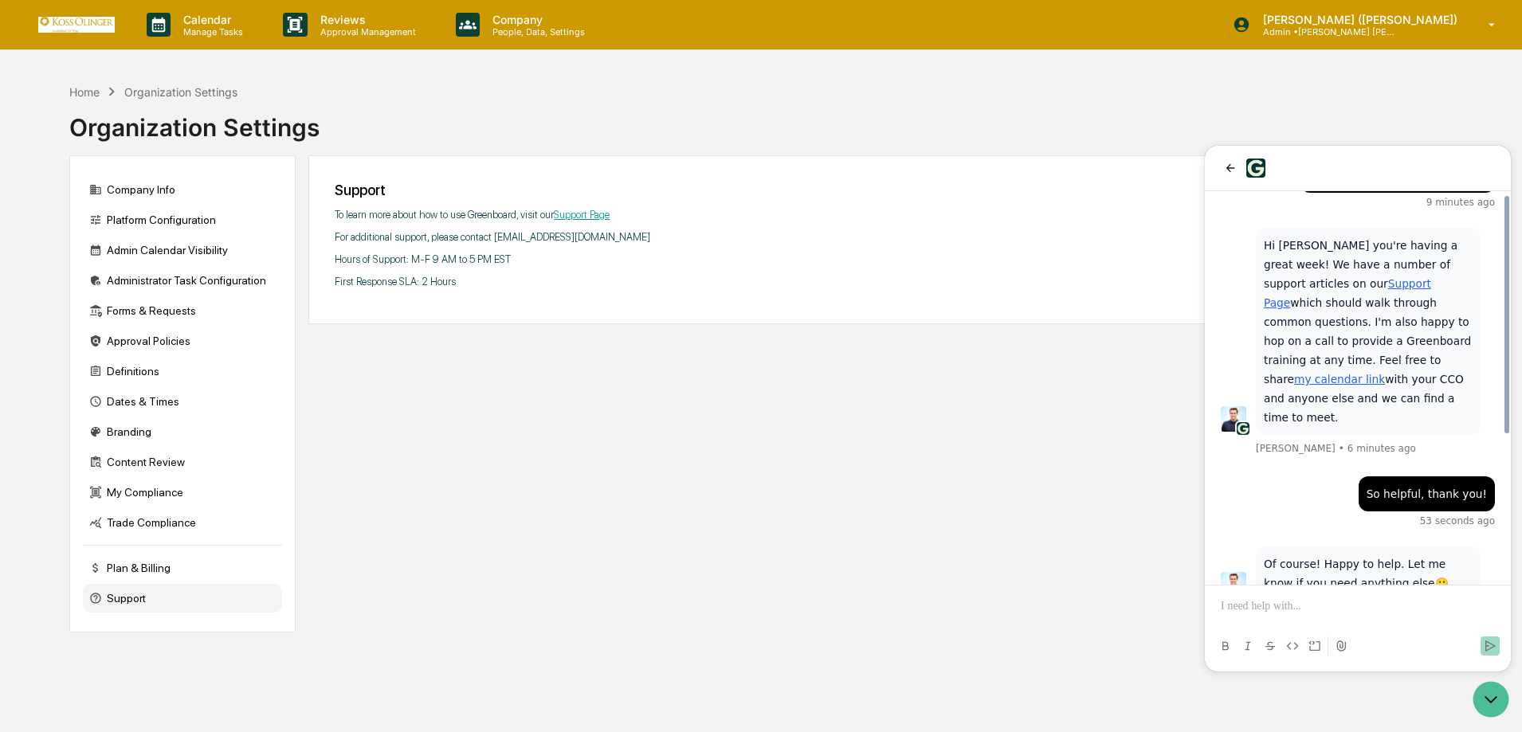
scroll to position [253, 0]
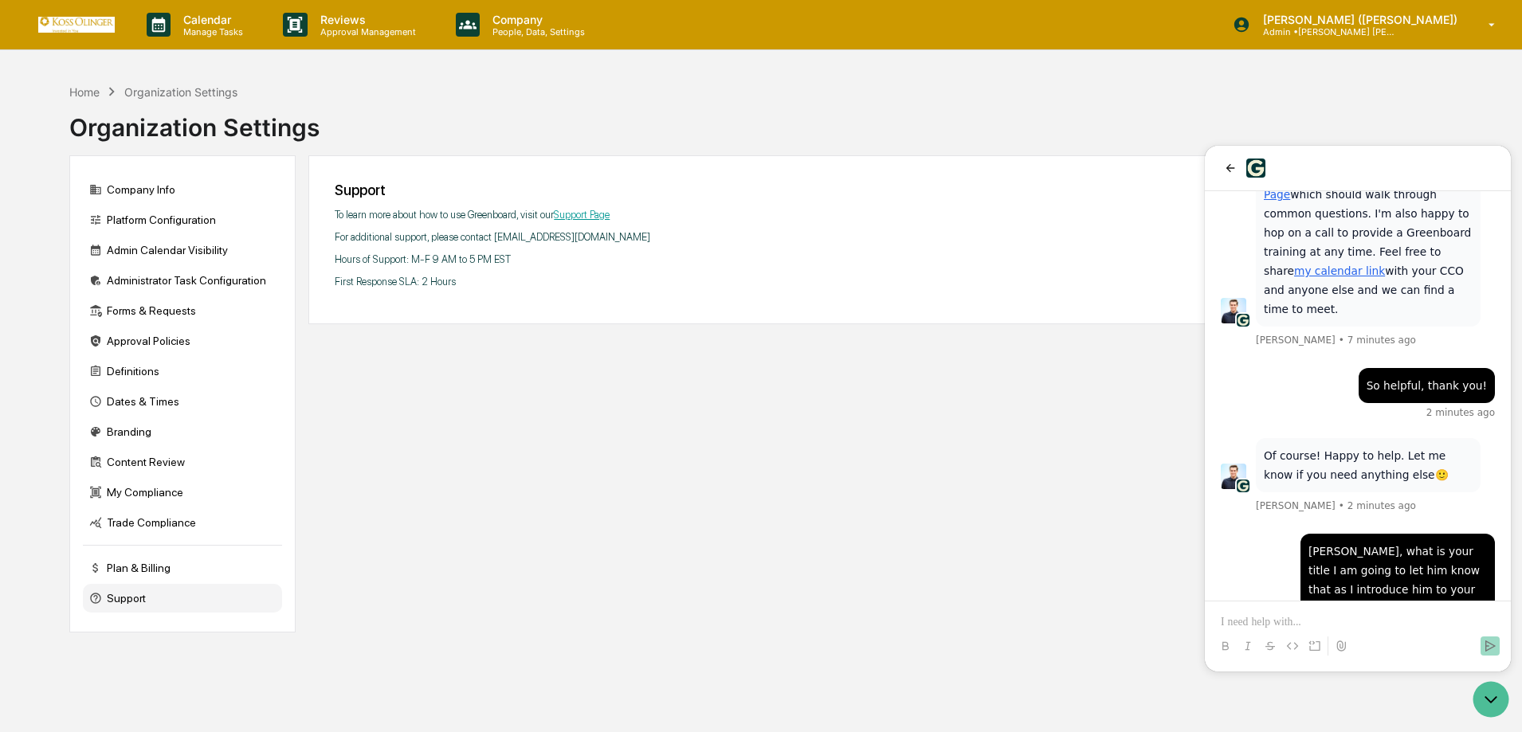
click at [1343, 265] on link "my calendar link" at bounding box center [1339, 271] width 91 height 13
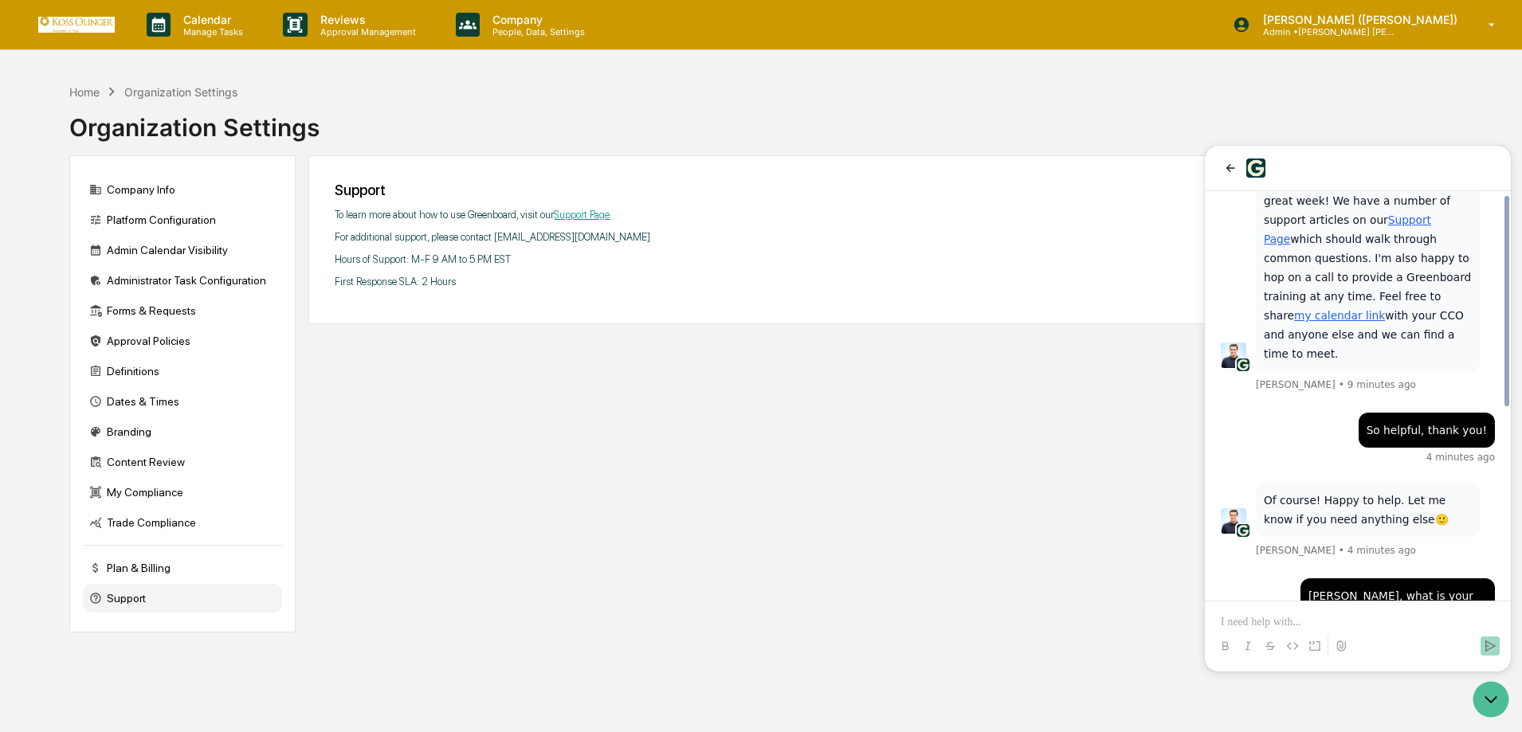
scroll to position [368, 0]
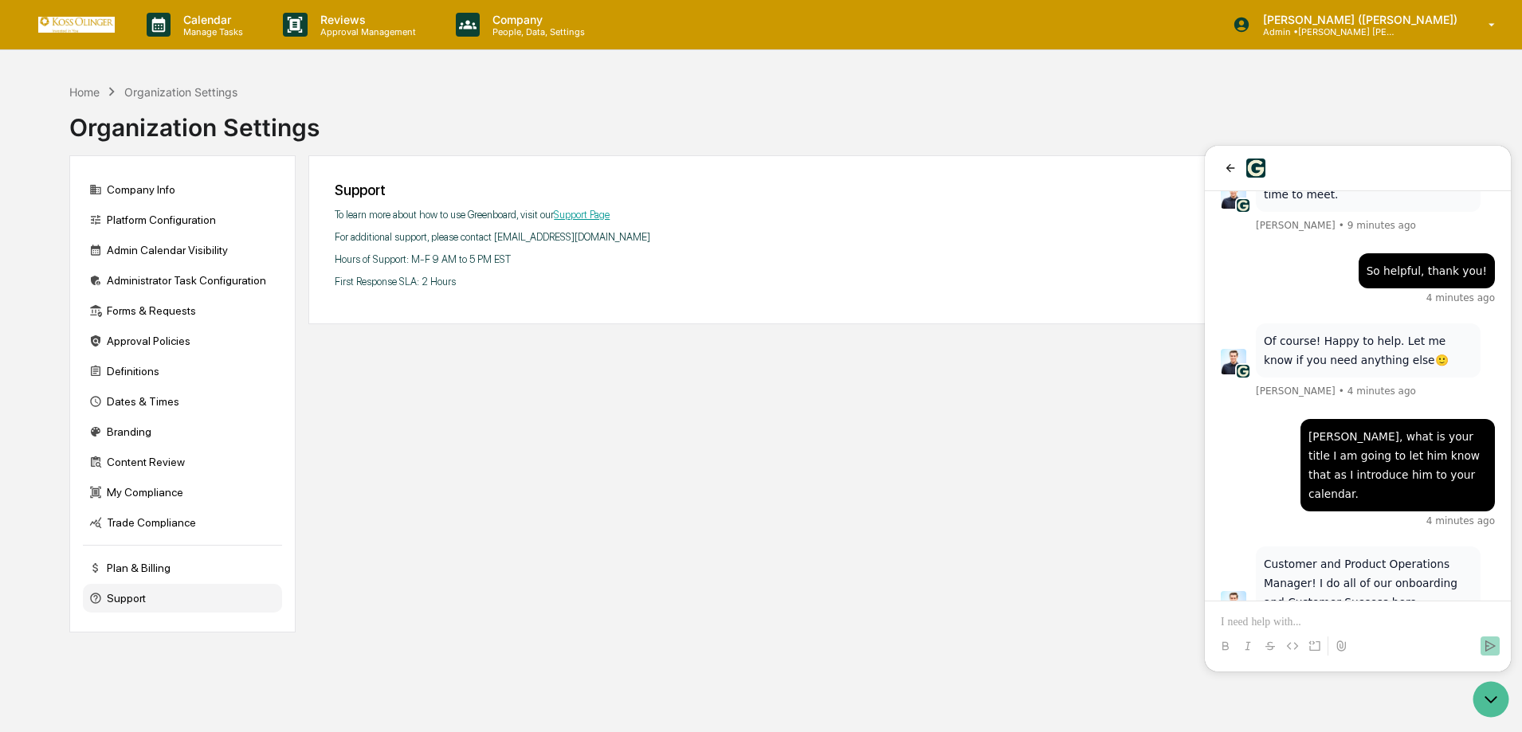
click at [1245, 621] on p at bounding box center [1358, 622] width 274 height 16
